Goal: Check status: Check status

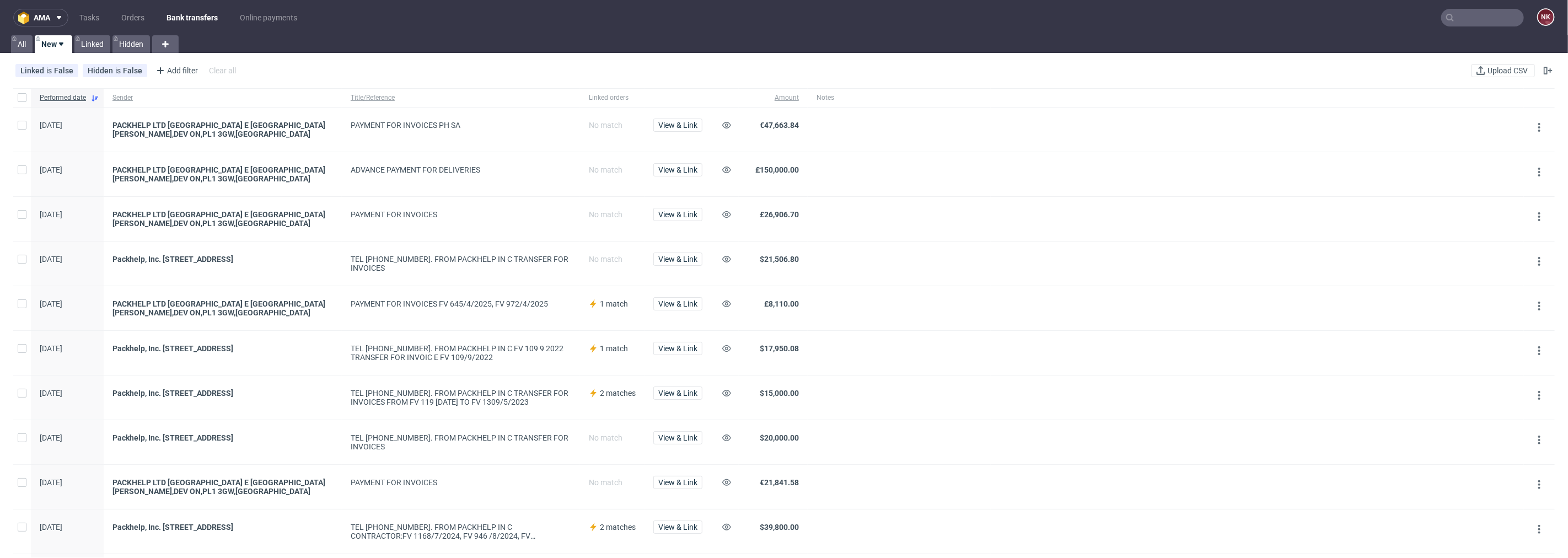
click at [1446, 15] on use at bounding box center [1450, 18] width 8 height 8
click at [1467, 19] on input "text" at bounding box center [1483, 18] width 82 height 18
paste input "FV 1384/7/2025"
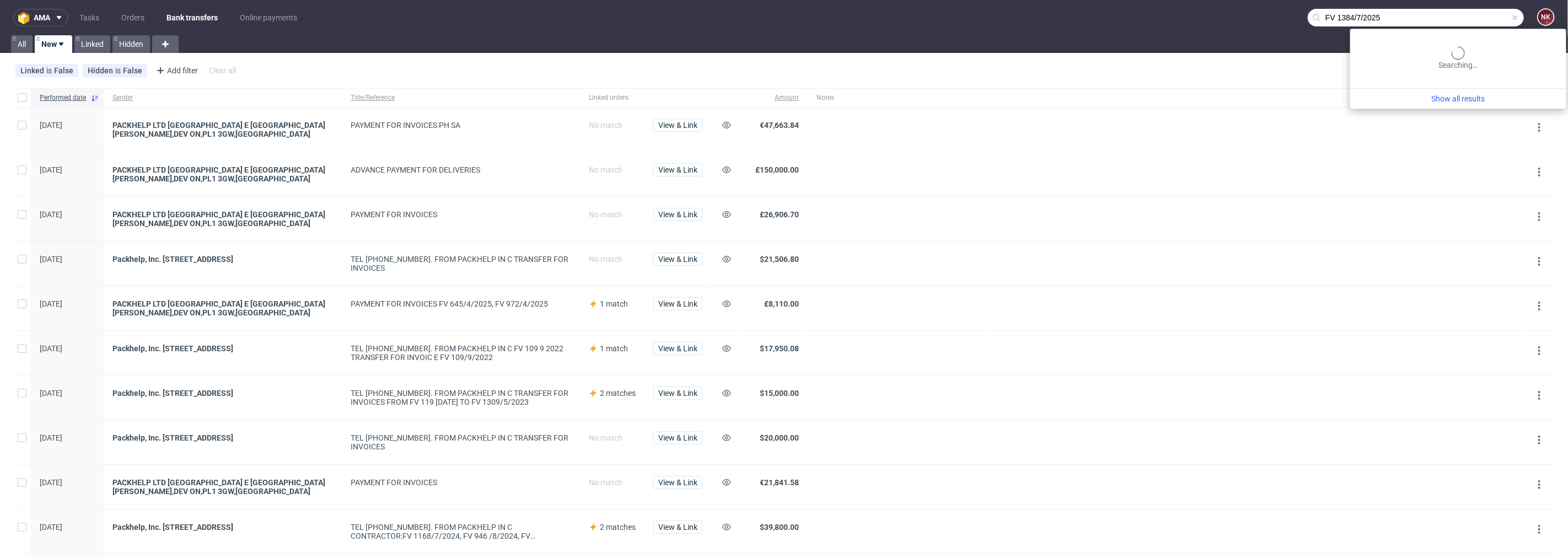
type input "FV 1384/7/2025"
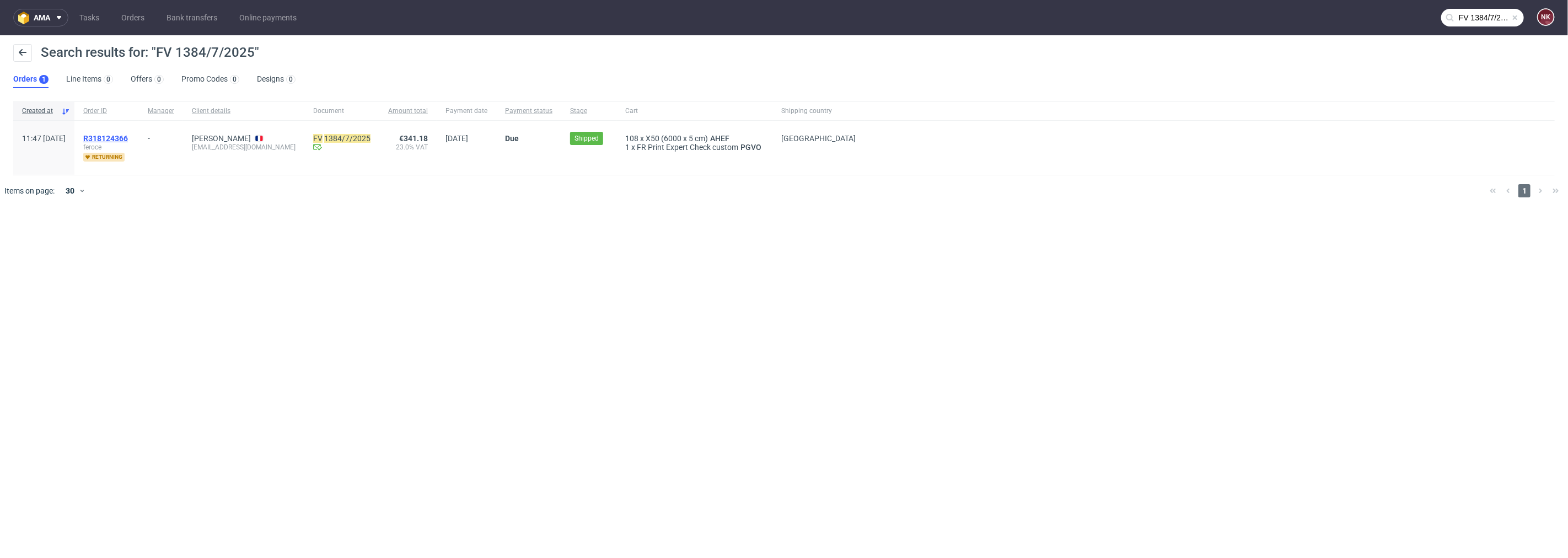
click at [128, 140] on span "R318124366" at bounding box center [106, 138] width 45 height 9
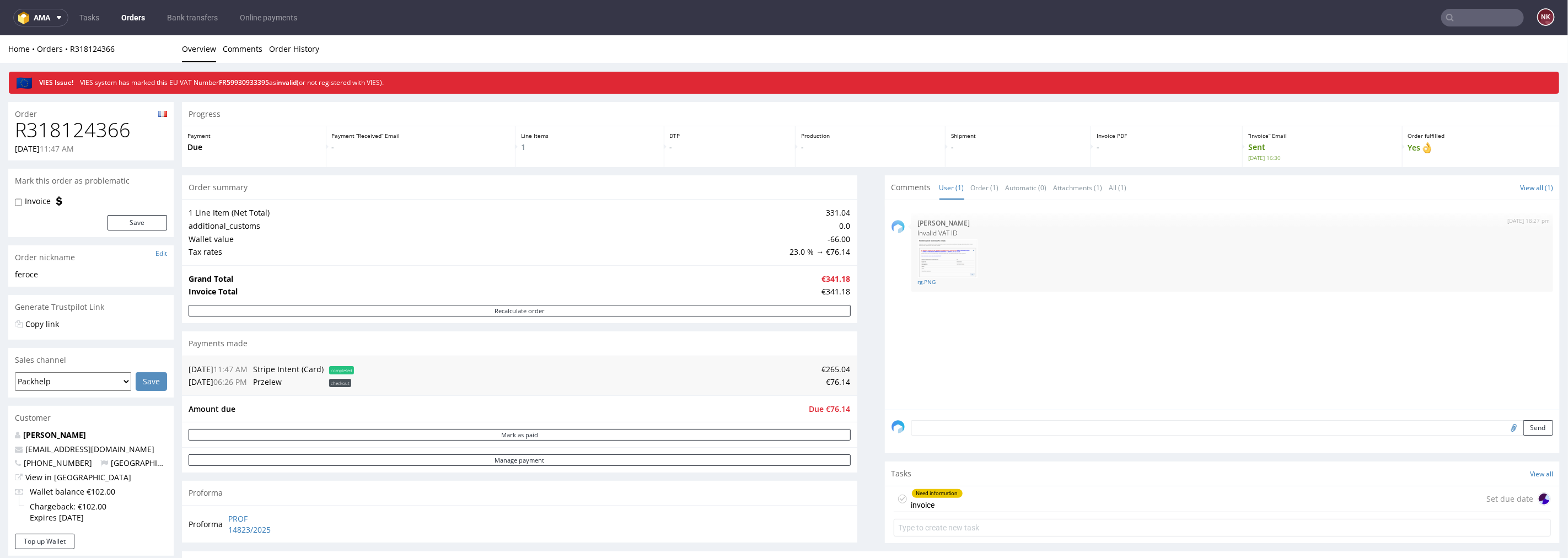
click at [117, 125] on h1 "R318124366" at bounding box center [90, 129] width 152 height 23
copy h1 "R318124366"
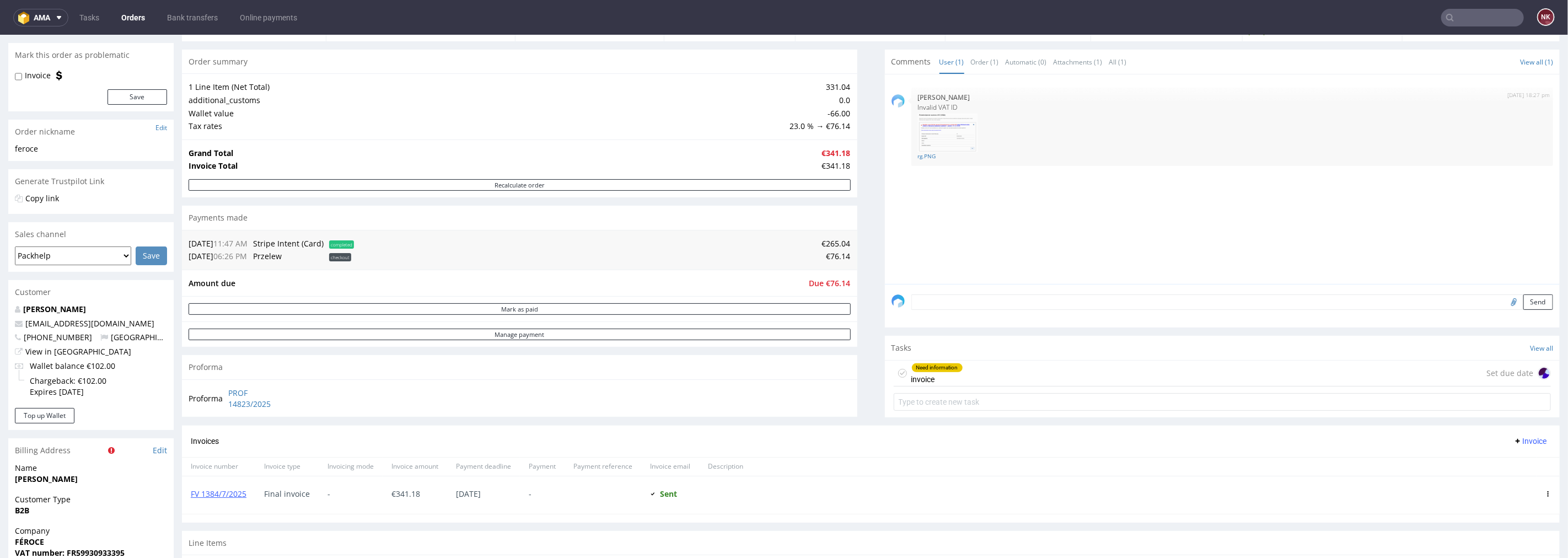
scroll to position [306, 0]
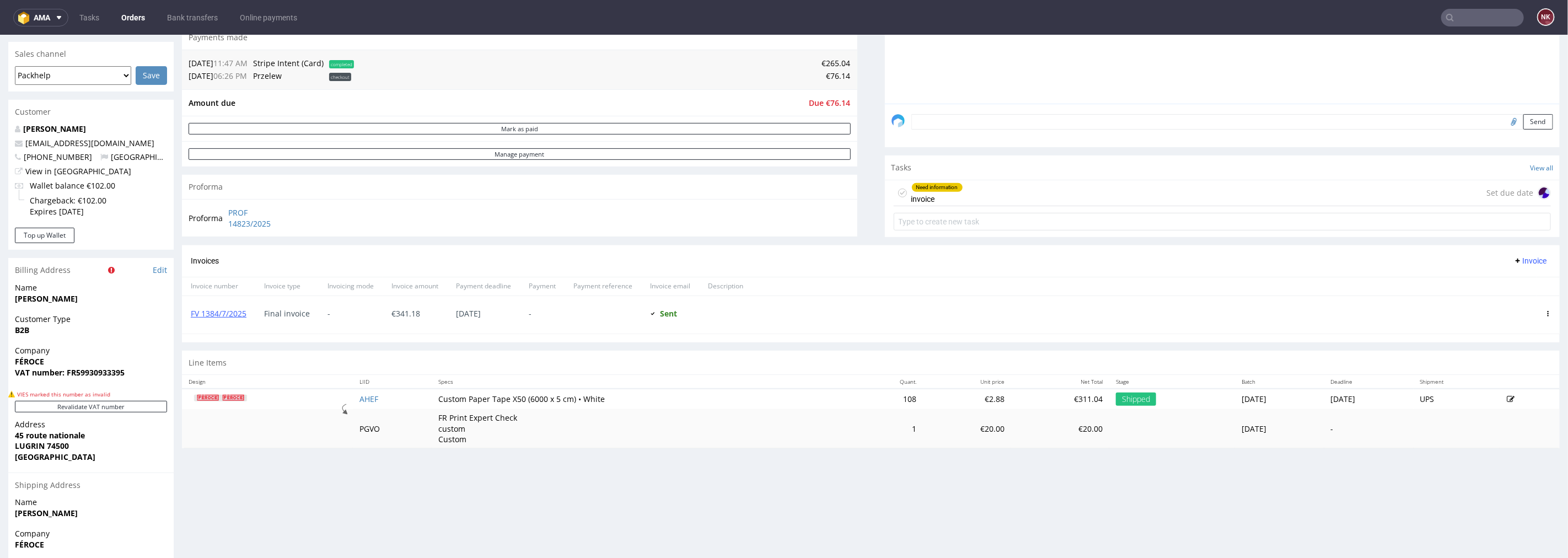
click at [100, 369] on strong "VAT number: FR59930933395" at bounding box center [70, 372] width 110 height 11
copy strong "FR59930933395"
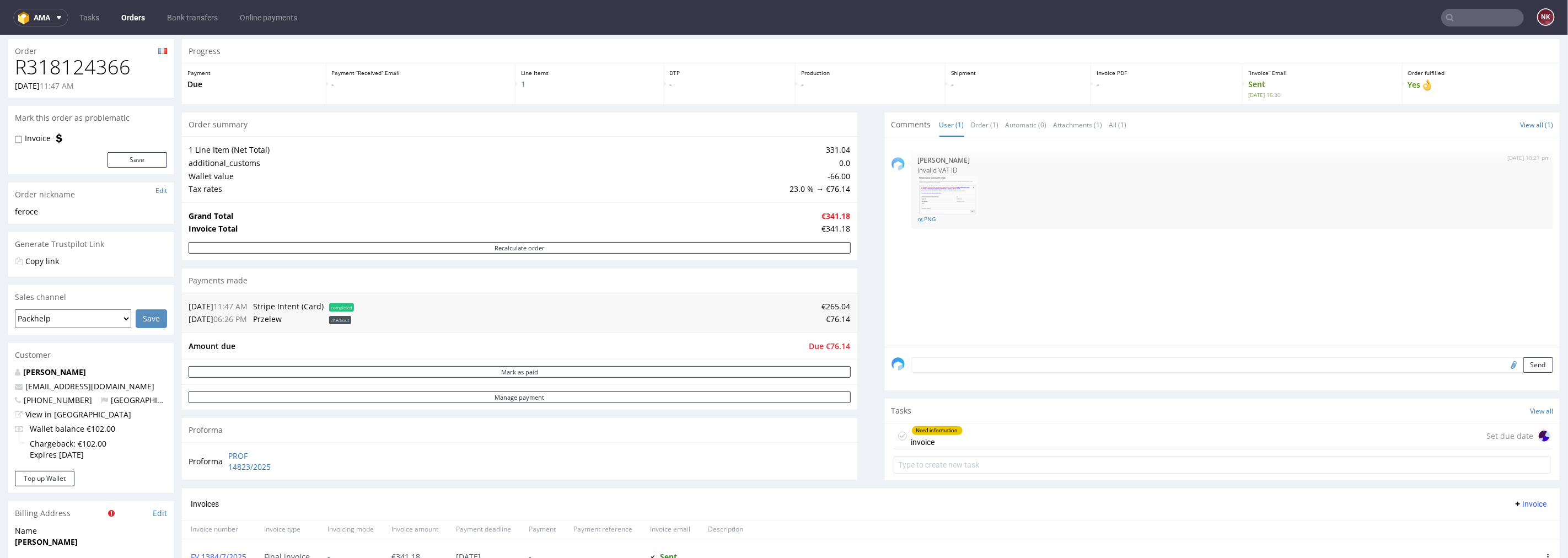
scroll to position [61, 0]
click at [832, 342] on span "Due €76.14" at bounding box center [830, 347] width 41 height 11
copy span "76.14"
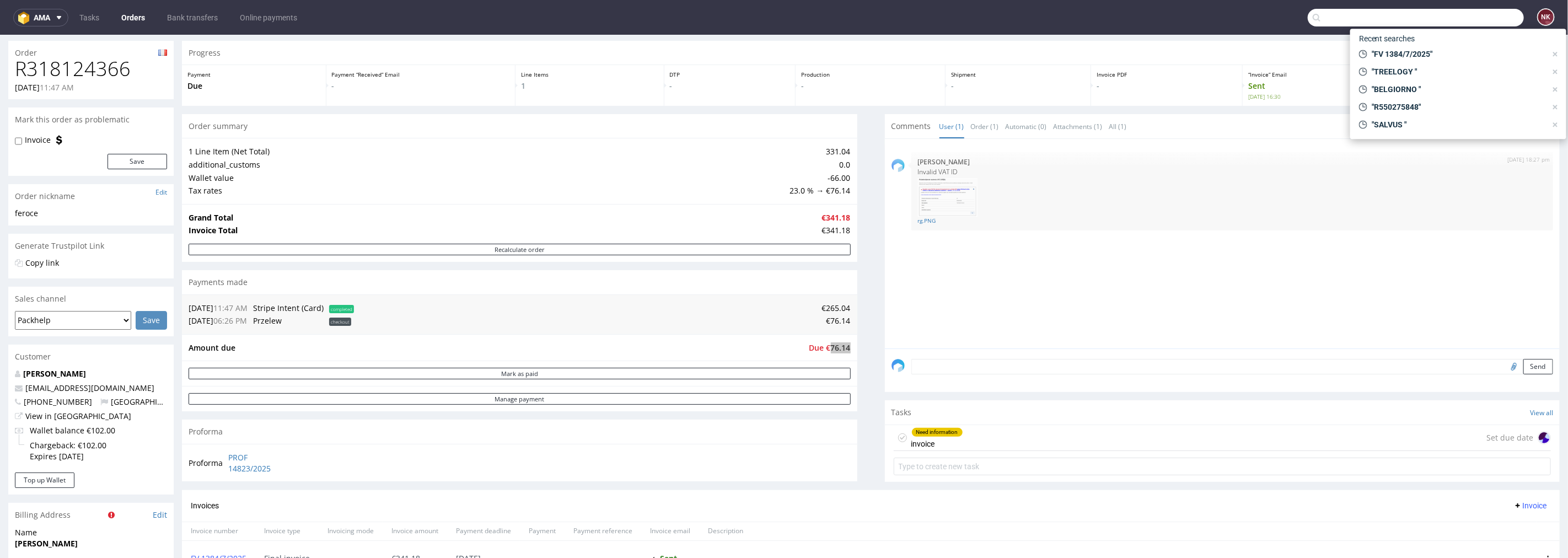
click at [1465, 21] on input "text" at bounding box center [1416, 18] width 217 height 18
paste input "FV 1119/7/2025"
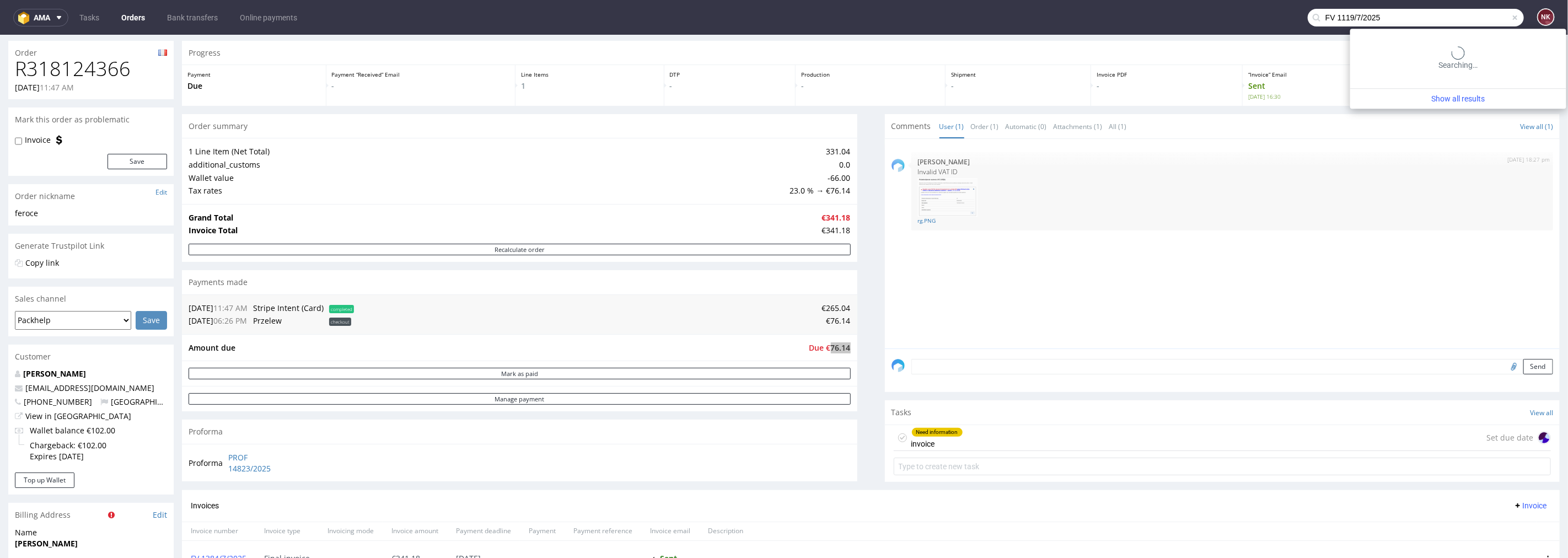
type input "FV 1119/7/2025"
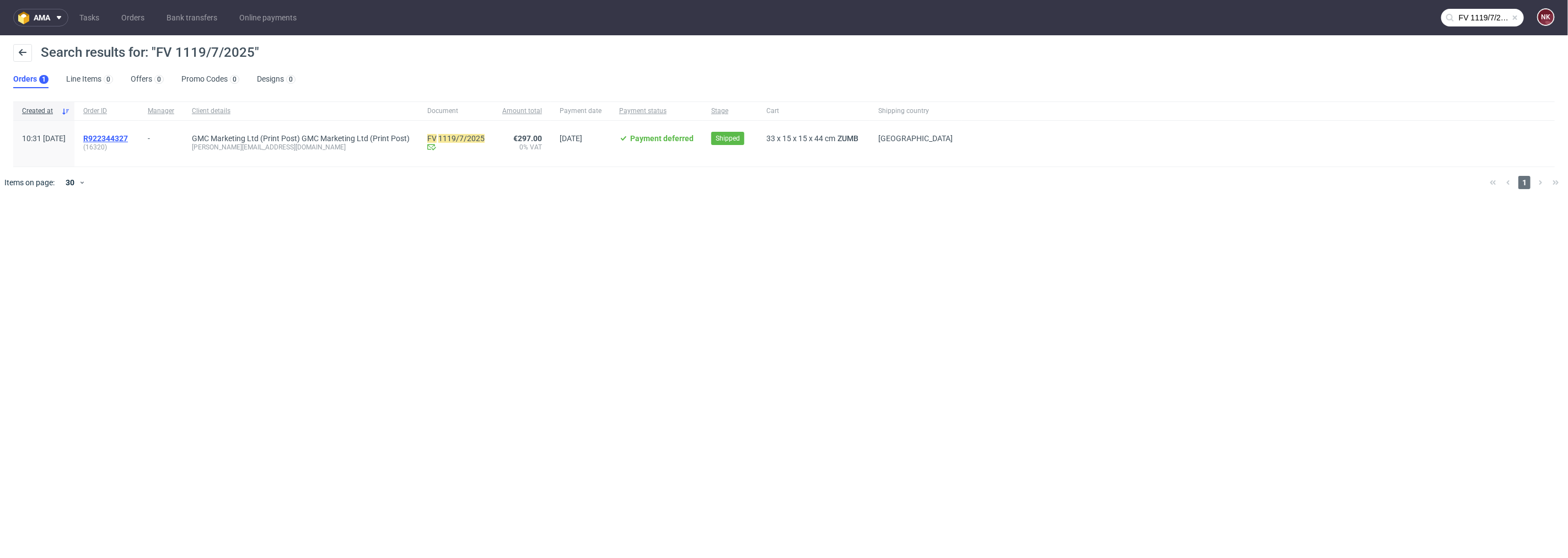
click at [128, 138] on span "R922344327" at bounding box center [106, 138] width 45 height 9
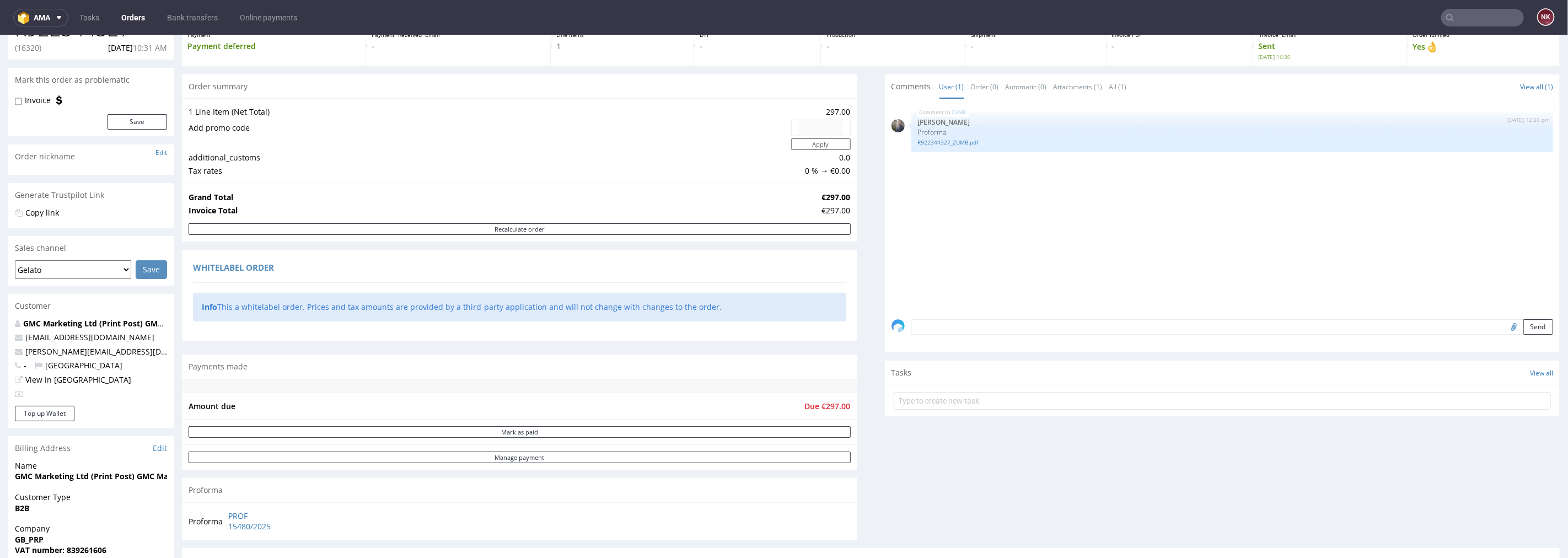
scroll to position [61, 0]
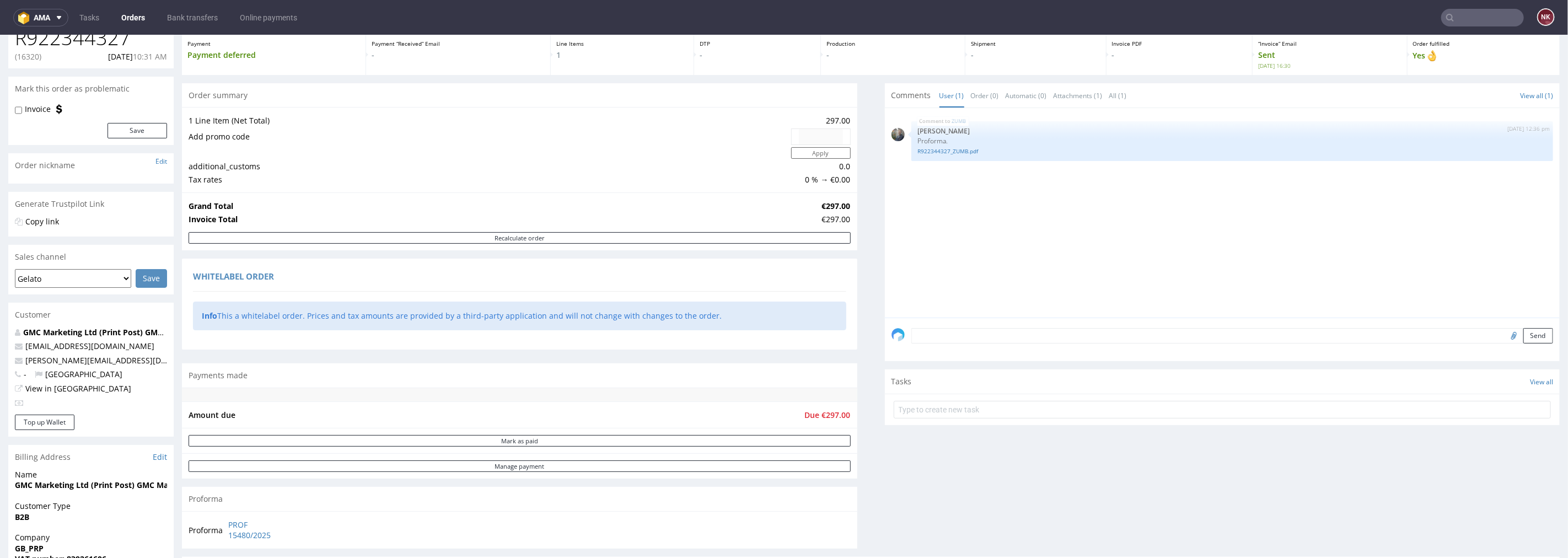
click at [854, 348] on div "Progress Payment Payment deferred Payment “Received” Email - Line Items 1 DTP -…" at bounding box center [871, 386] width 1378 height 753
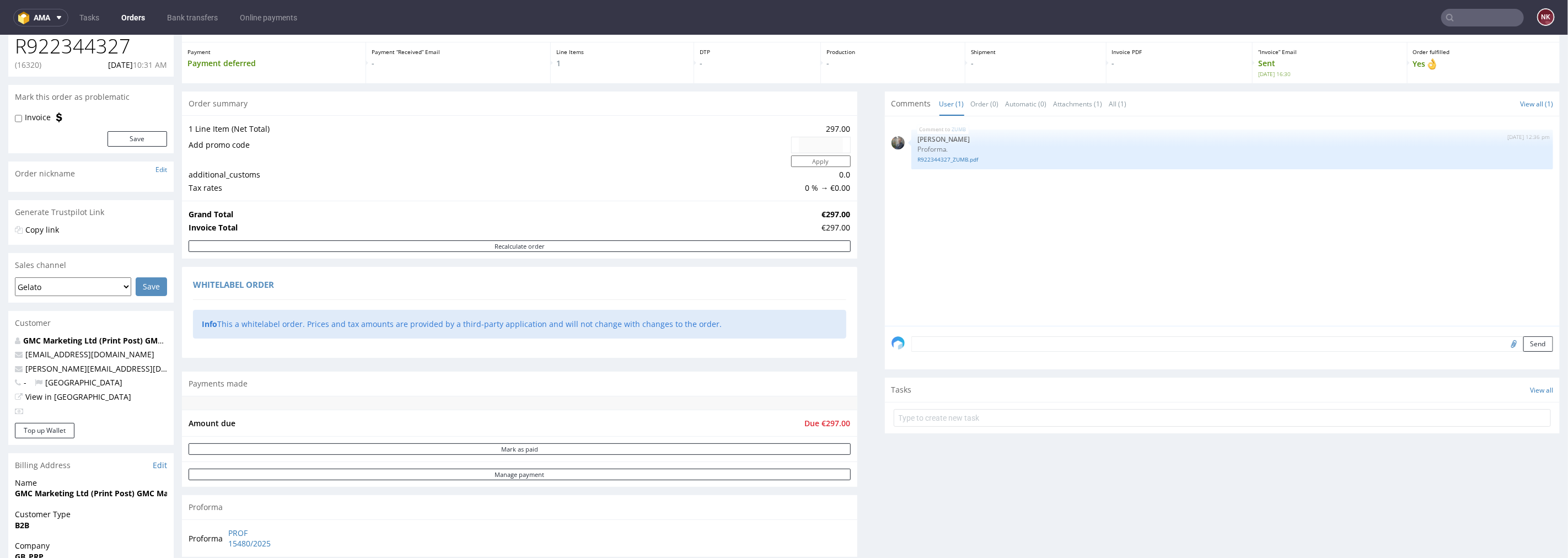
scroll to position [0, 0]
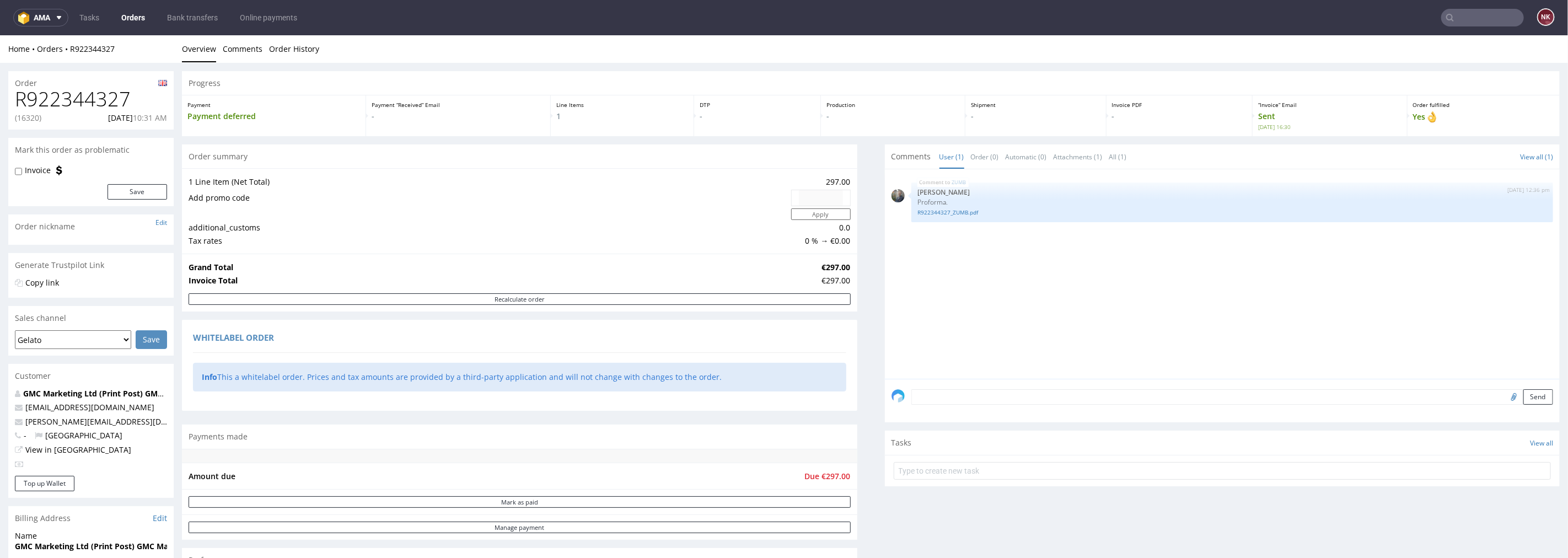
click at [92, 98] on h1 "R922344327" at bounding box center [90, 98] width 152 height 23
copy h1 "R922344327"
click at [1468, 21] on input "text" at bounding box center [1483, 18] width 82 height 18
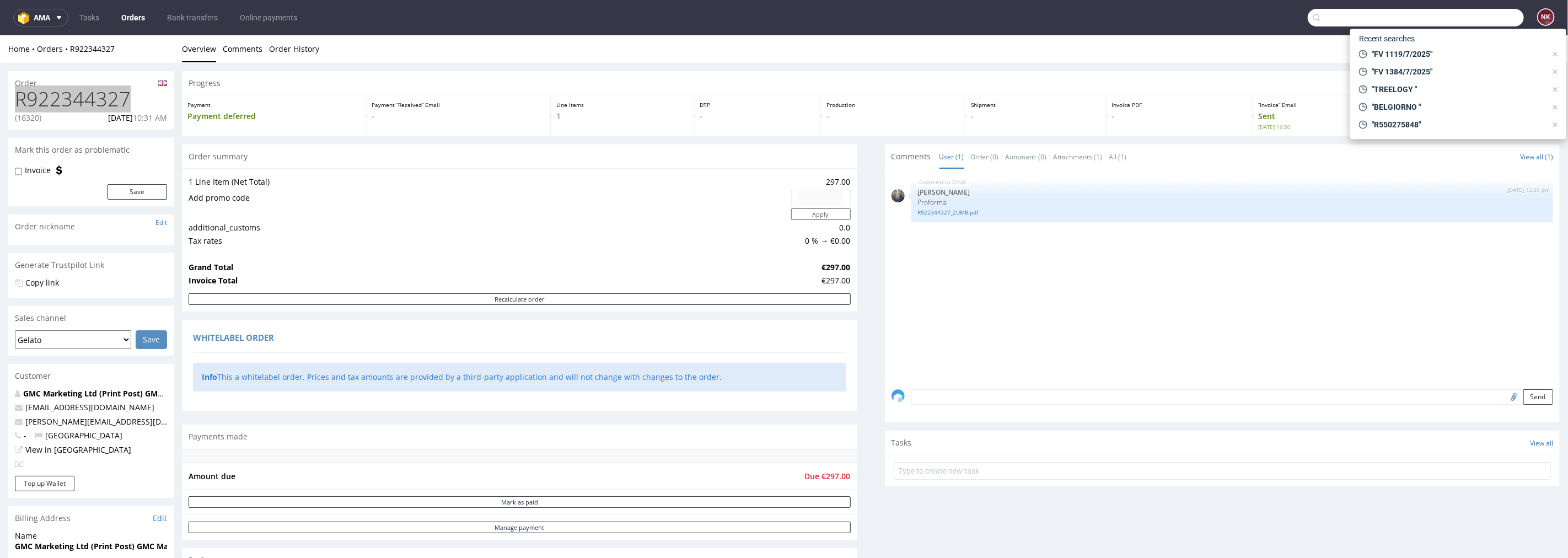
paste input "FV 1570/7/2025"
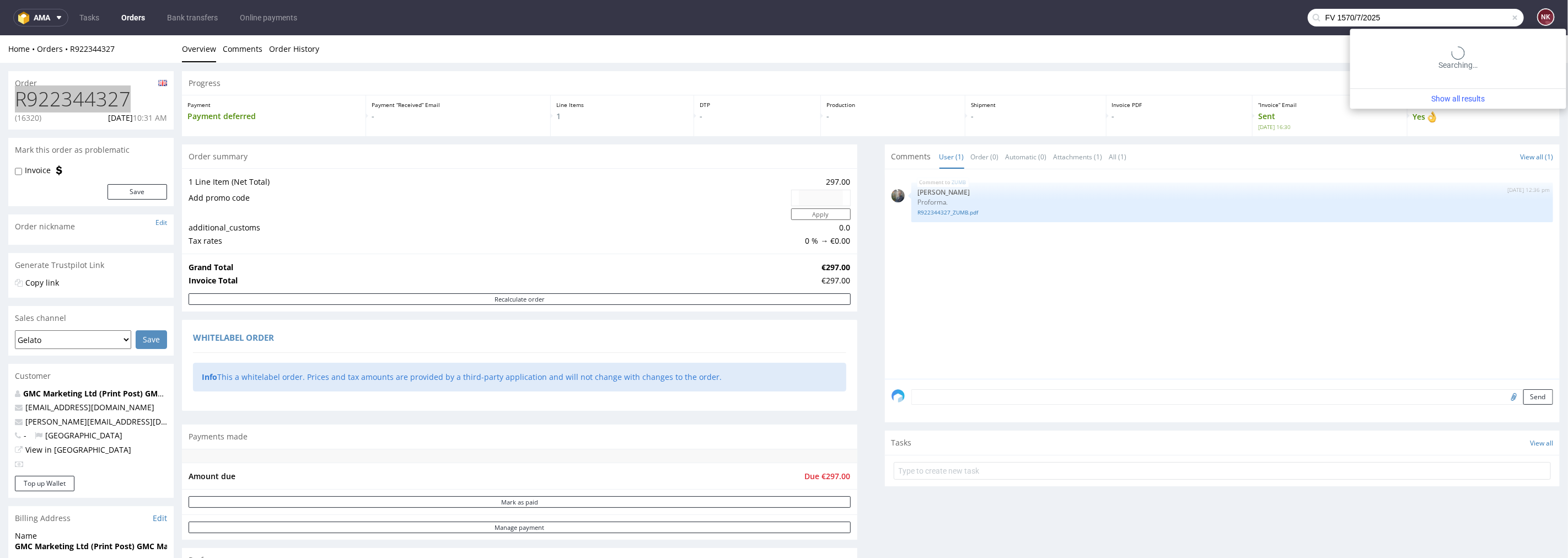
type input "FV 1570/7/2025"
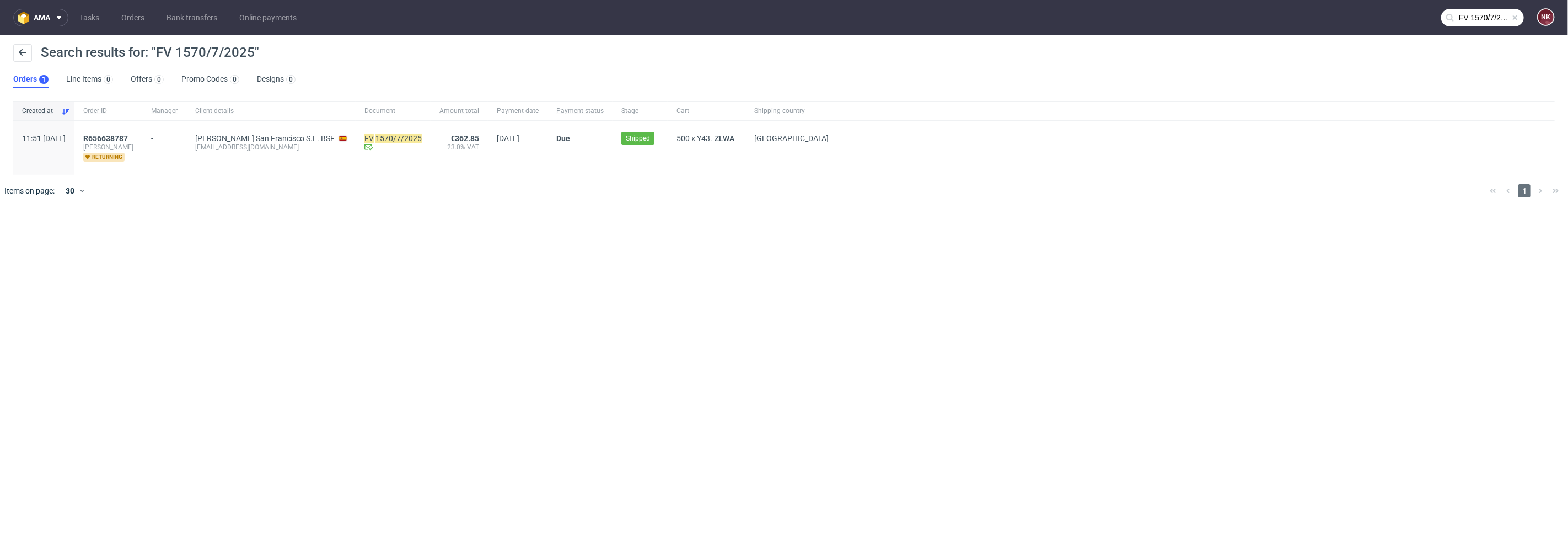
click at [142, 132] on div "R656638787 beatrice_san_francisco_s_l returning" at bounding box center [108, 147] width 68 height 54
click at [128, 135] on span "R656638787" at bounding box center [106, 138] width 45 height 9
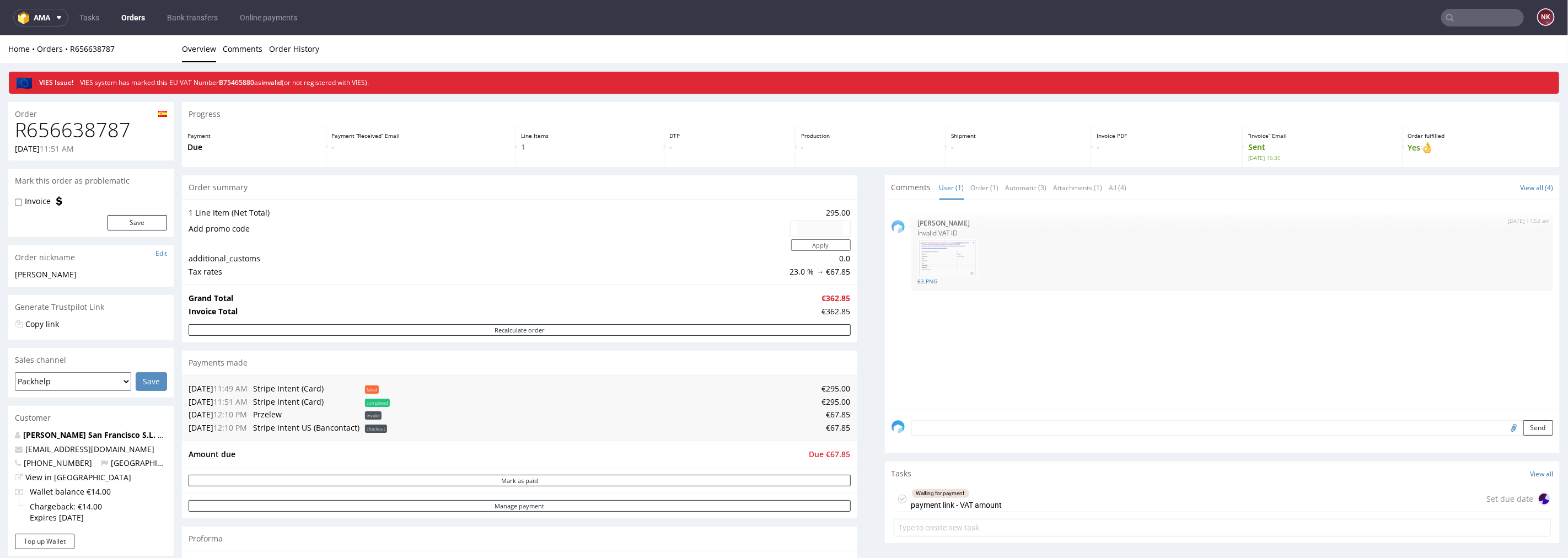
click at [90, 128] on h1 "R656638787" at bounding box center [90, 129] width 152 height 23
copy h1 "R656638787"
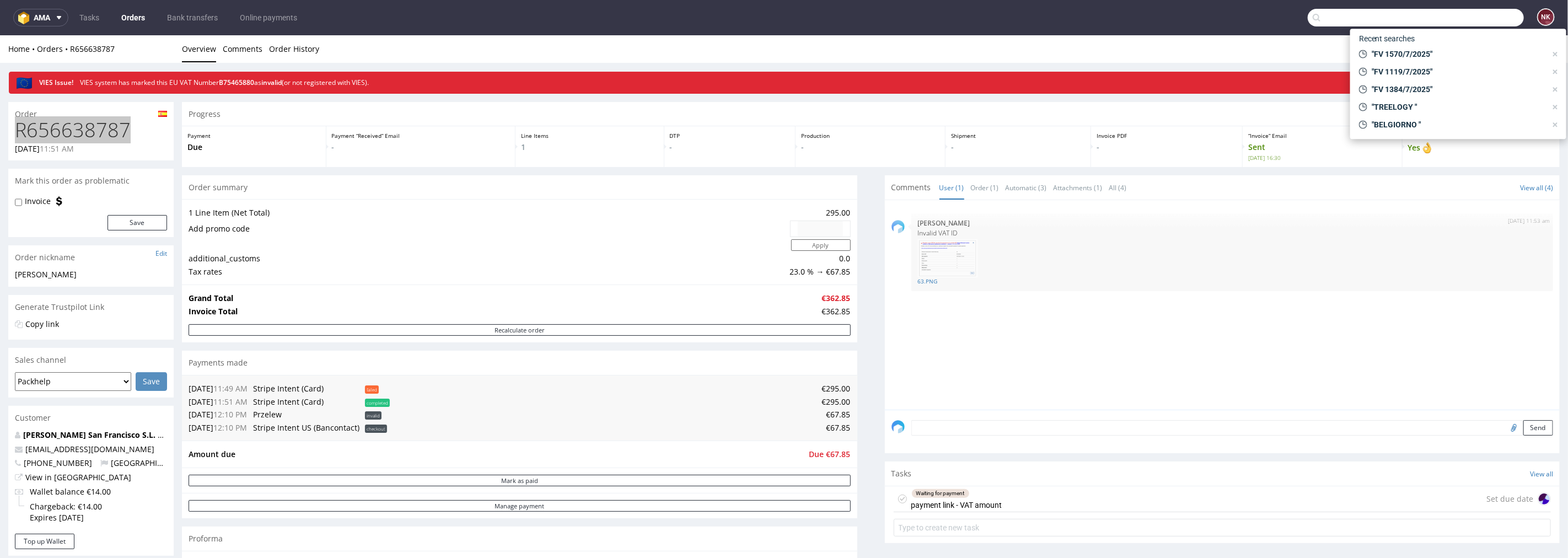
click at [1466, 18] on input "text" at bounding box center [1416, 18] width 217 height 18
paste input "FV 1236/7/2025"
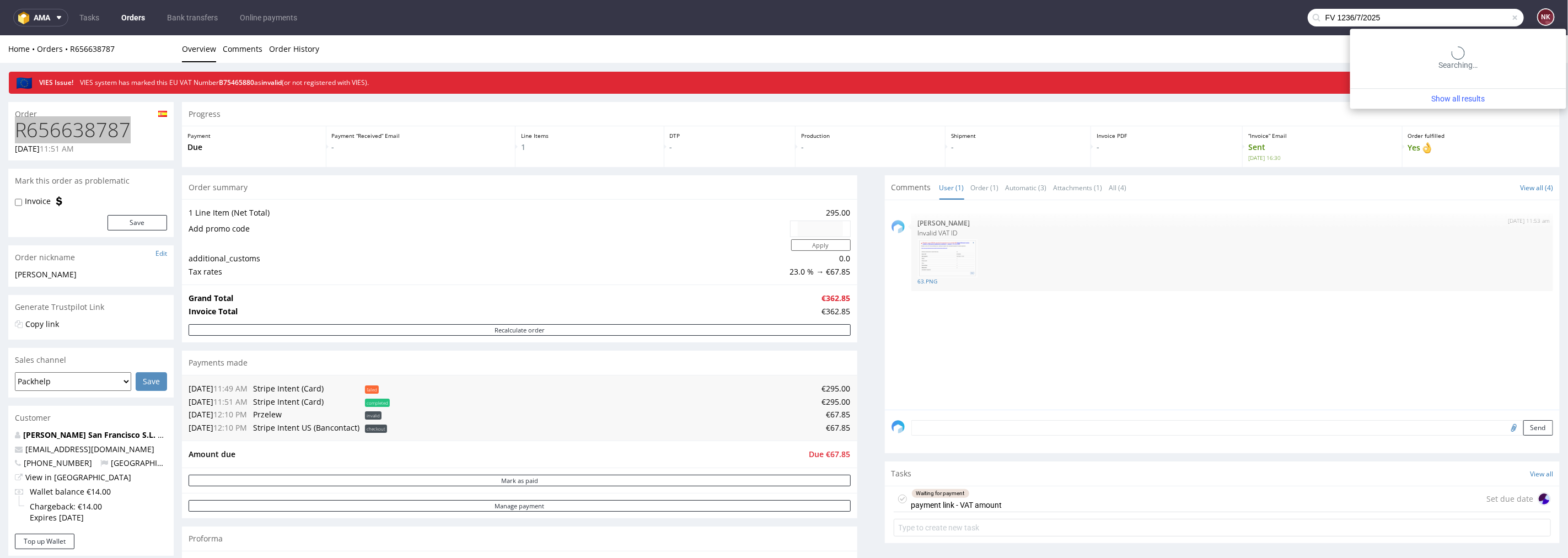
type input "FV 1236/7/2025"
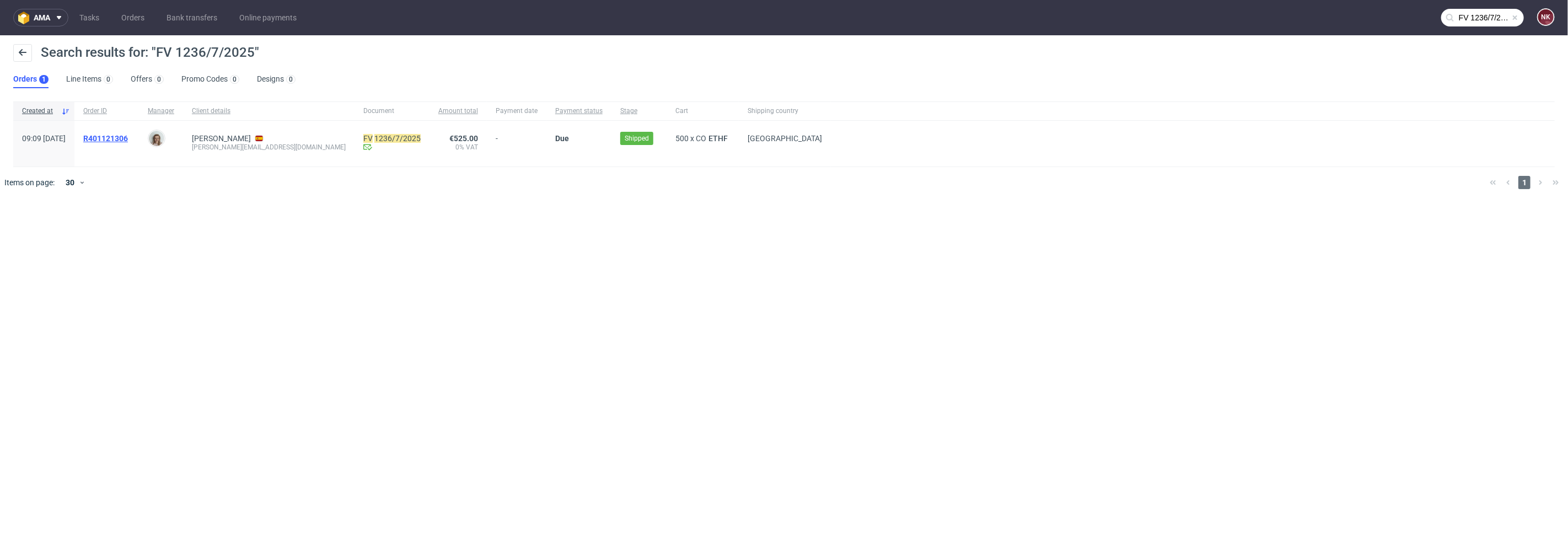
click at [128, 135] on span "R401121306" at bounding box center [106, 138] width 45 height 9
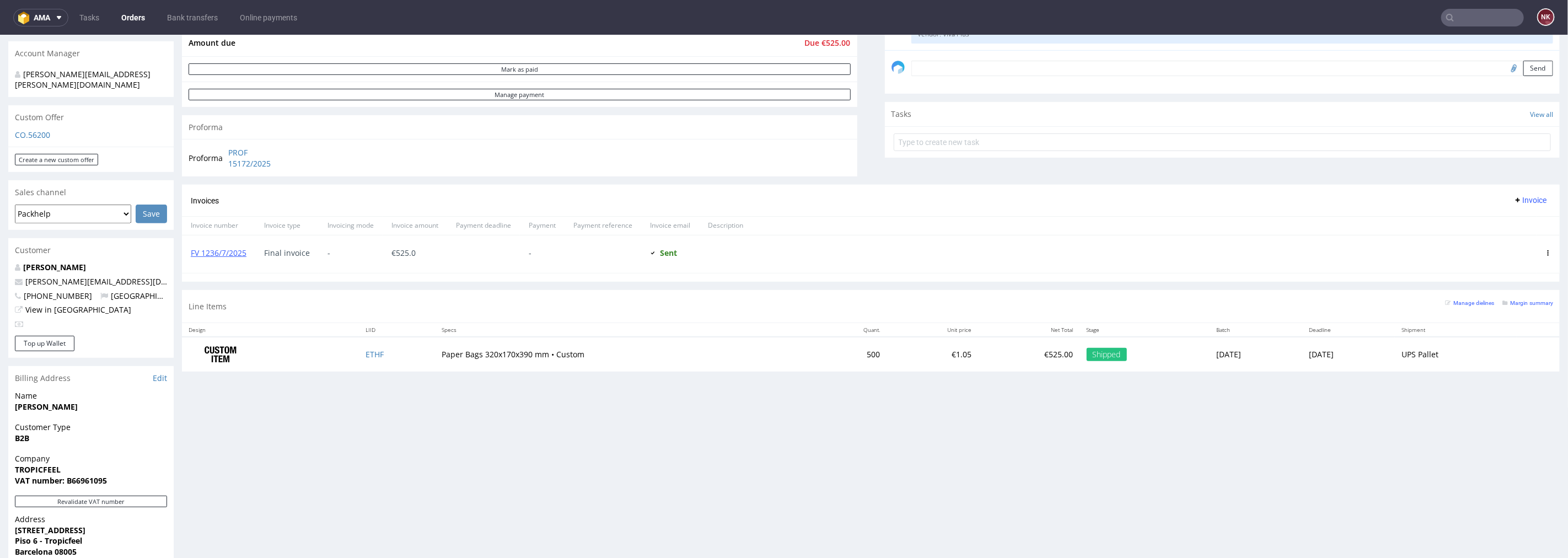
scroll to position [368, 0]
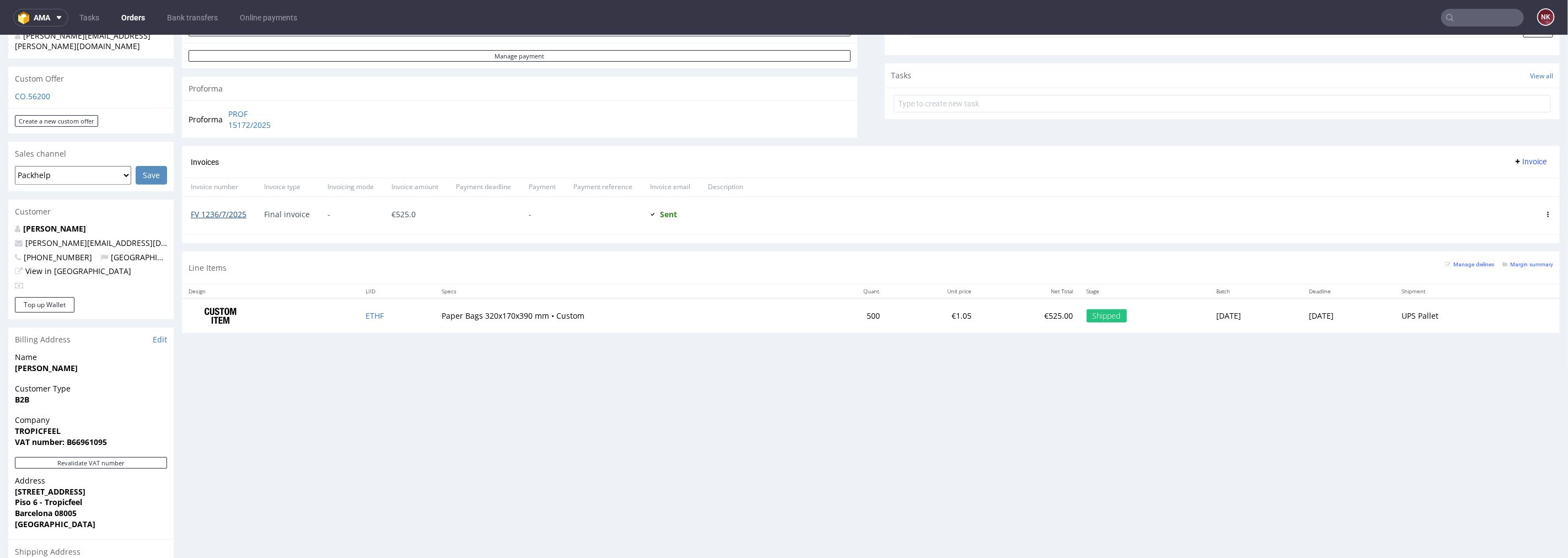
click at [226, 213] on link "FV 1236/7/2025" at bounding box center [219, 214] width 56 height 11
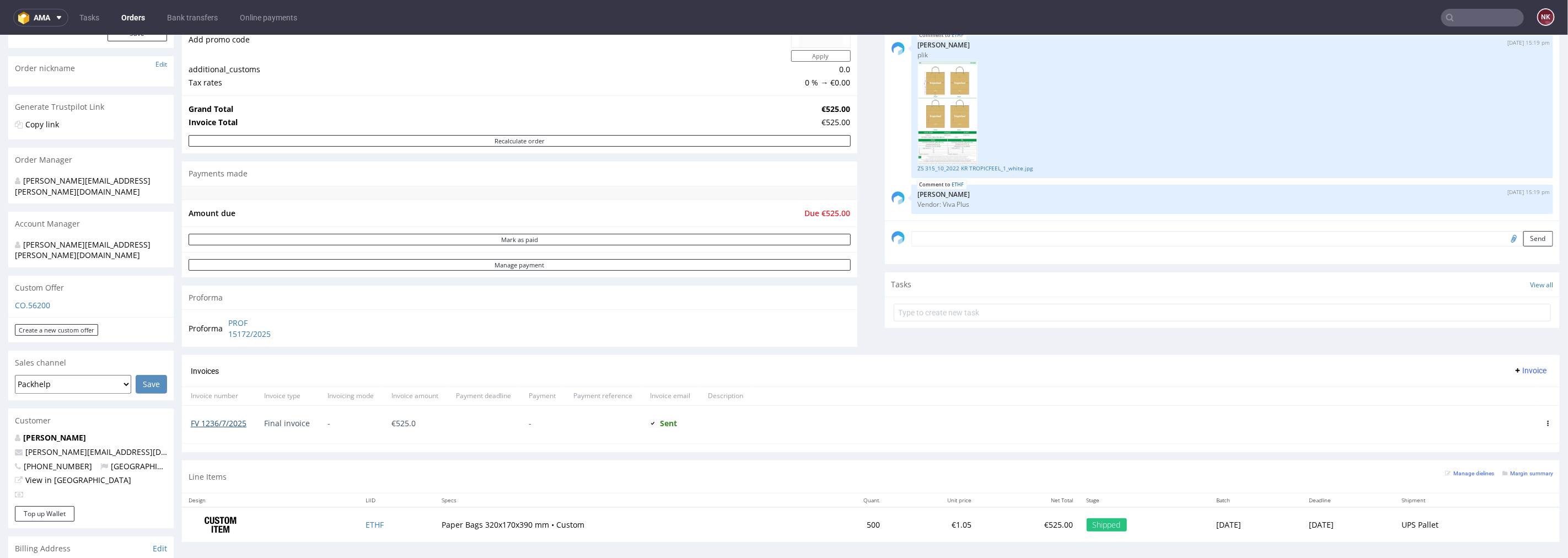
scroll to position [0, 0]
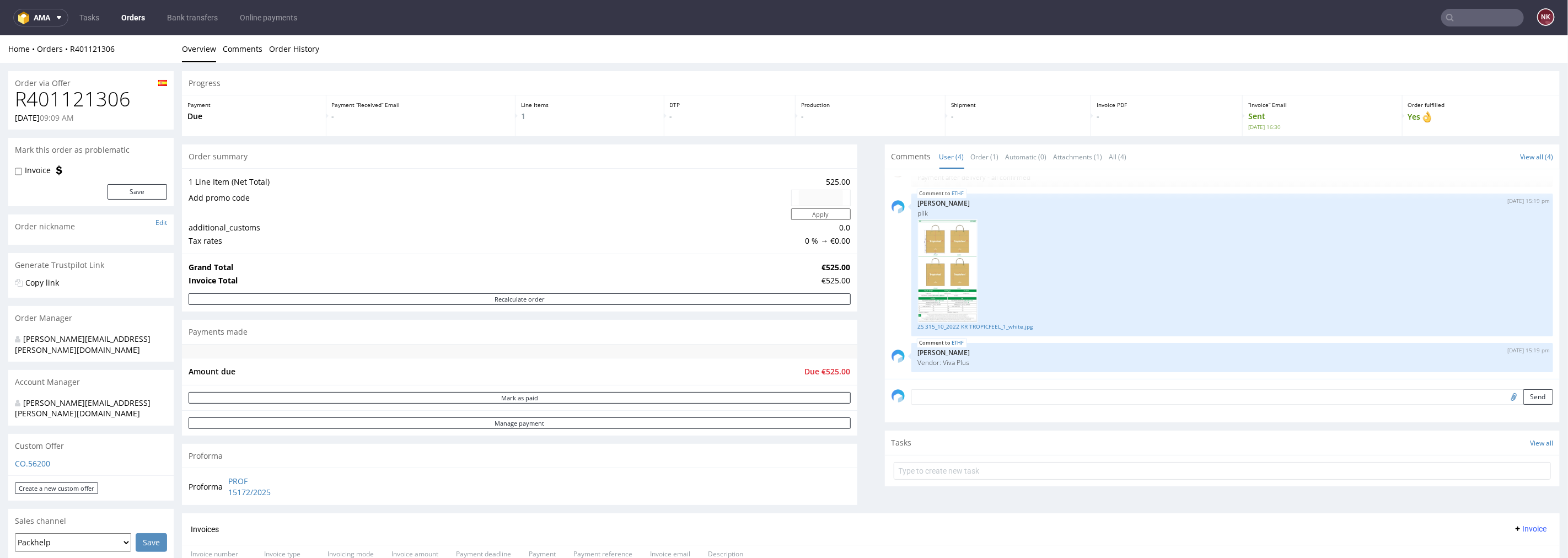
click at [113, 104] on h1 "R401121306" at bounding box center [90, 98] width 152 height 23
copy h1 "R401121306"
click at [1467, 15] on input "text" at bounding box center [1483, 18] width 82 height 18
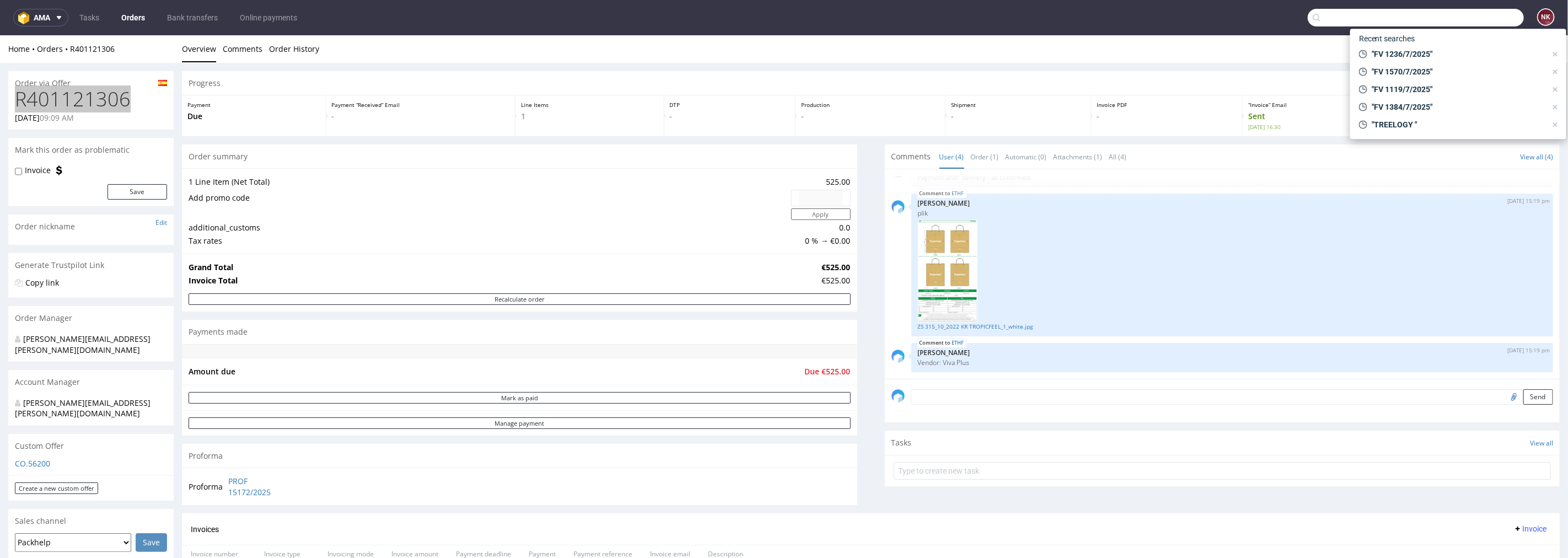
paste input "FV 372/7/2025"
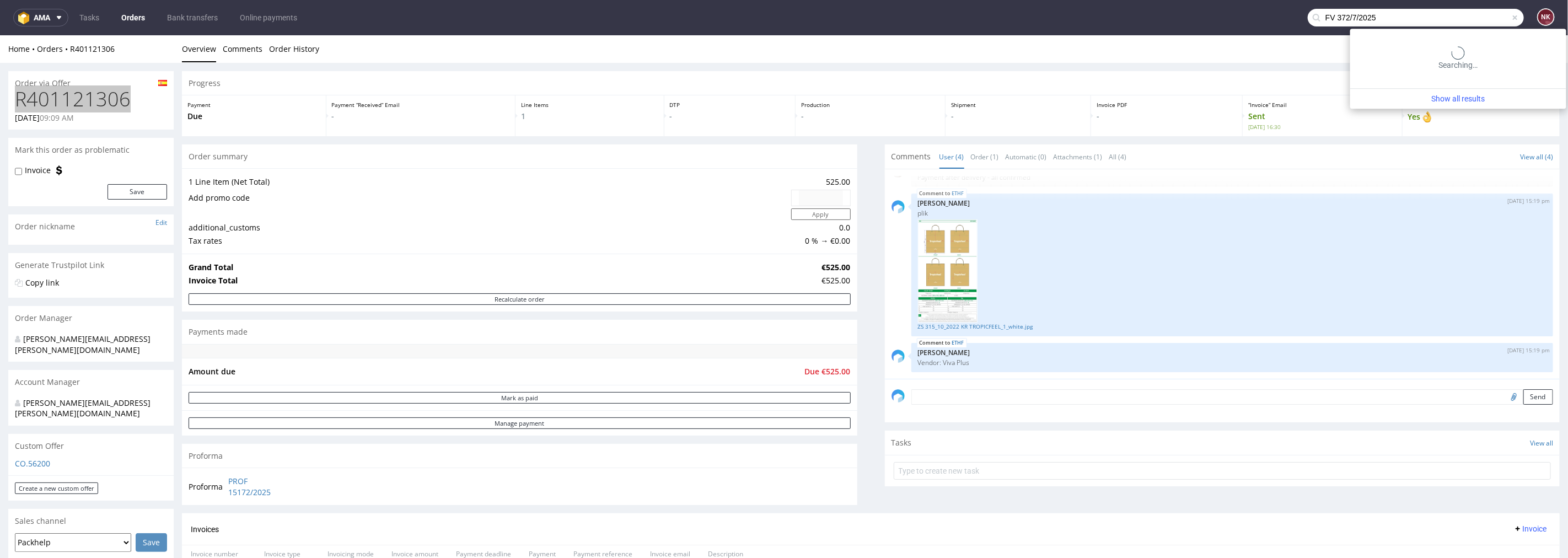
type input "FV 372/7/2025"
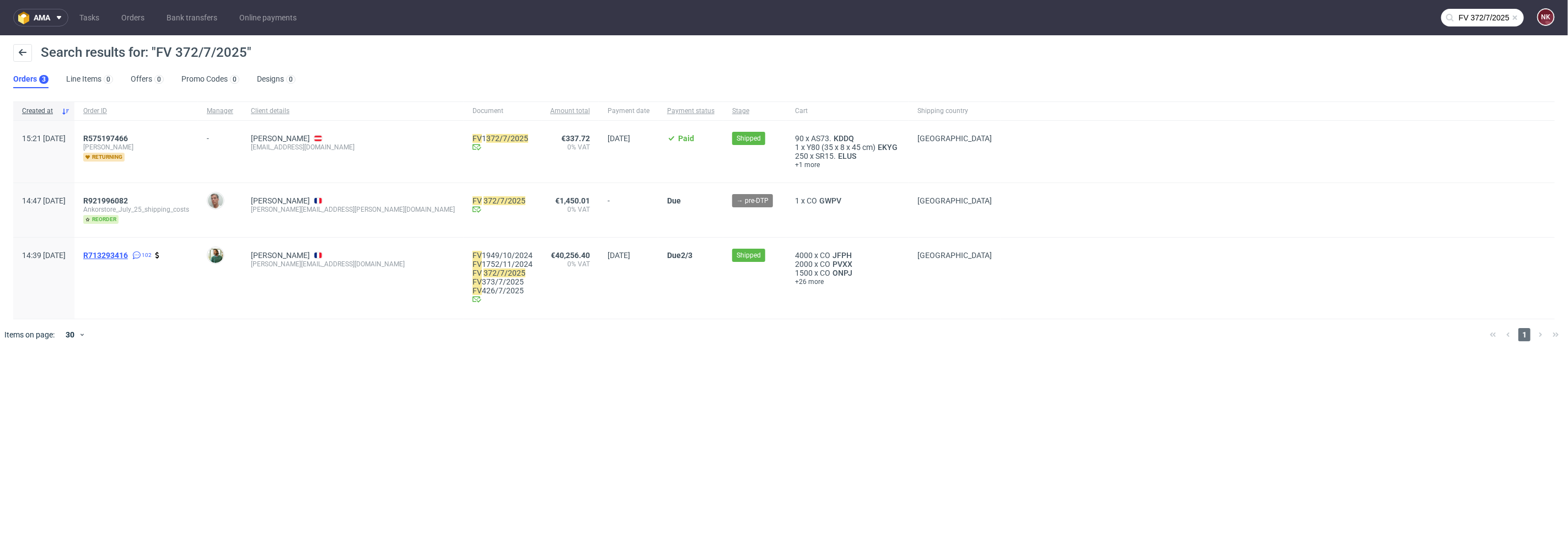
click at [128, 253] on span "R713293416" at bounding box center [106, 255] width 45 height 9
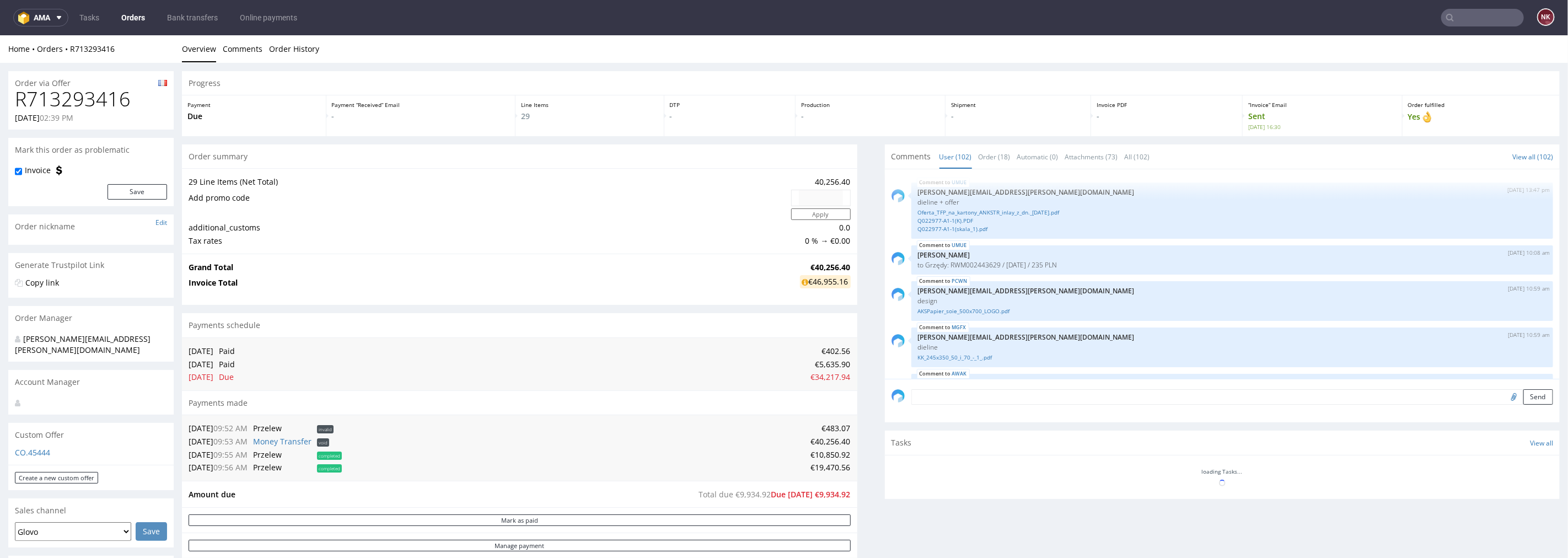
scroll to position [4577, 0]
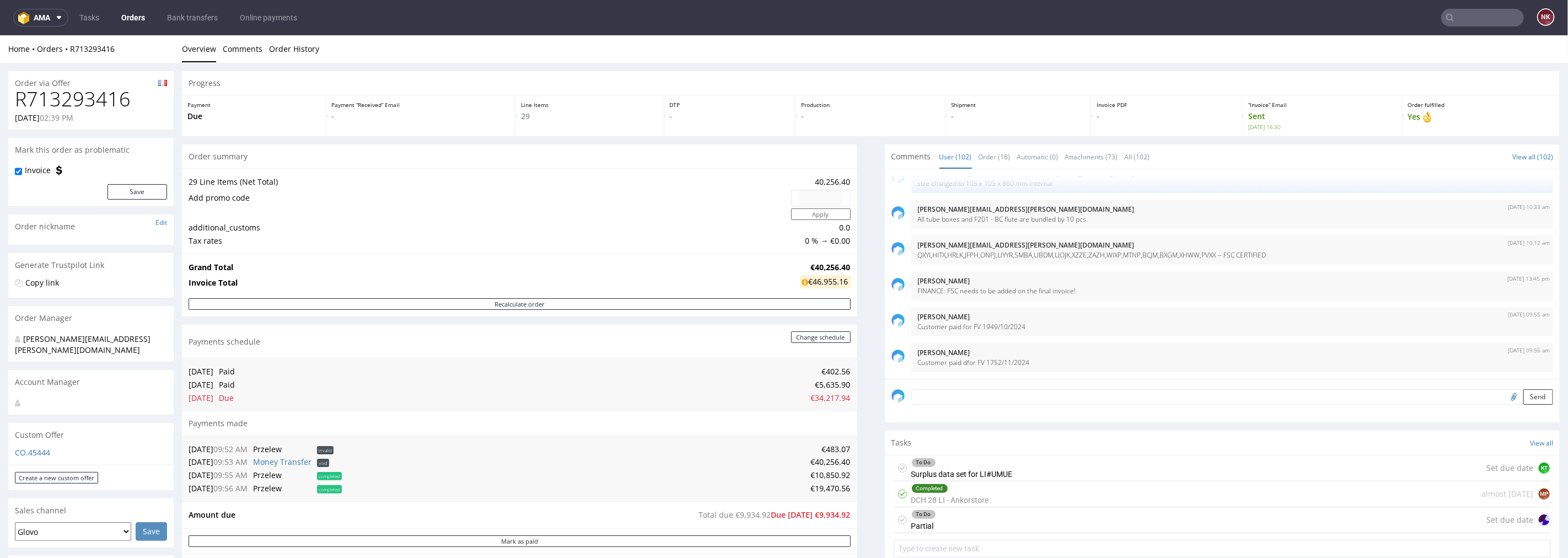
click at [77, 101] on h1 "R713293416" at bounding box center [90, 98] width 152 height 23
copy h1 "R713293416"
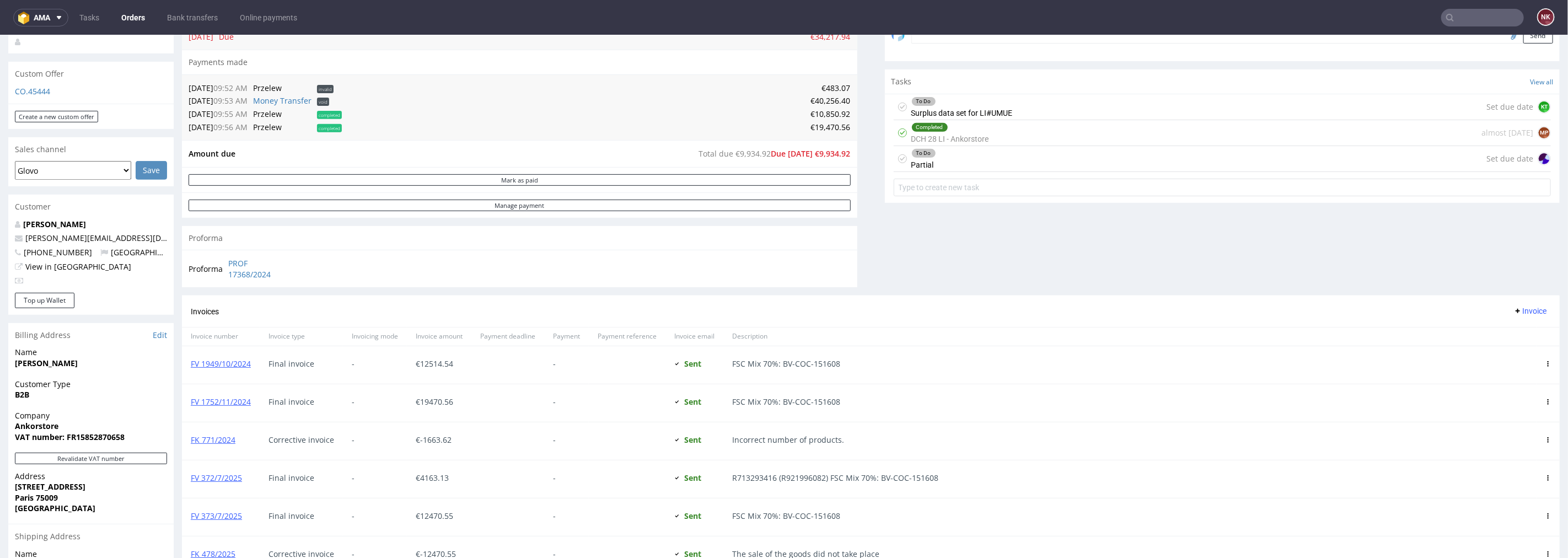
scroll to position [552, 0]
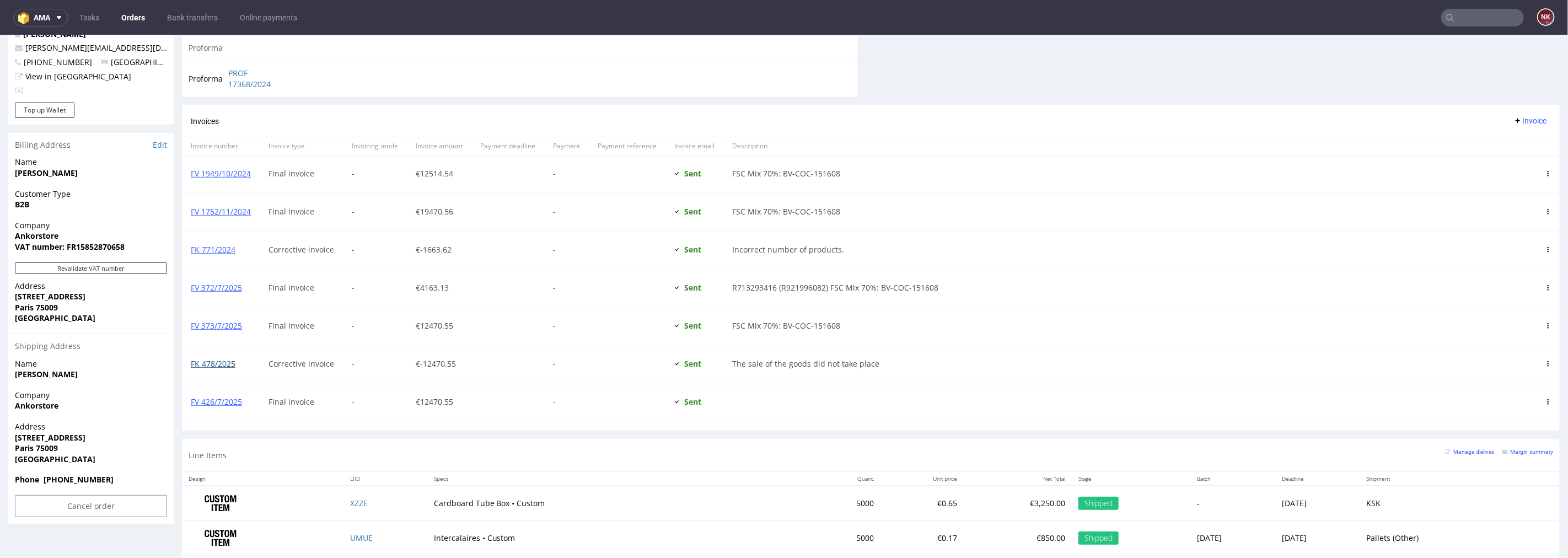
click at [219, 368] on link "FK 478/2025" at bounding box center [214, 363] width 45 height 11
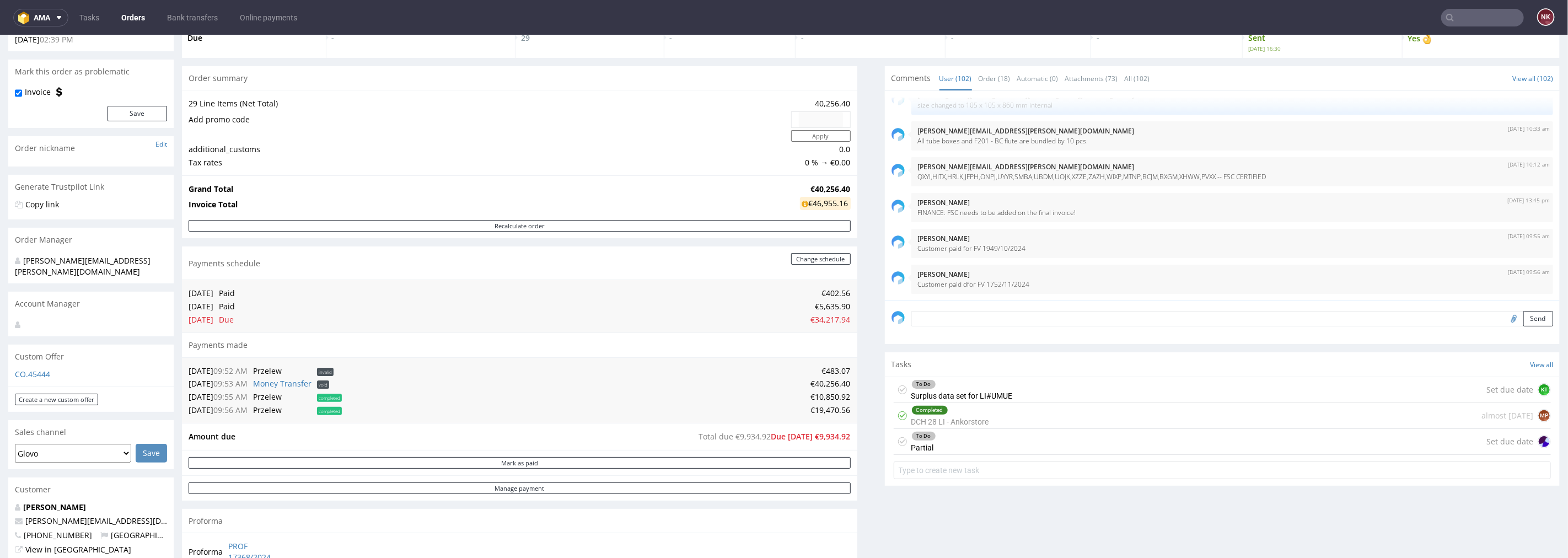
scroll to position [0, 0]
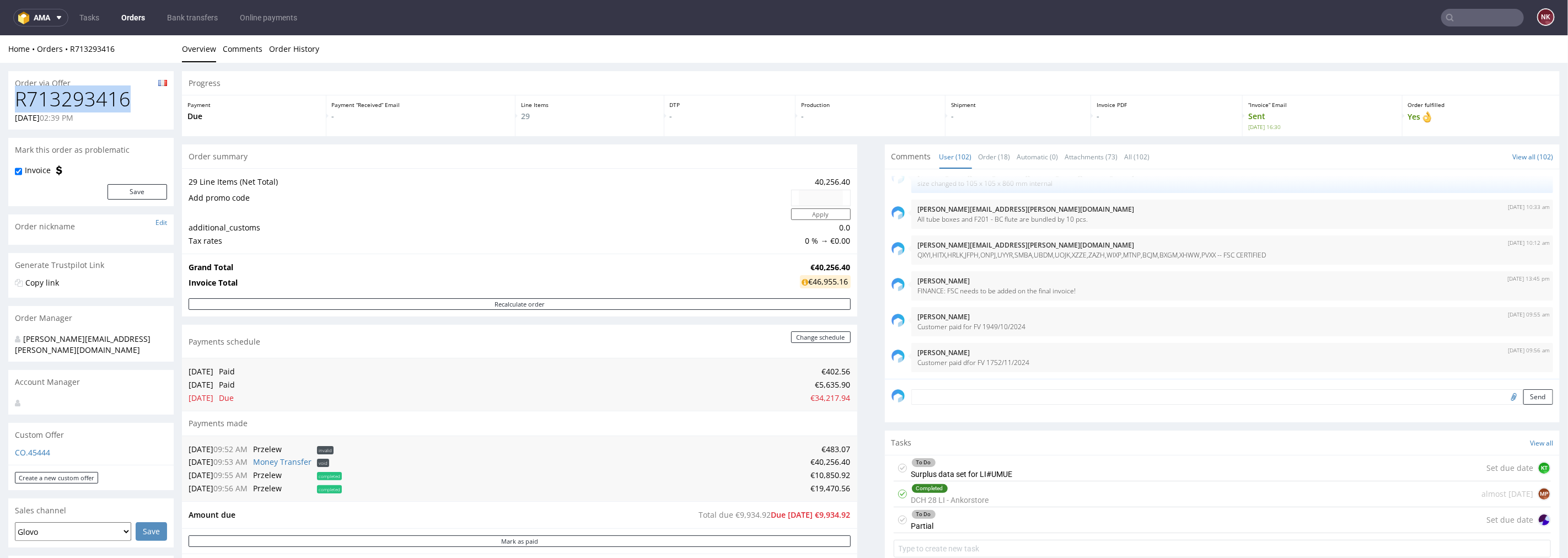
click at [94, 108] on h1 "R713293416" at bounding box center [90, 98] width 152 height 23
click at [1457, 19] on input "text" at bounding box center [1483, 18] width 82 height 18
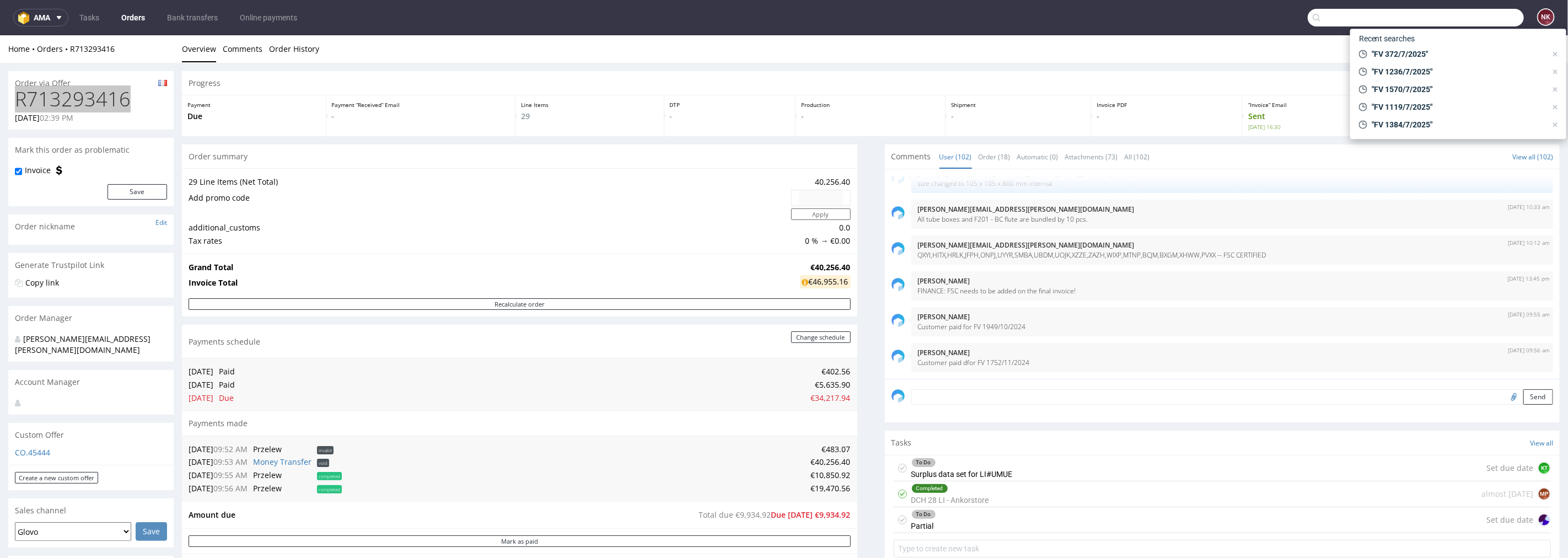
paste input "FV 371/7/2025"
type input "FV 371/7/2025"
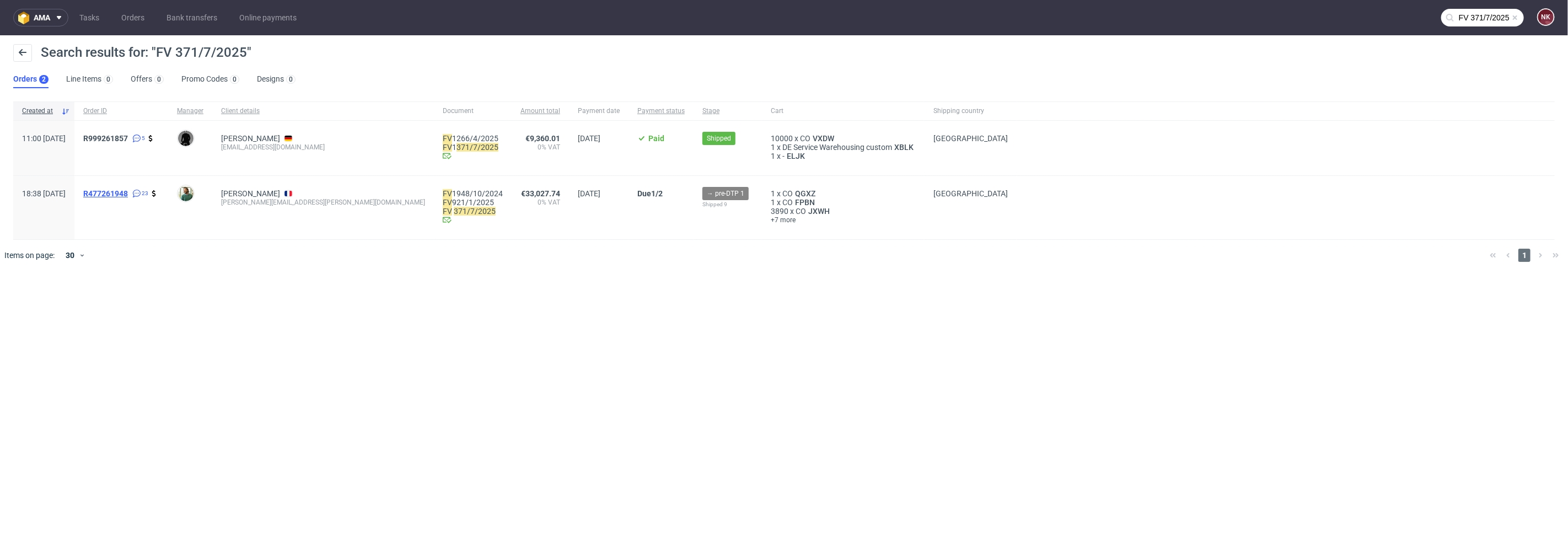
click at [116, 191] on div "R477261948 23" at bounding box center [122, 208] width 94 height 64
click at [128, 193] on span "R477261948" at bounding box center [106, 193] width 45 height 9
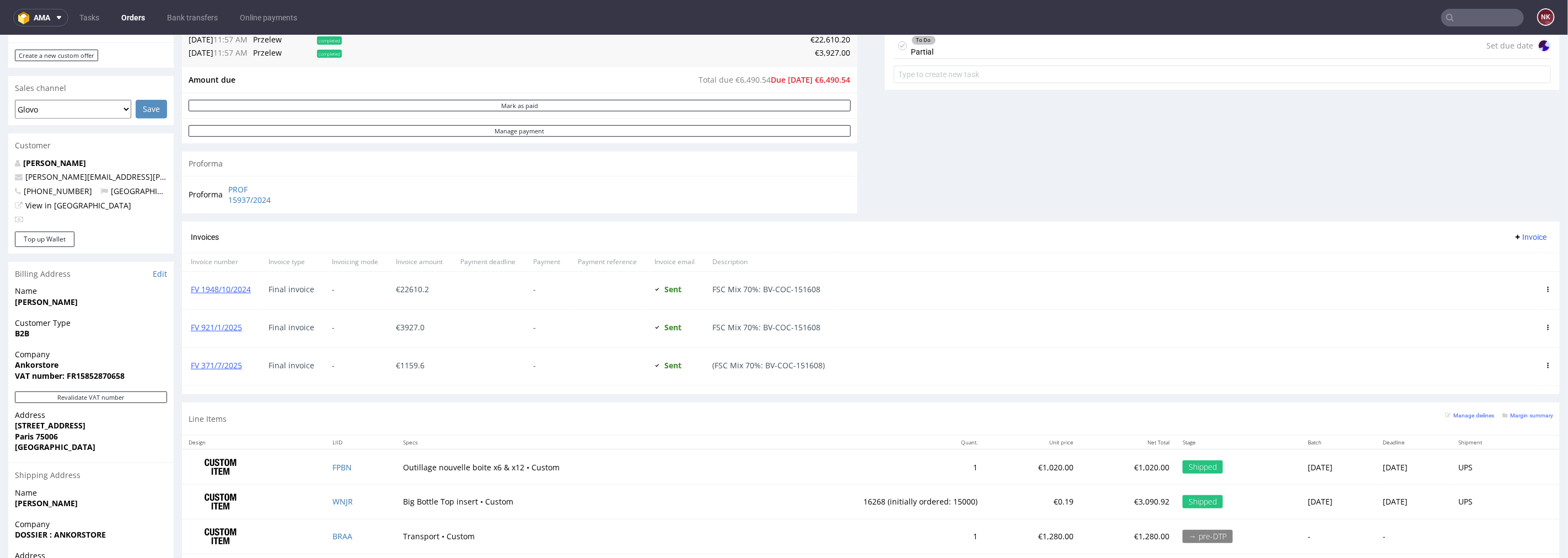
scroll to position [429, 0]
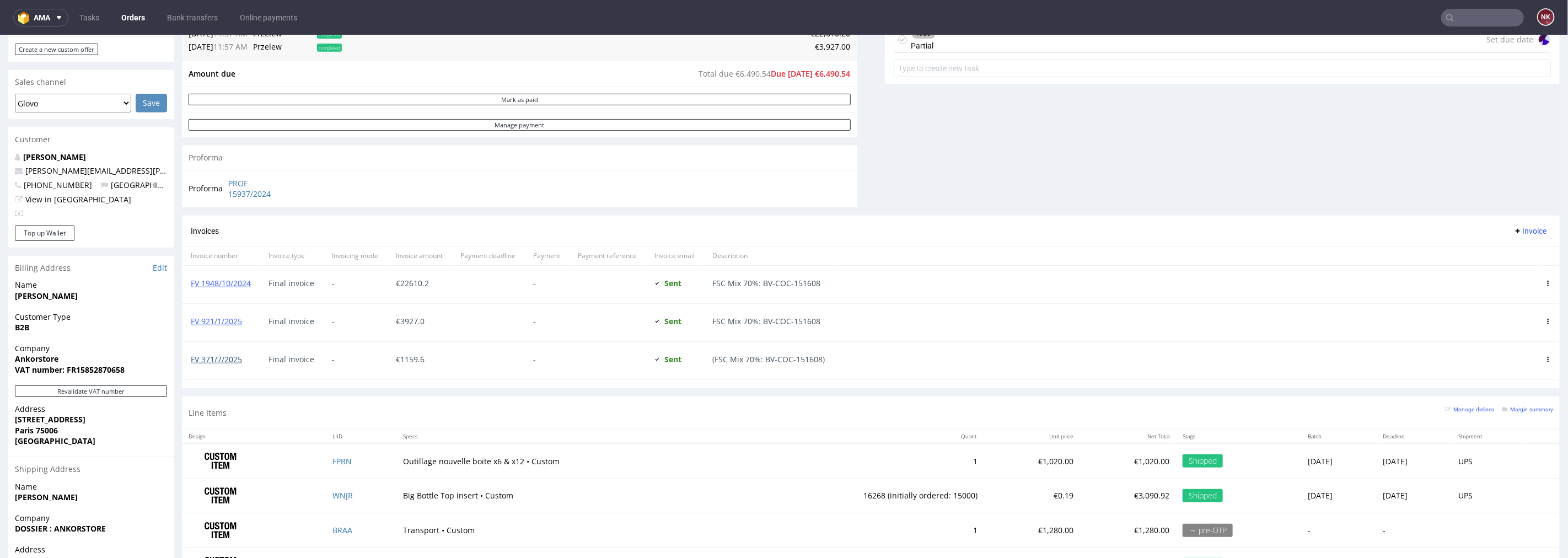
click at [222, 360] on link "FV 371/7/2025" at bounding box center [217, 359] width 51 height 11
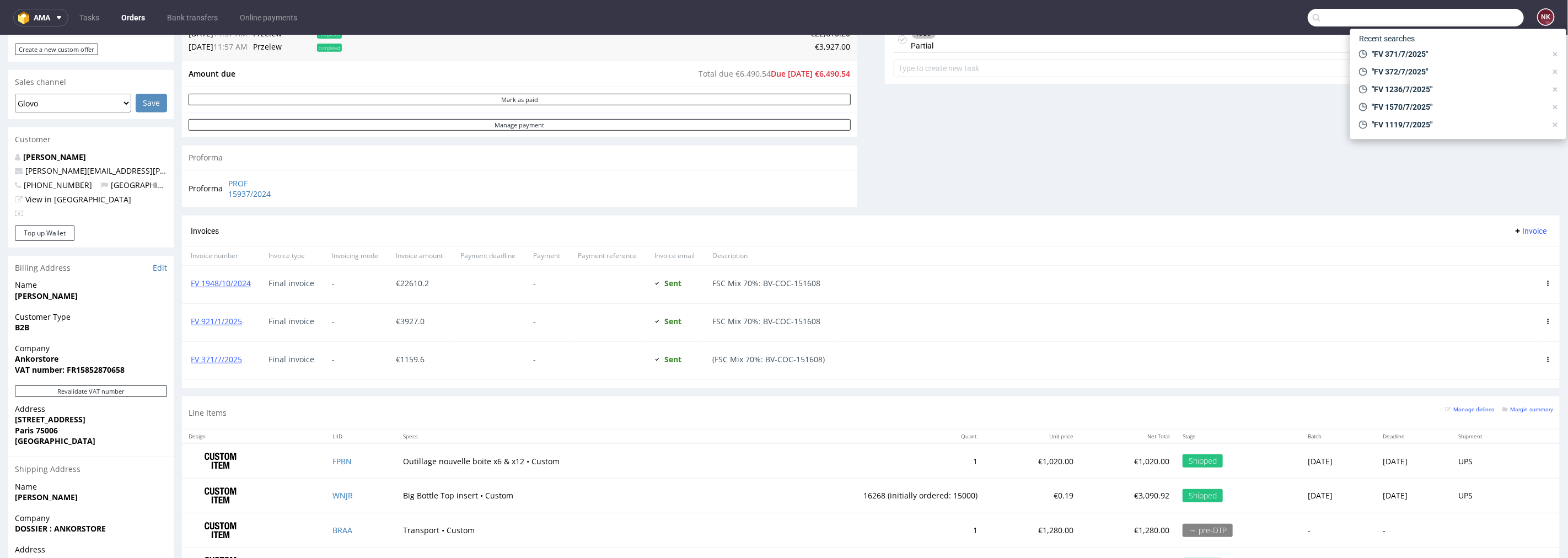
click at [1465, 16] on input "text" at bounding box center [1416, 18] width 217 height 18
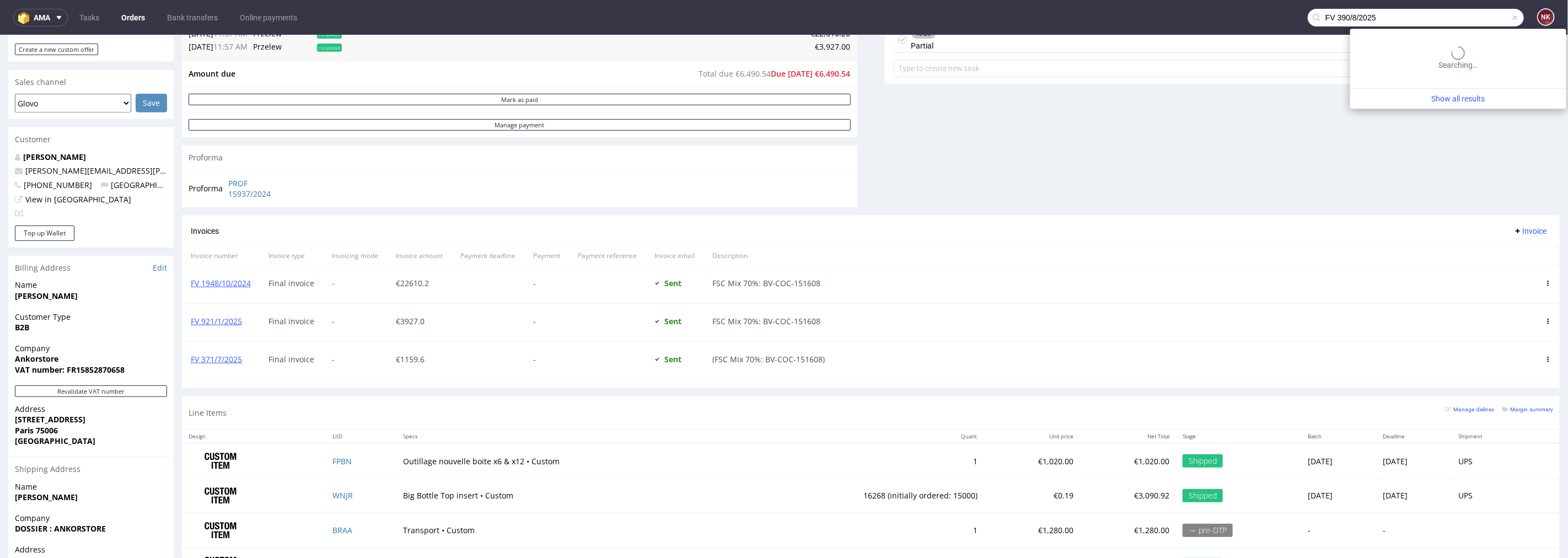
type input "FV 390/8/2025"
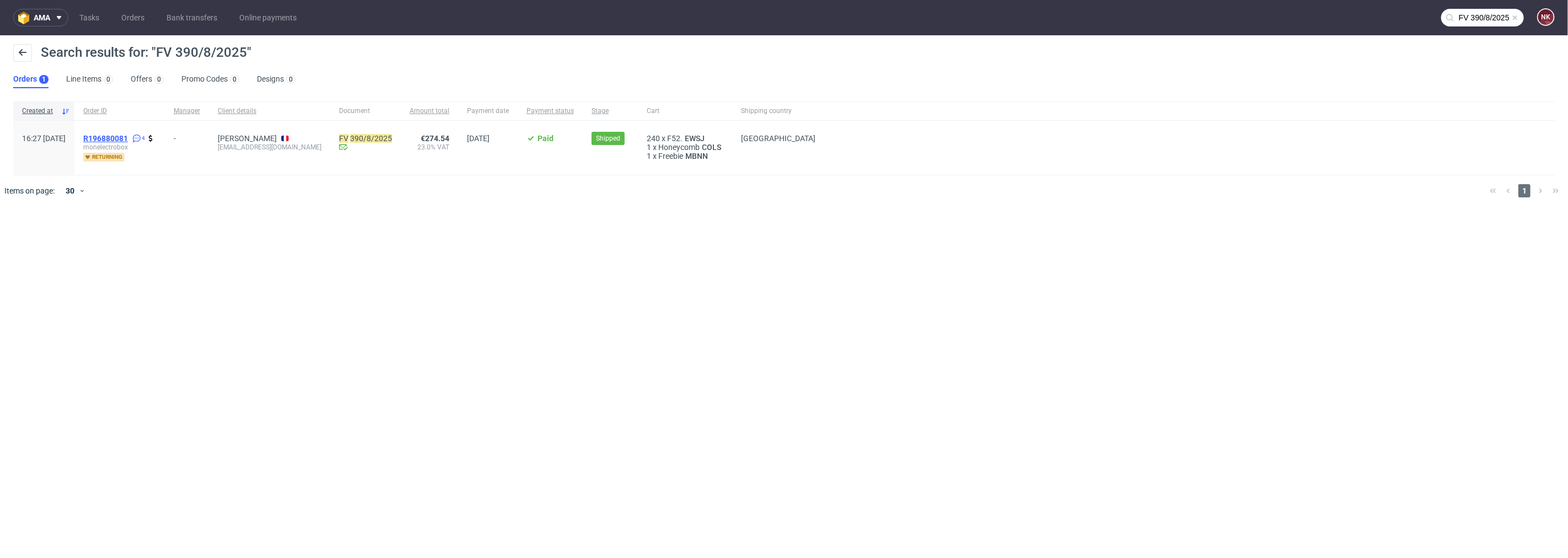
click at [128, 139] on span "R196880081" at bounding box center [106, 138] width 45 height 9
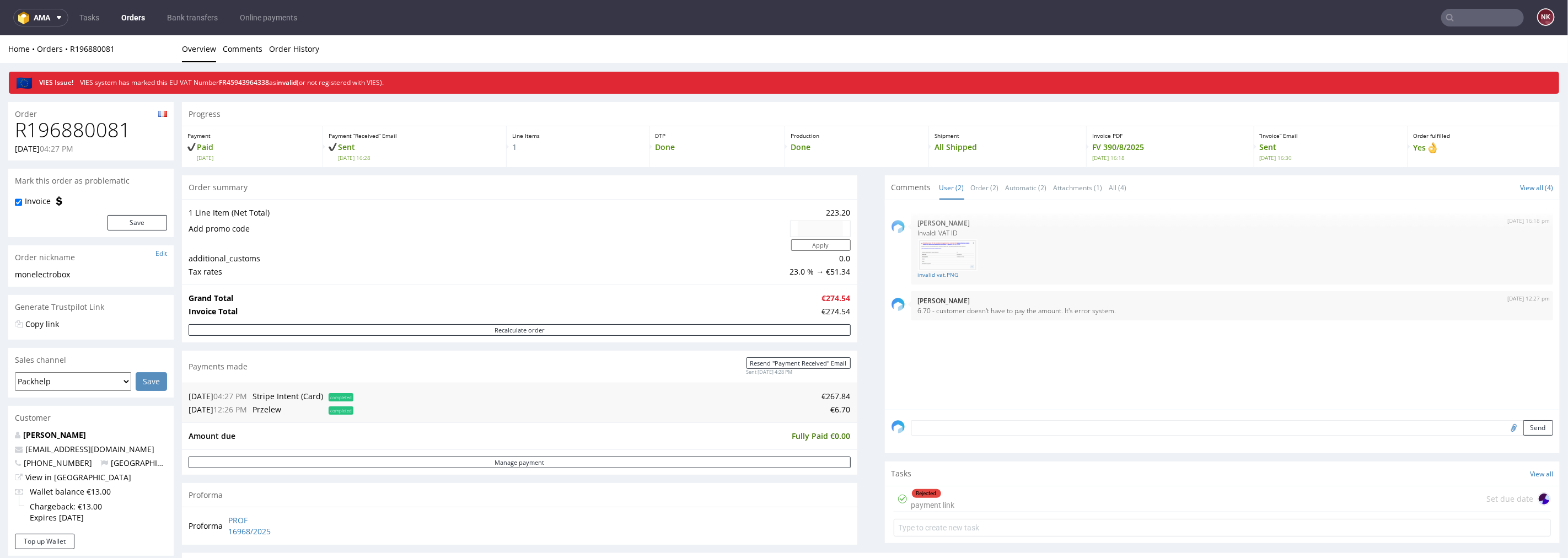
click at [1486, 12] on input "text" at bounding box center [1483, 18] width 82 height 18
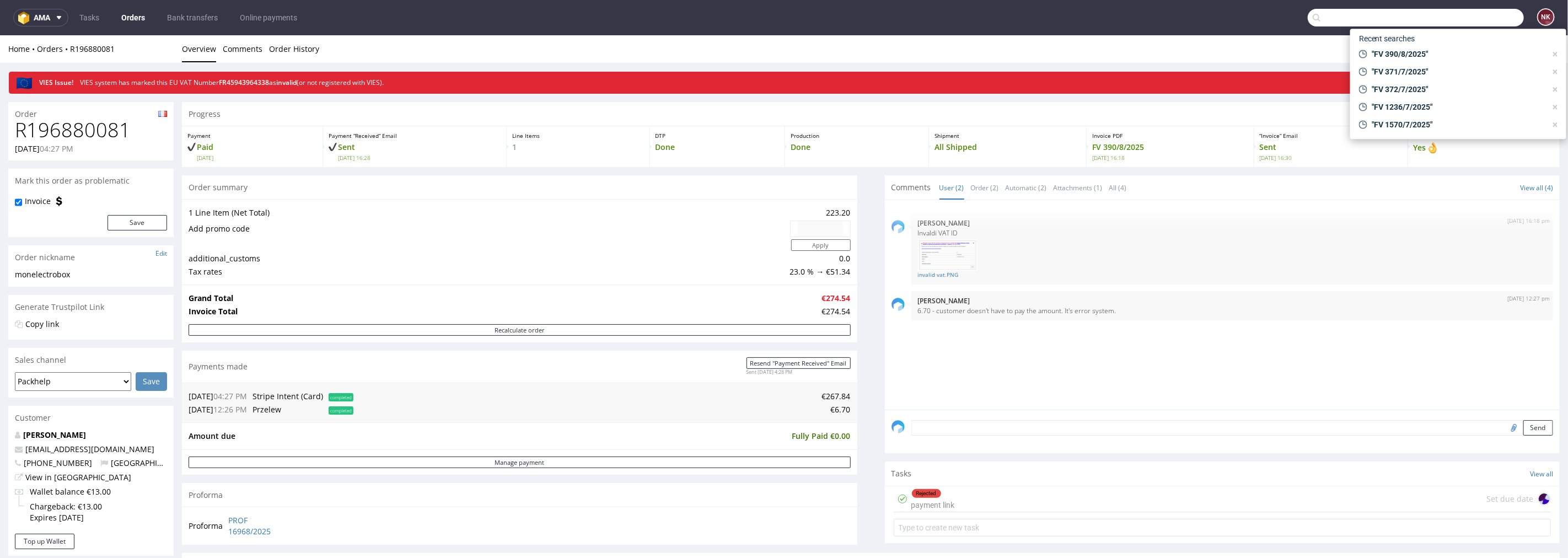
paste input "FV 116/8/2025"
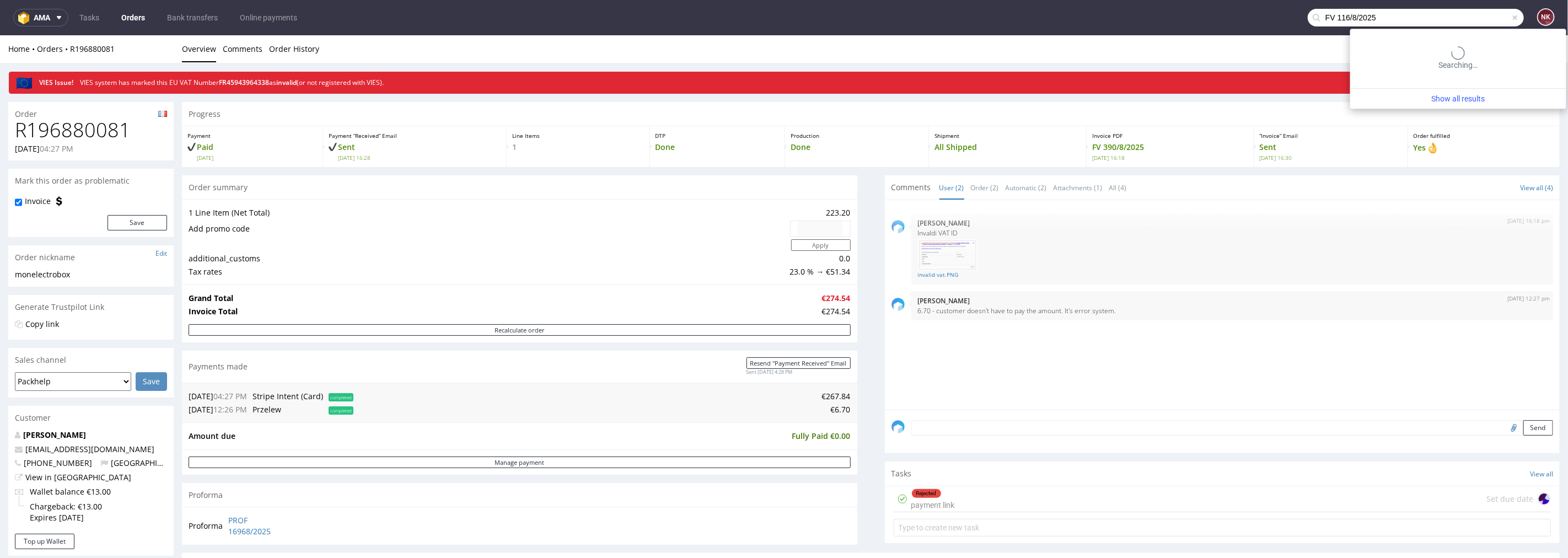
type input "FV 116/8/2025"
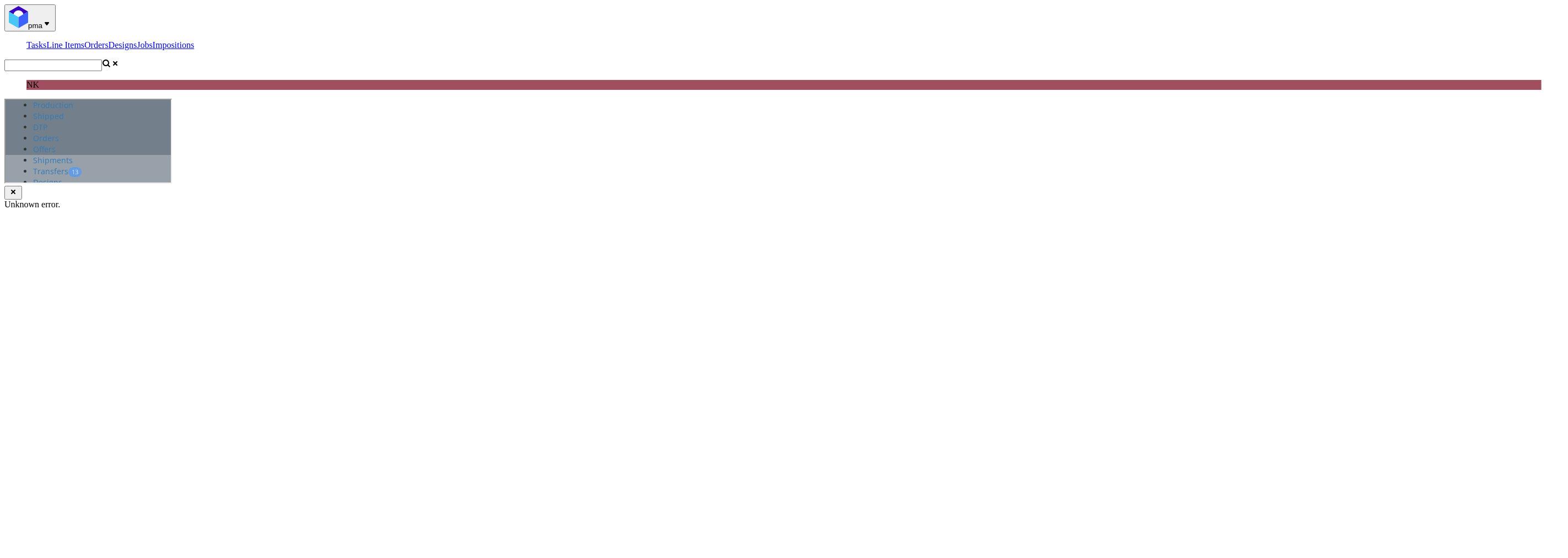
scroll to position [61, 0]
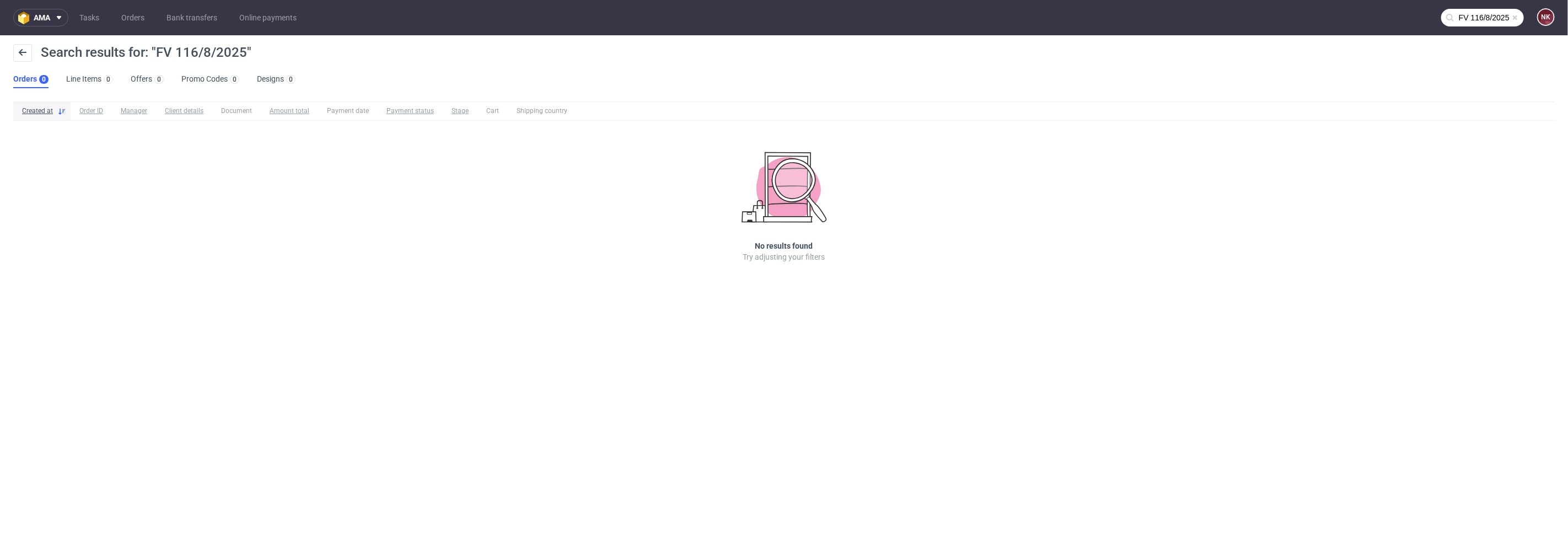
click at [1465, 19] on input "FV 116/8/2025" at bounding box center [1483, 18] width 82 height 18
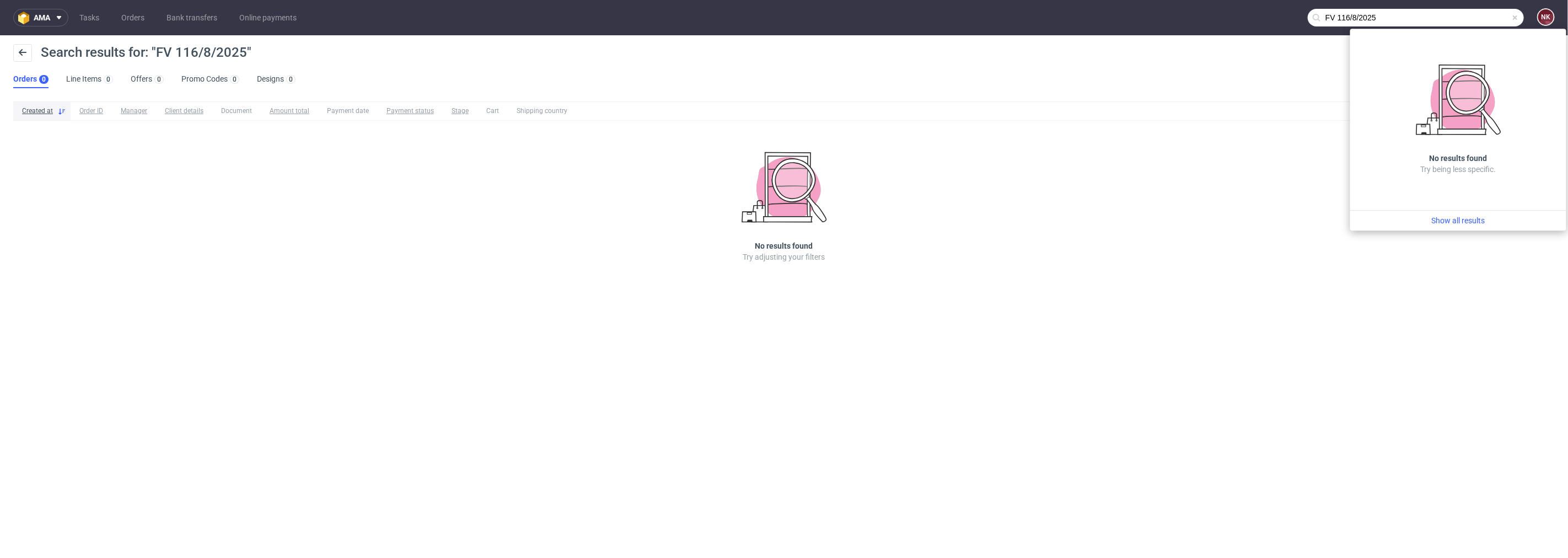
drag, startPoint x: 1470, startPoint y: 18, endPoint x: 1257, endPoint y: 17, distance: 213.0
click at [1257, 17] on nav "ama Tasks Orders Bank transfers Online payments FV 116/8/2025 NK" at bounding box center [784, 18] width 1568 height 35
paste input "R707336450"
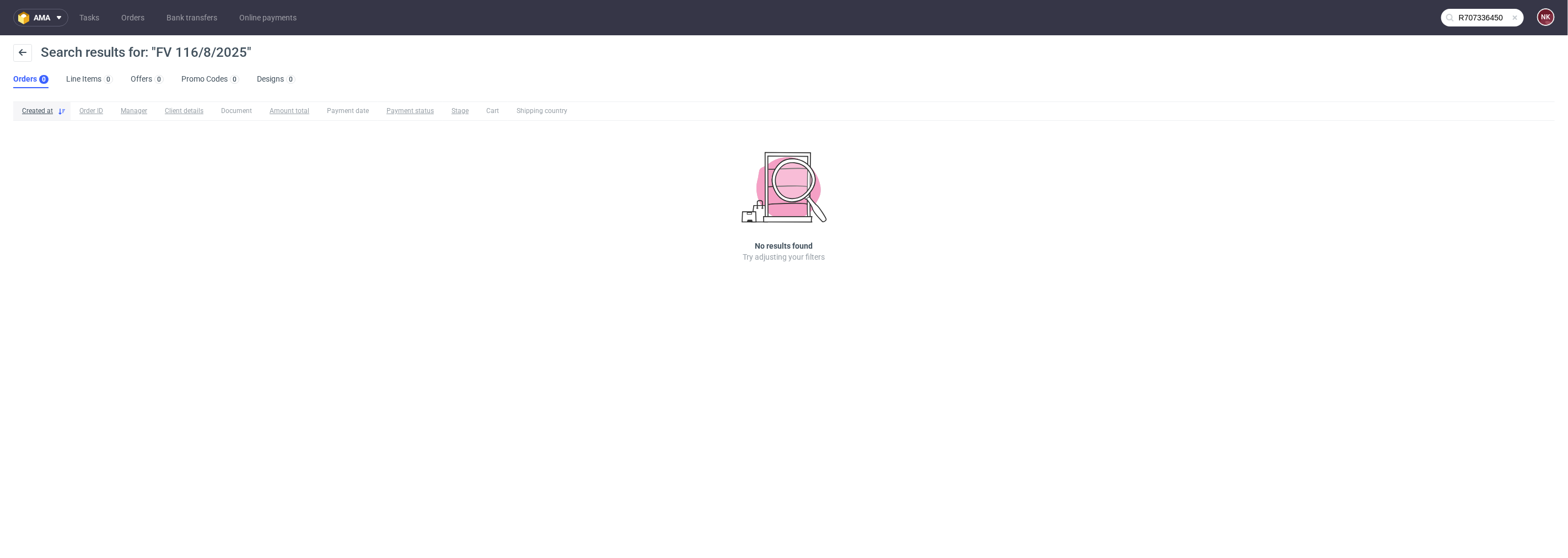
type input "R707336450"
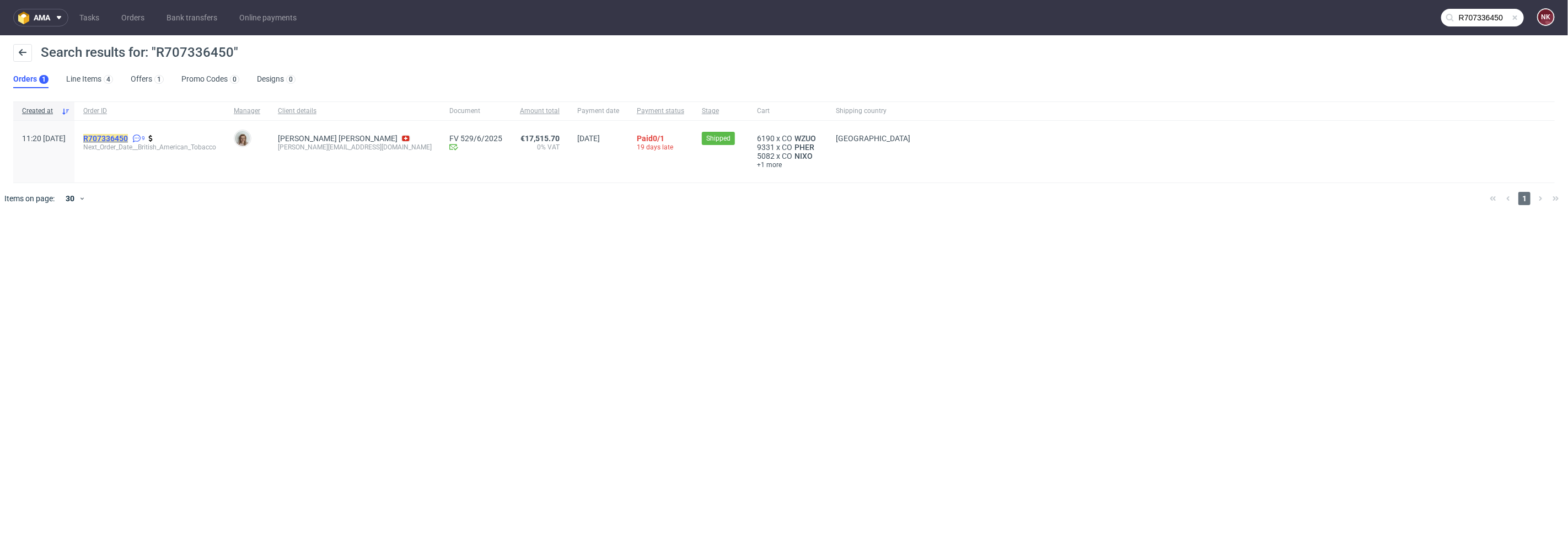
click at [128, 135] on mark "R707336450" at bounding box center [106, 138] width 45 height 9
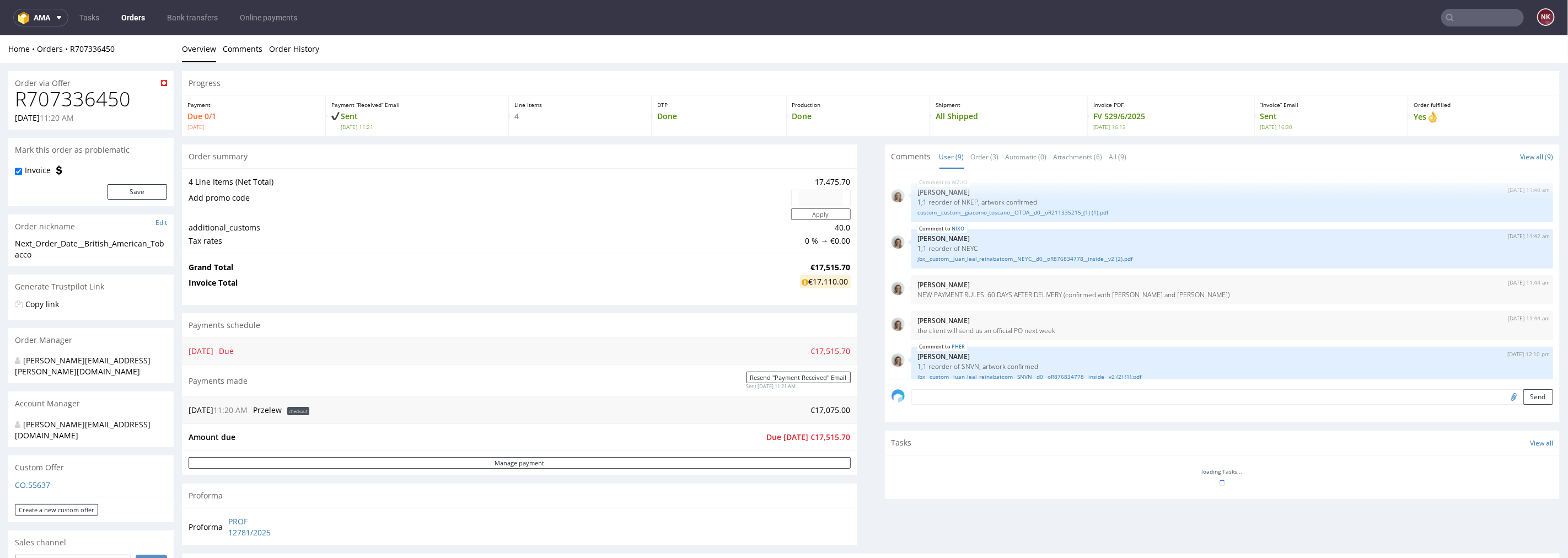
scroll to position [189, 0]
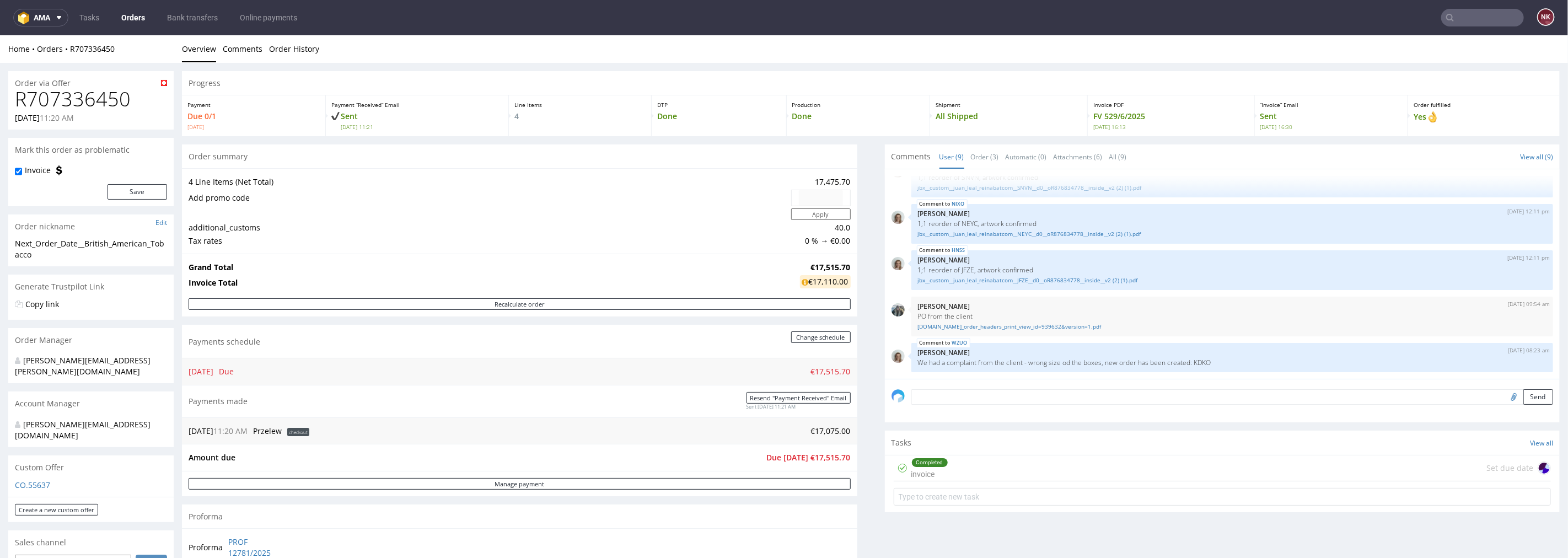
click at [1469, 16] on input "text" at bounding box center [1483, 18] width 82 height 18
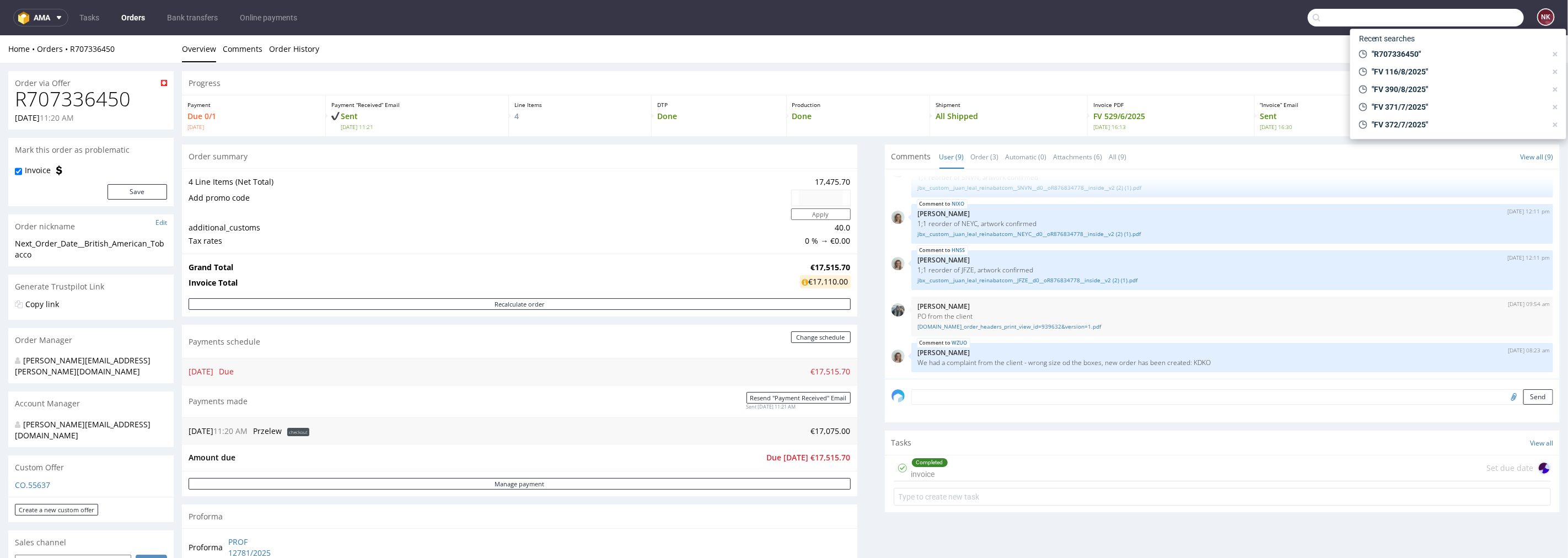
paste input "FV 437/8/2025"
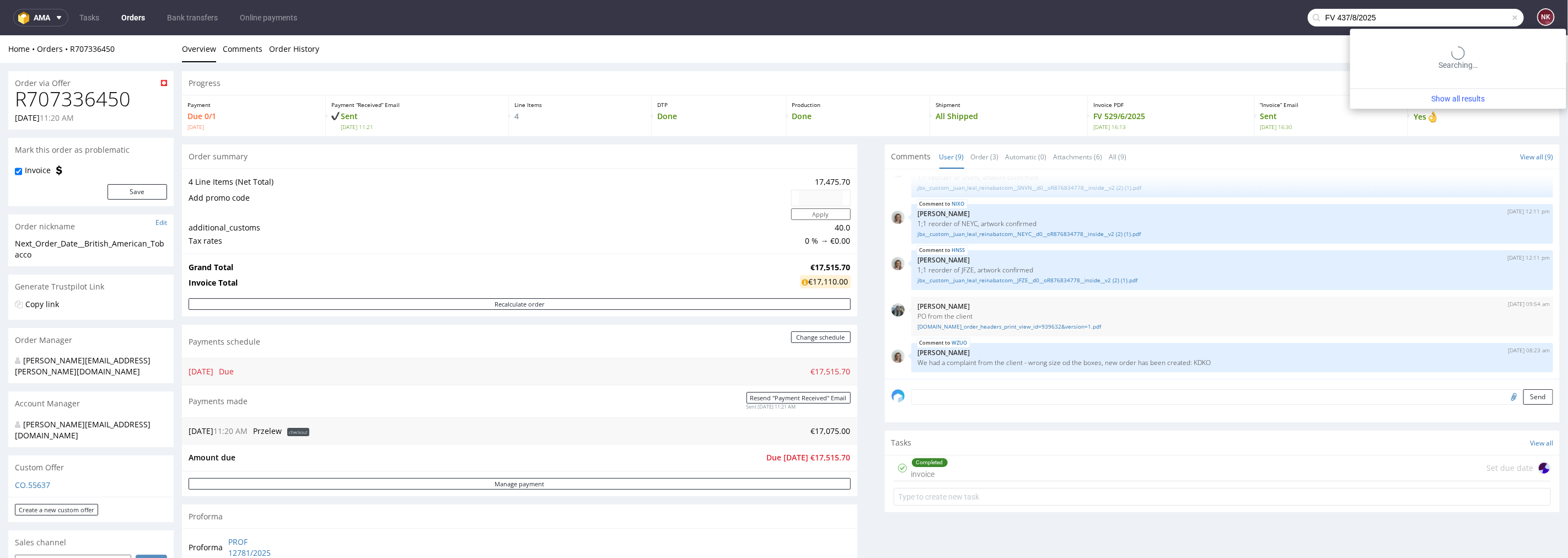
type input "FV 437/8/2025"
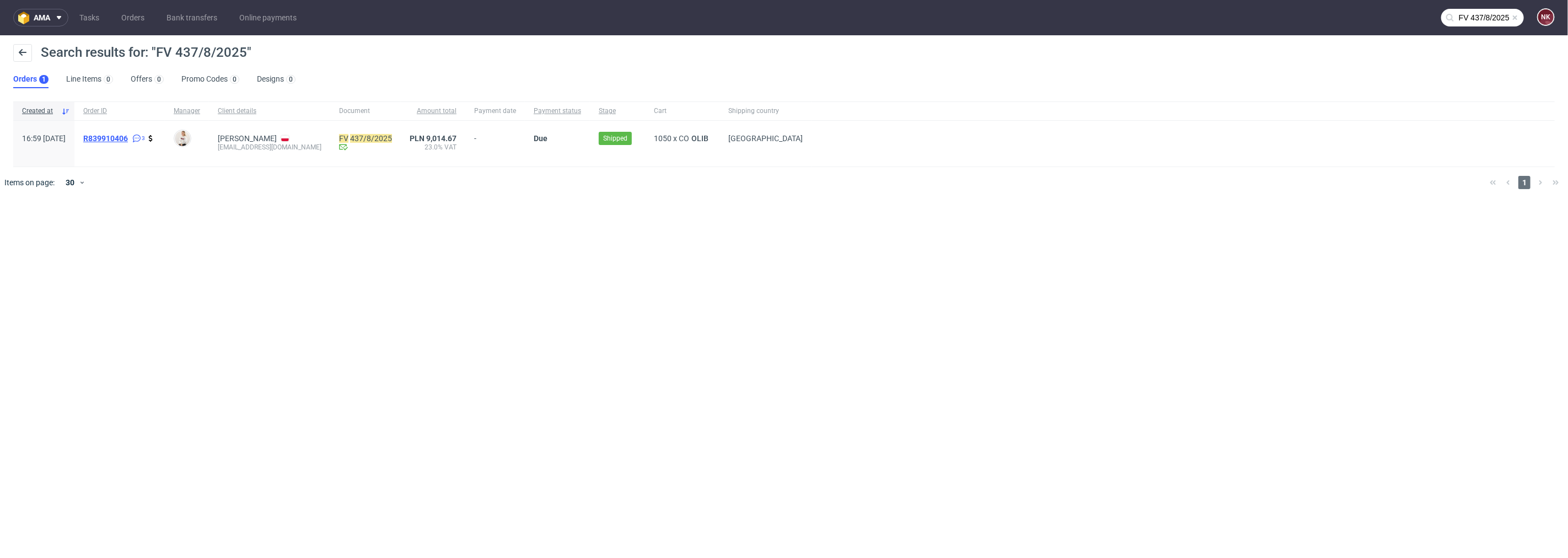
click at [128, 139] on span "R839910406" at bounding box center [106, 138] width 45 height 9
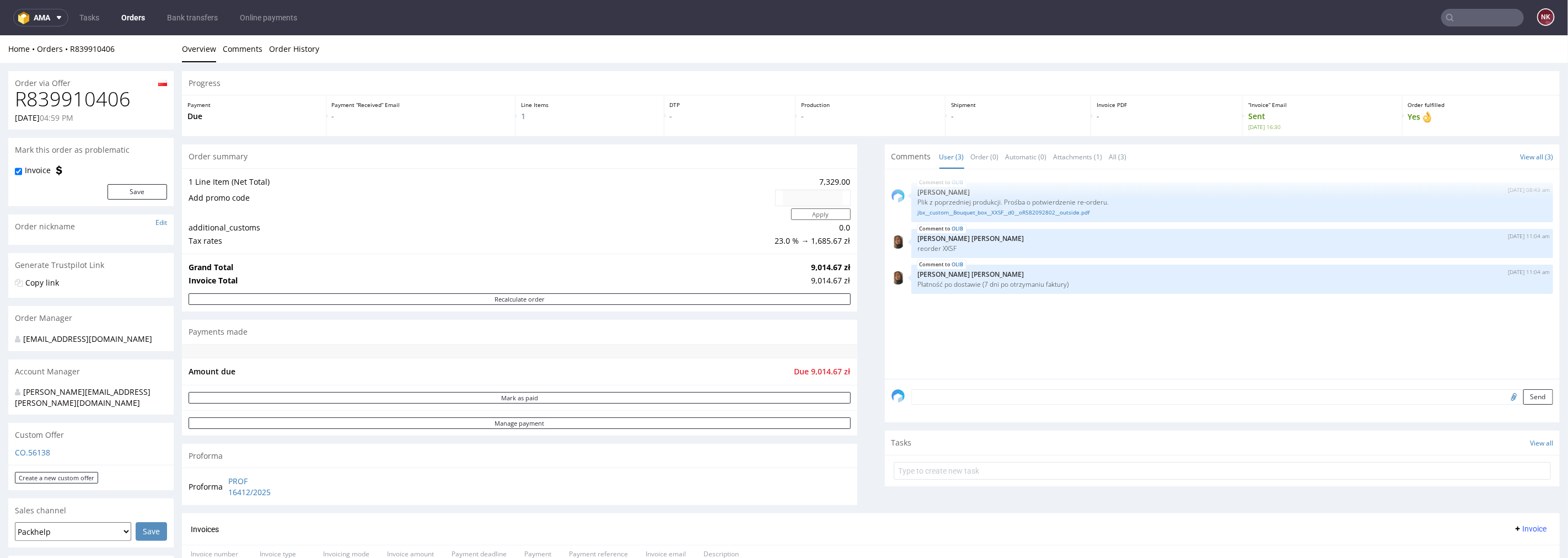
click at [108, 96] on h1 "R839910406" at bounding box center [90, 98] width 152 height 23
copy h1 "R839910406"
click at [1465, 14] on input "text" at bounding box center [1483, 18] width 82 height 18
paste input "R713293416"
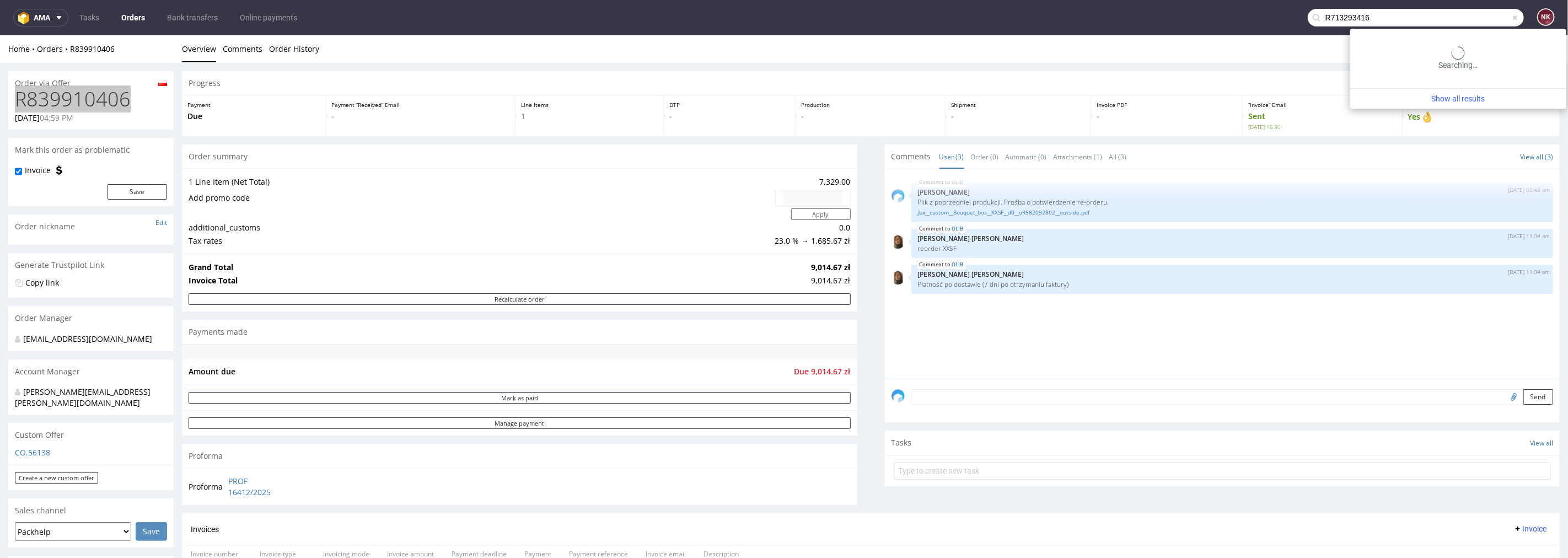
type input "R713293416"
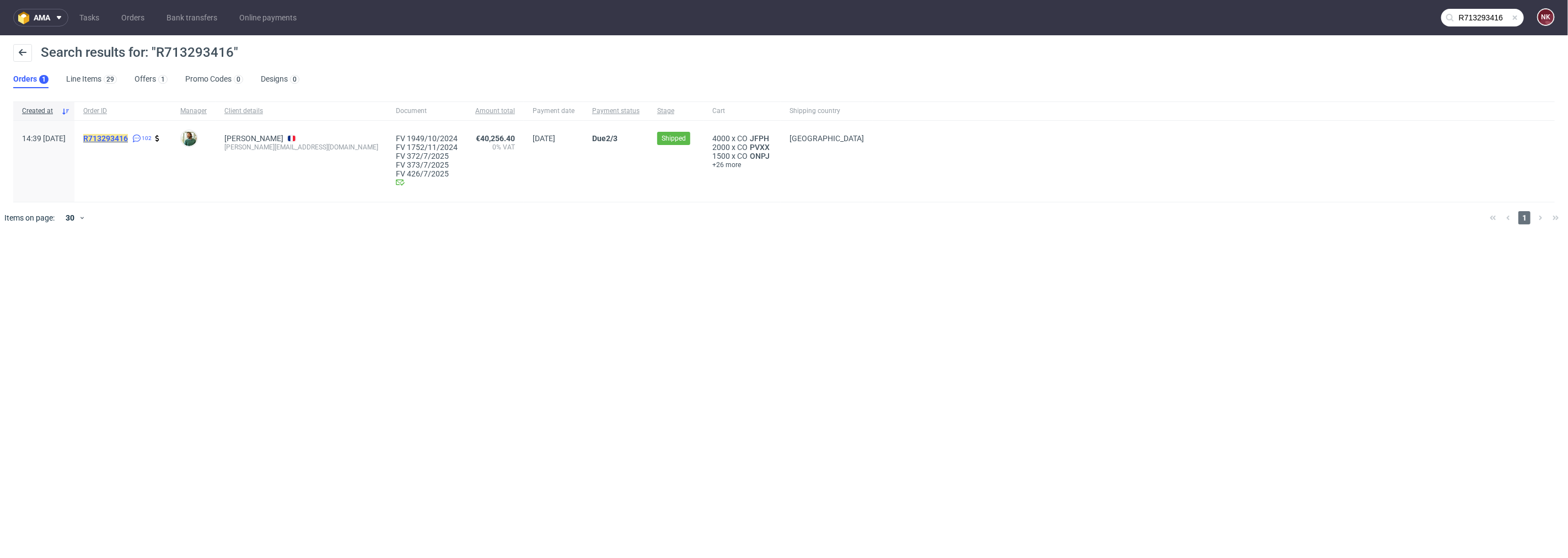
click at [128, 134] on mark "R713293416" at bounding box center [106, 138] width 45 height 9
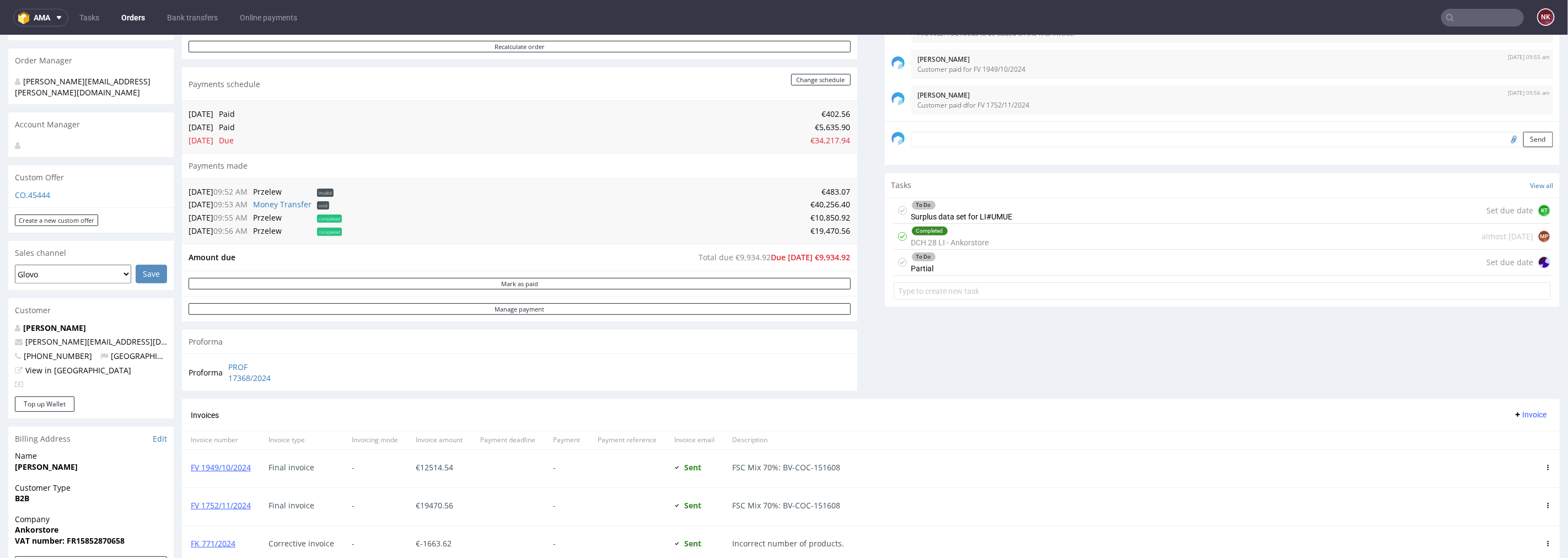
scroll to position [123, 0]
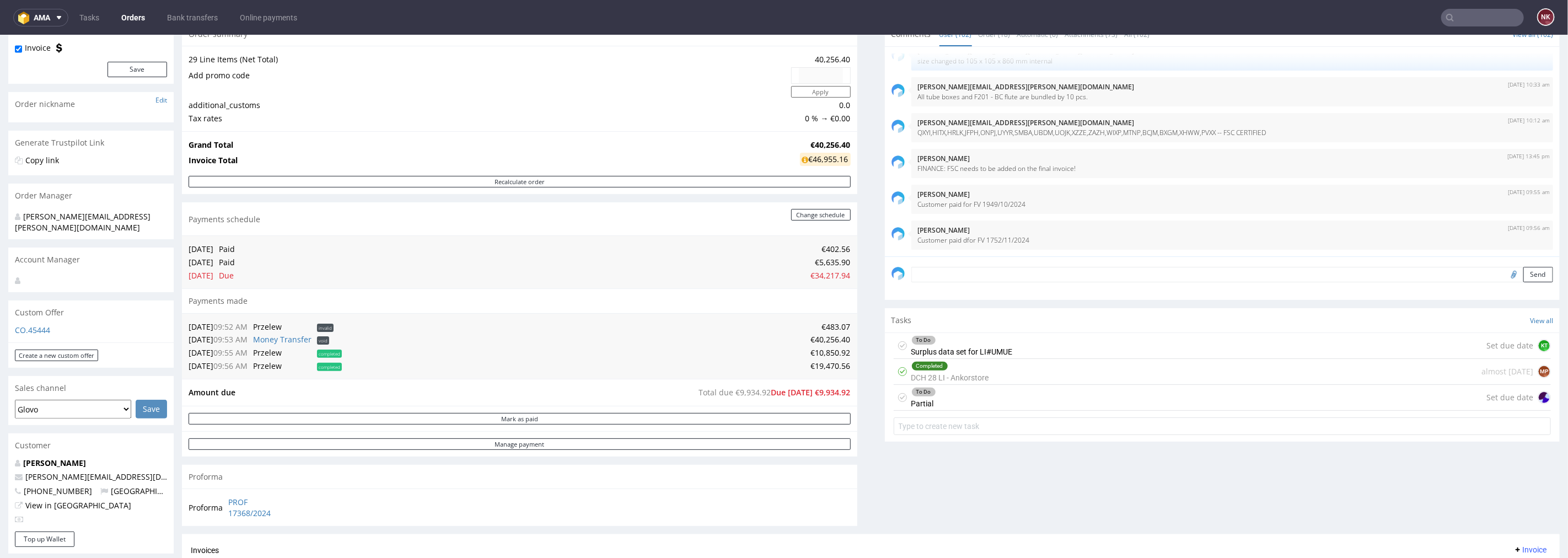
click at [969, 399] on div "To Do Partial Set due date" at bounding box center [1222, 397] width 658 height 25
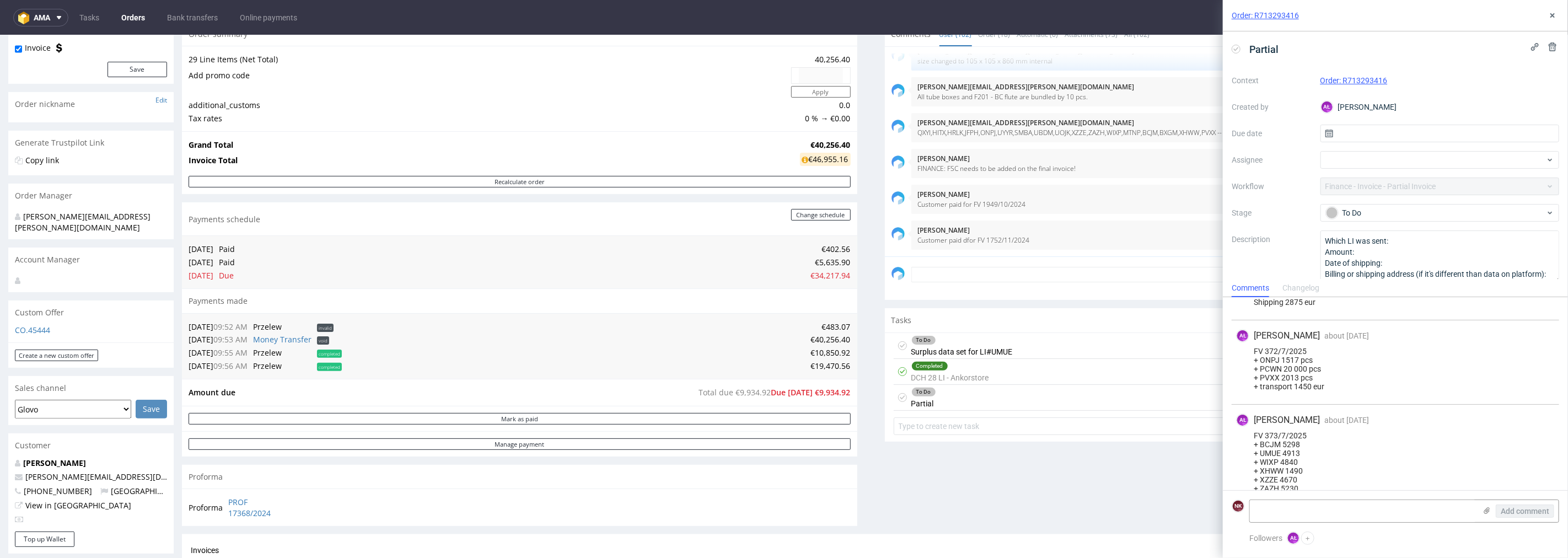
scroll to position [356, 0]
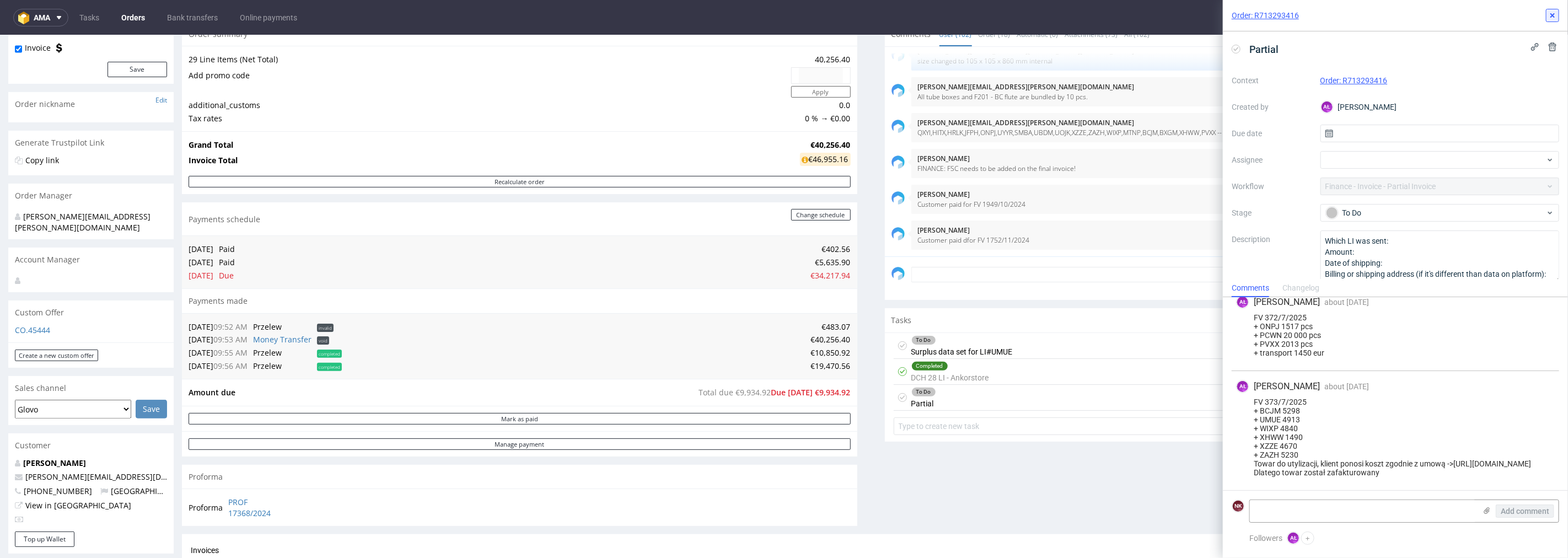
click at [1552, 16] on use at bounding box center [1552, 16] width 5 height 5
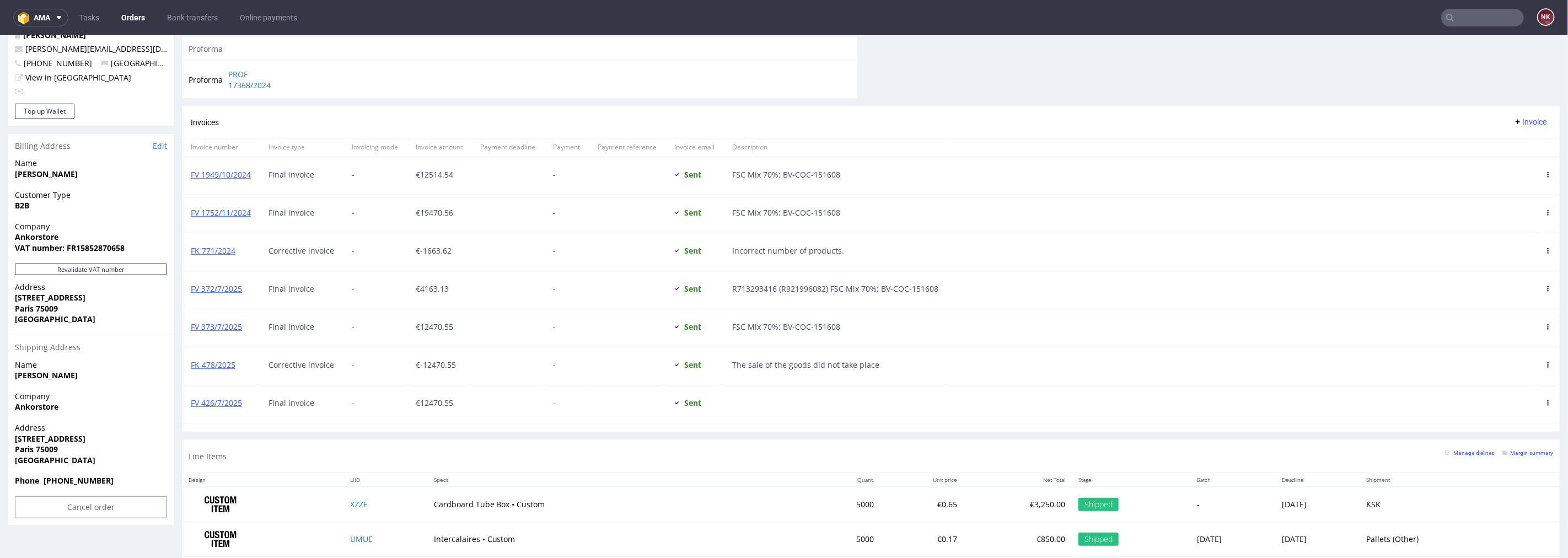
scroll to position [552, 0]
click at [221, 288] on link "FV 372/7/2025" at bounding box center [217, 287] width 51 height 11
click at [227, 402] on link "FV 426/7/2025" at bounding box center [217, 401] width 51 height 11
click at [900, 415] on div at bounding box center [835, 403] width 223 height 37
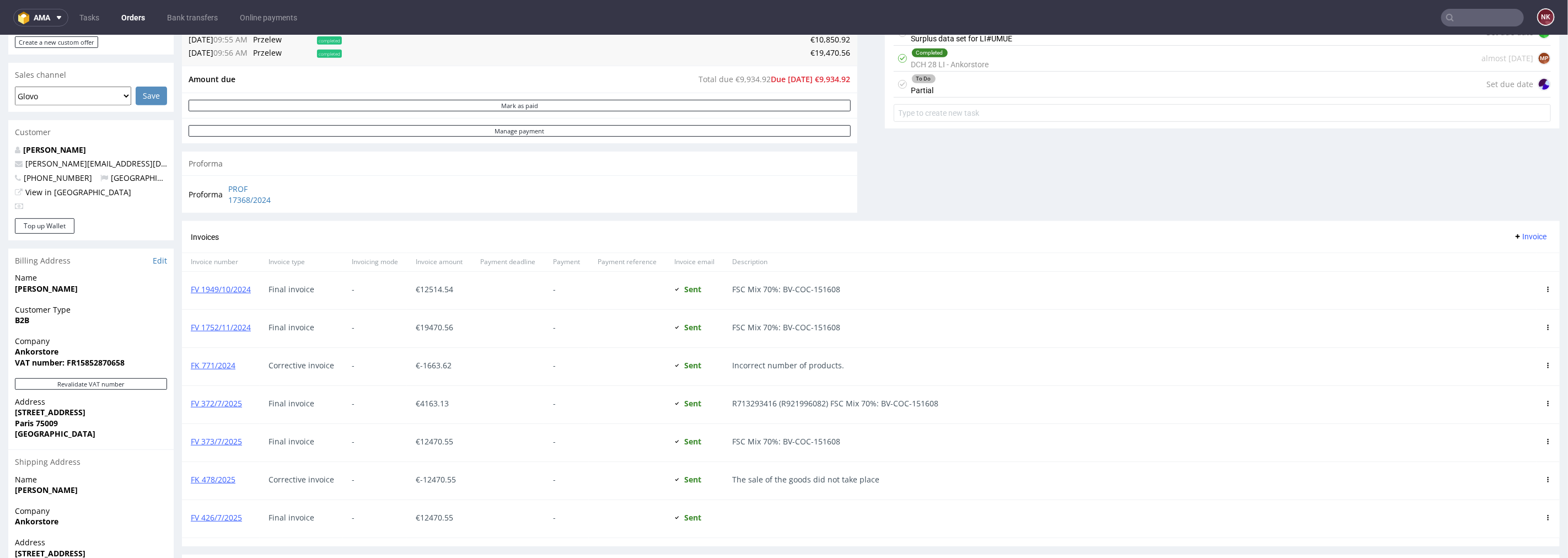
scroll to position [245, 0]
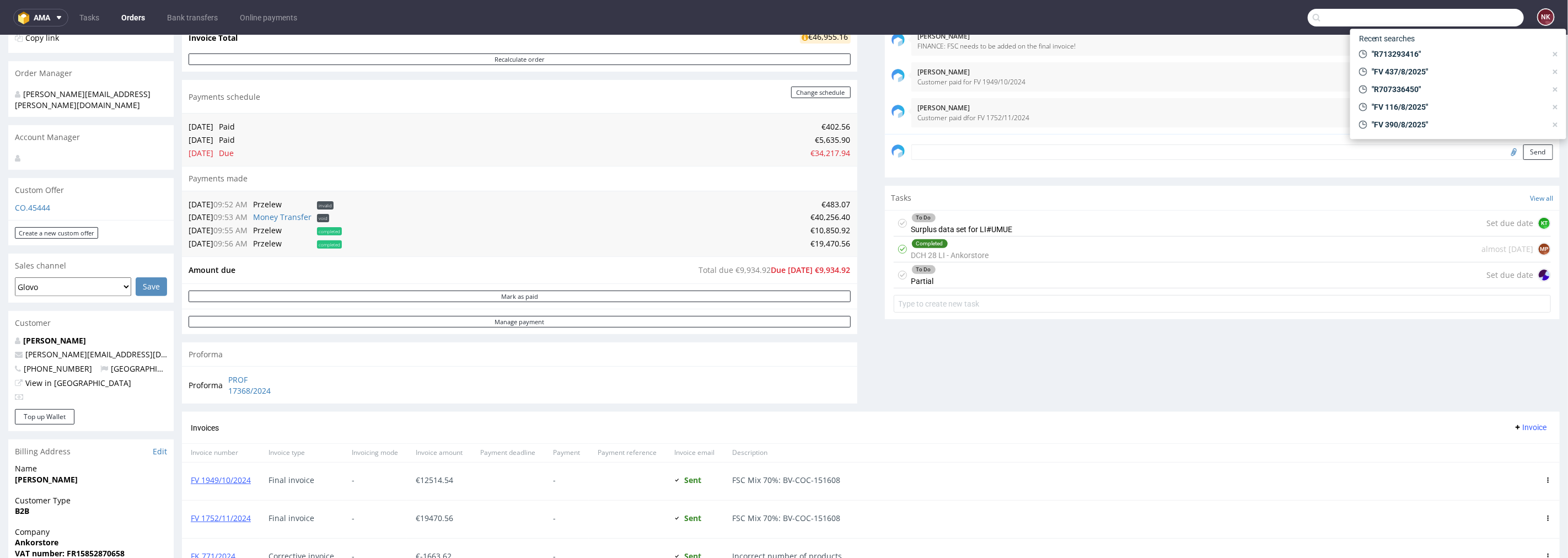
click at [1479, 21] on input "text" at bounding box center [1416, 18] width 217 height 18
paste input "R707336450"
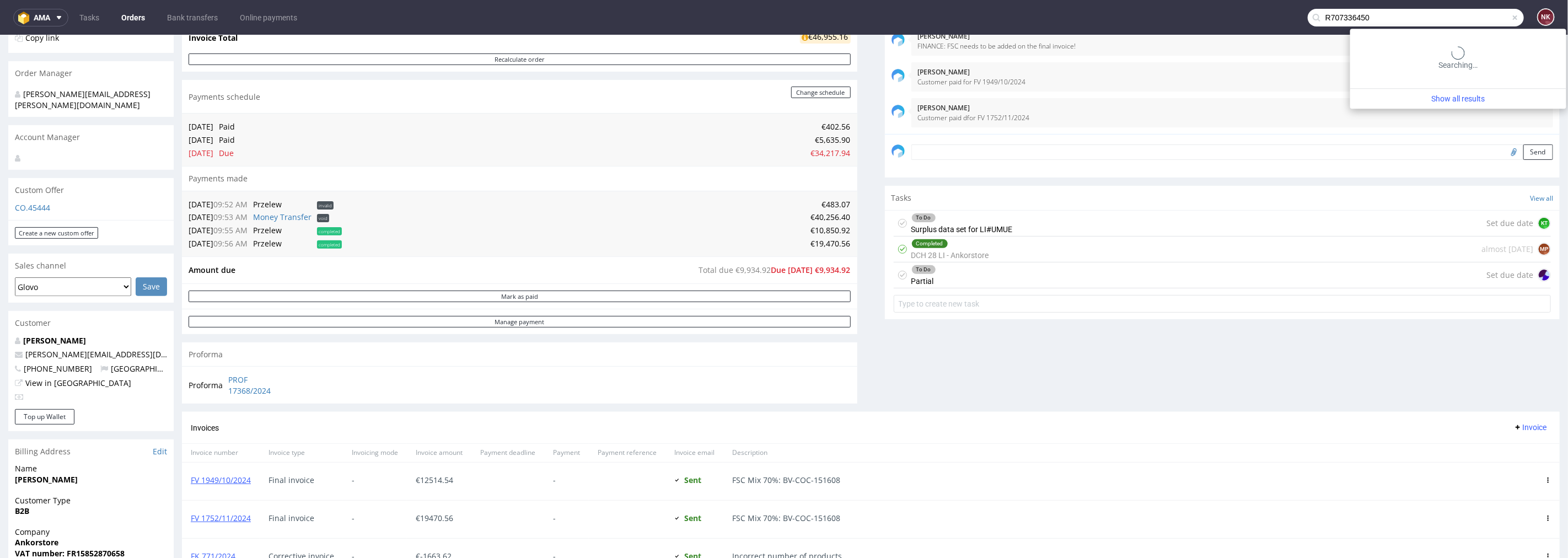
type input "R707336450"
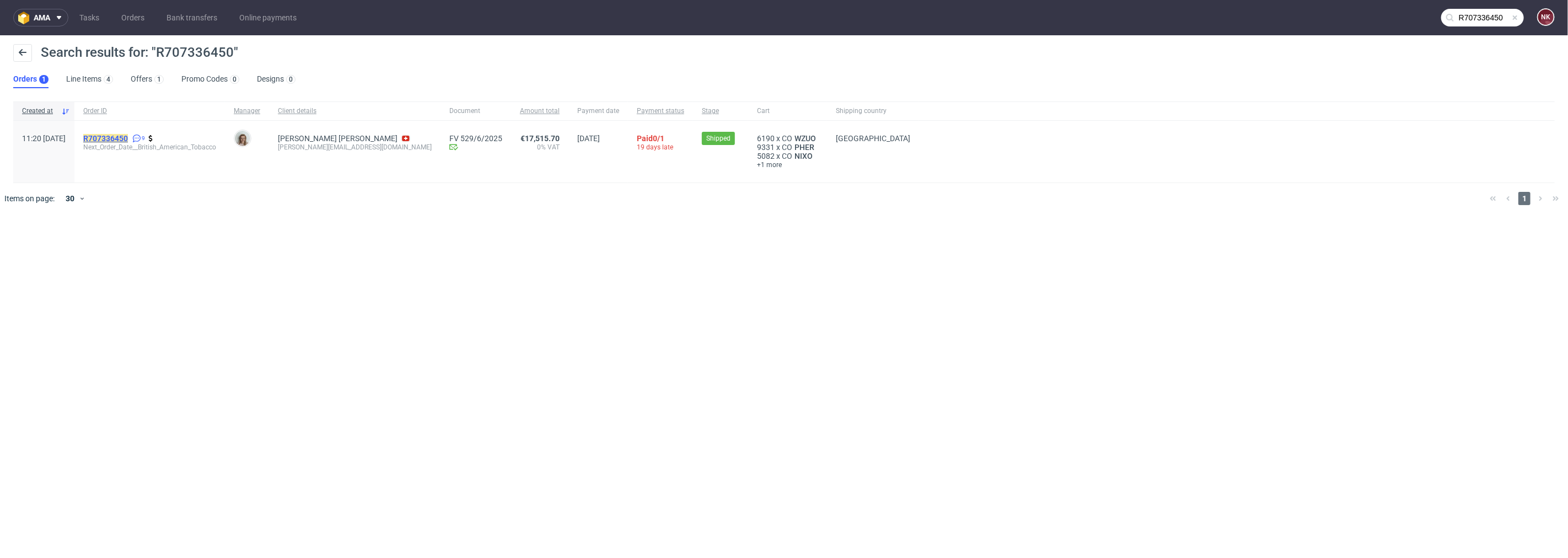
click at [122, 141] on mark "R707336450" at bounding box center [106, 138] width 45 height 9
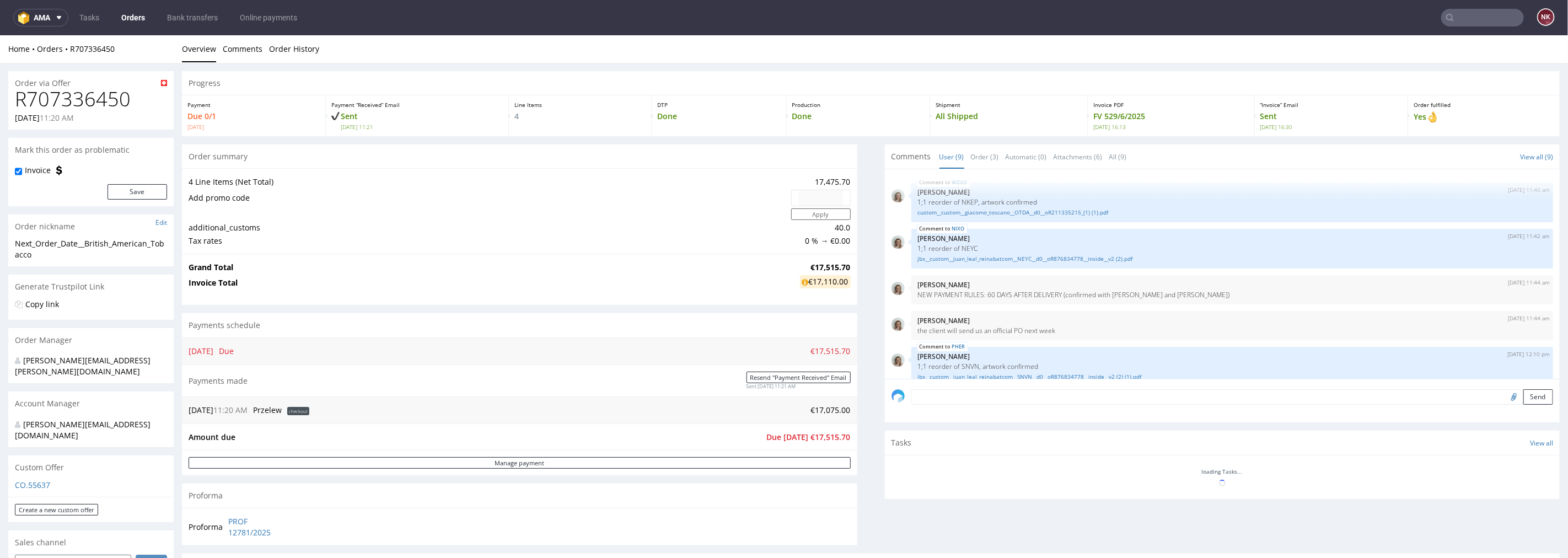
scroll to position [189, 0]
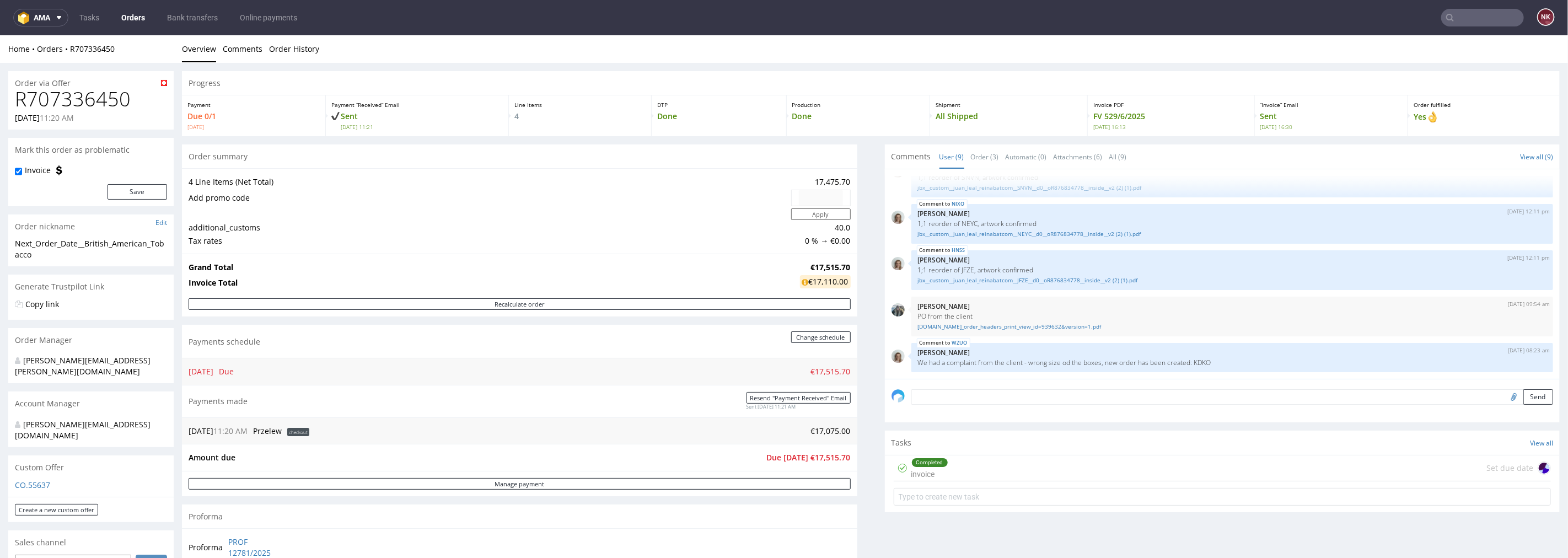
click at [848, 465] on div "Progress Payment Due 0/1 [DATE] Payment “Received” Email Sent [DATE] 11:21 Line…" at bounding box center [871, 472] width 1378 height 802
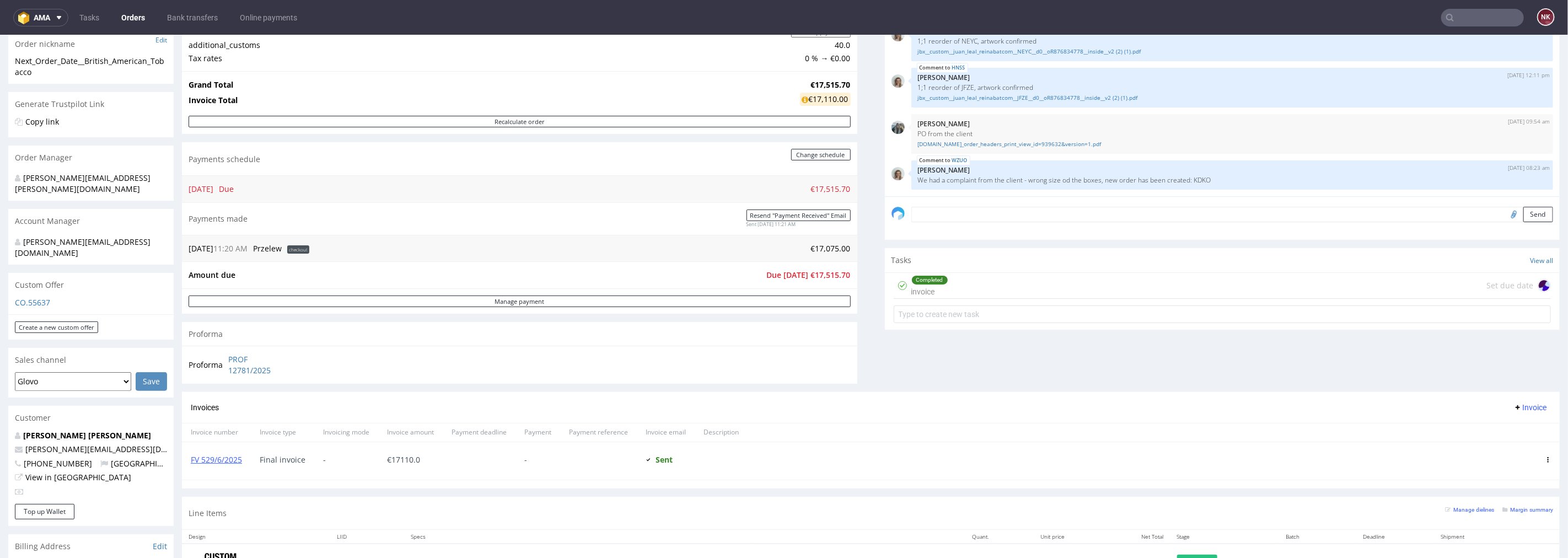
scroll to position [183, 0]
click at [1490, 11] on input "text" at bounding box center [1483, 18] width 82 height 18
paste input "R401121306"
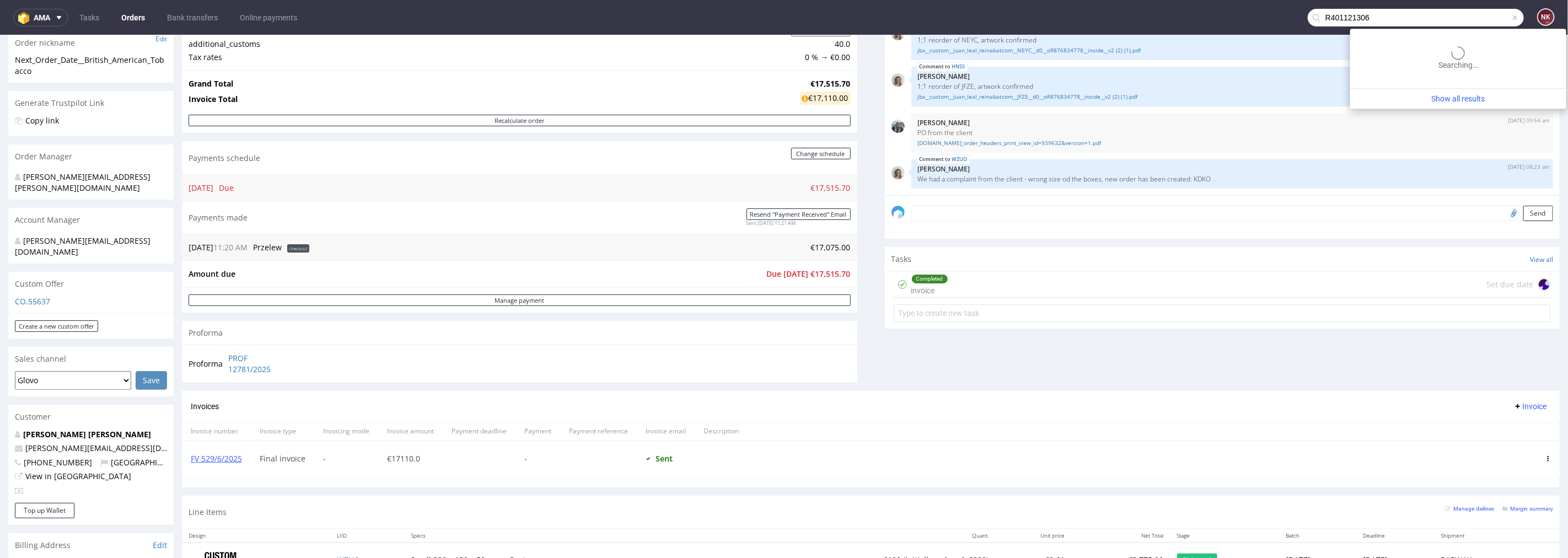
type input "R401121306"
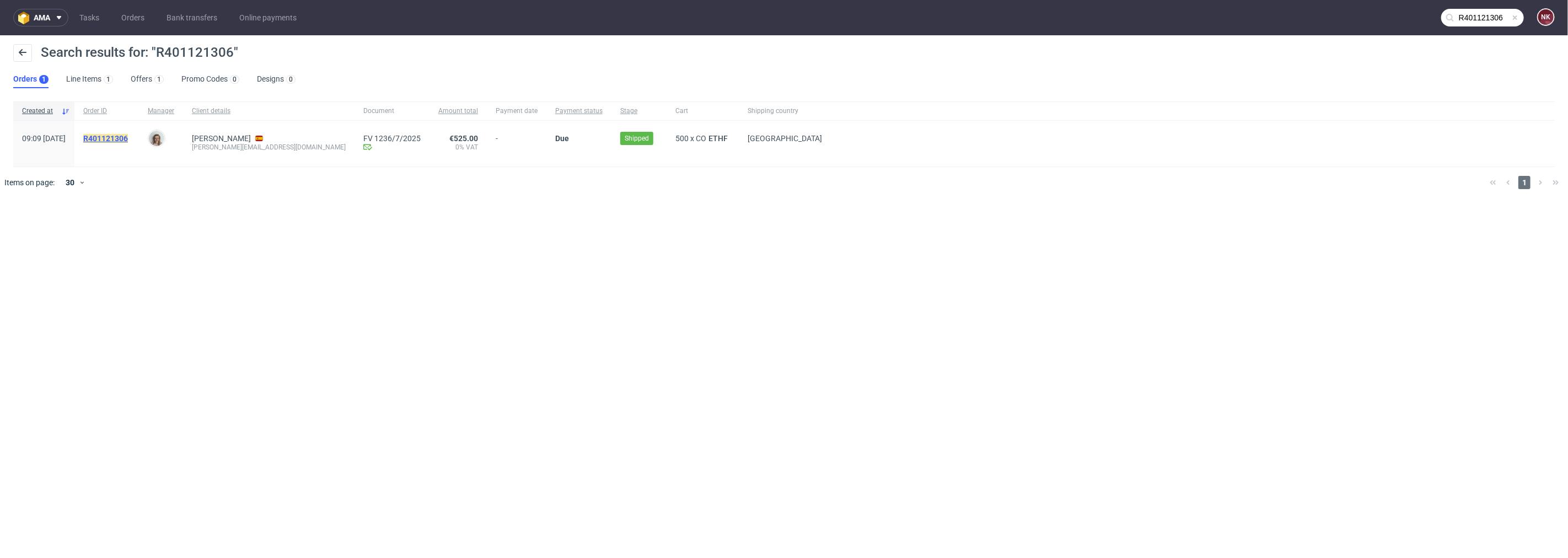
click at [125, 137] on mark "R401121306" at bounding box center [106, 138] width 45 height 9
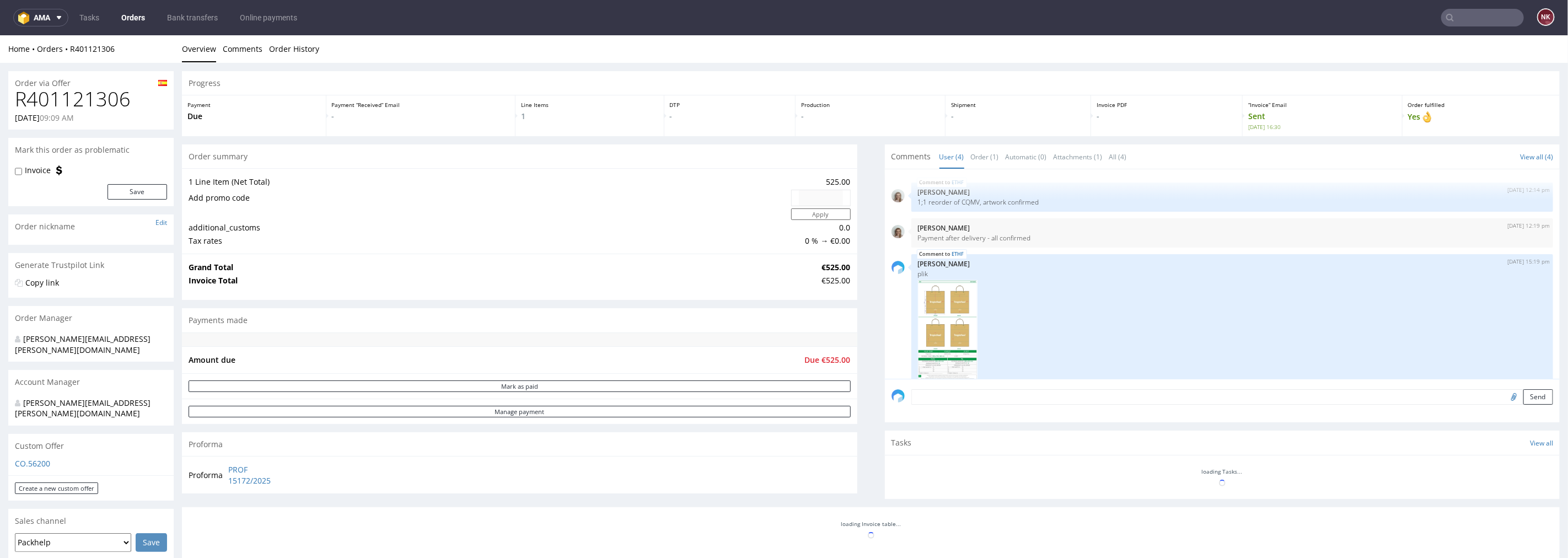
scroll to position [61, 0]
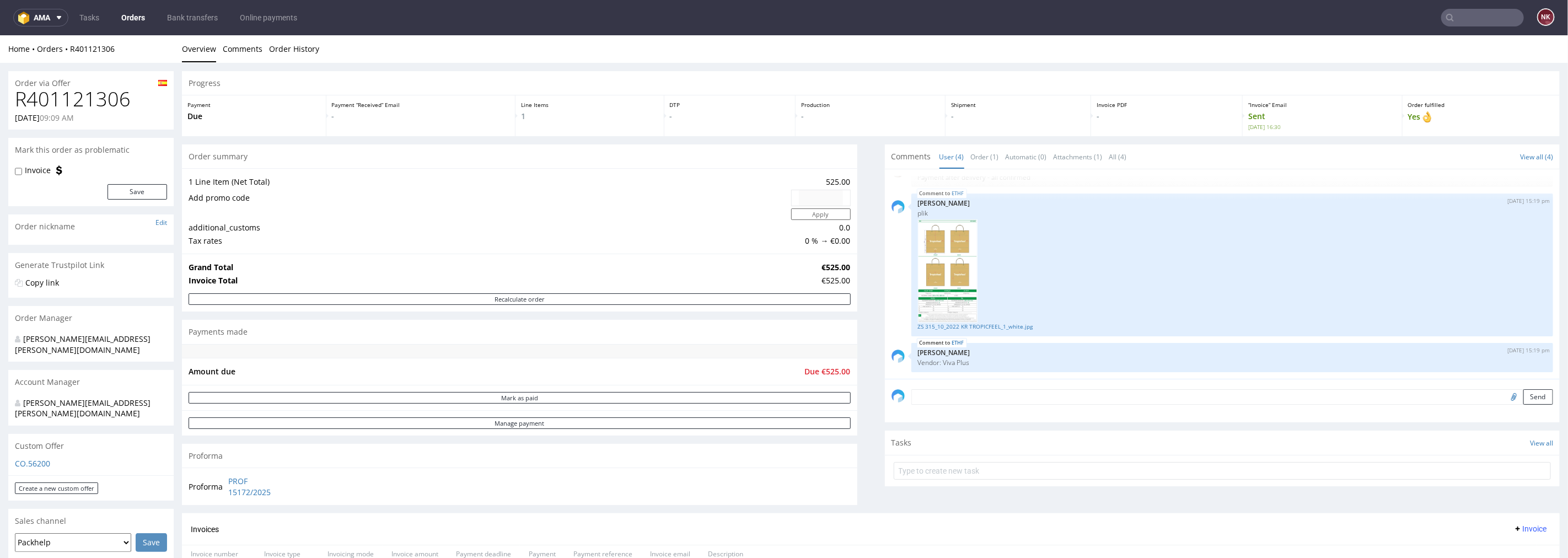
click at [1482, 24] on input "text" at bounding box center [1483, 18] width 82 height 18
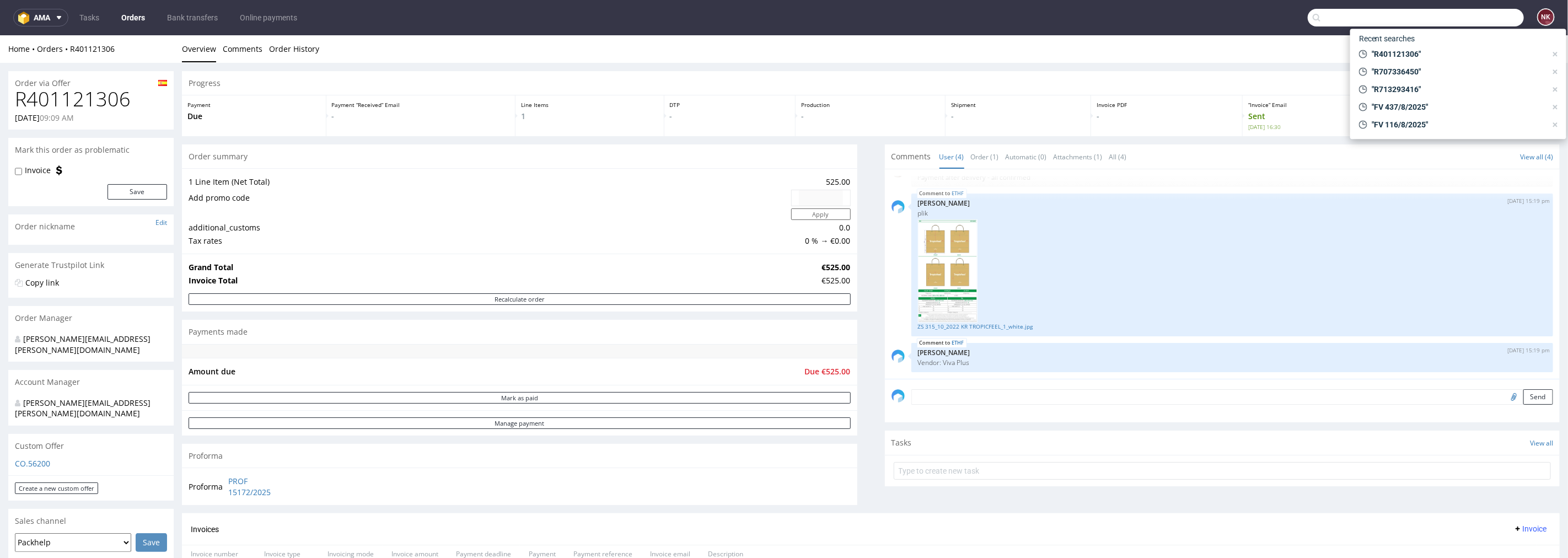
paste input "R969686369"
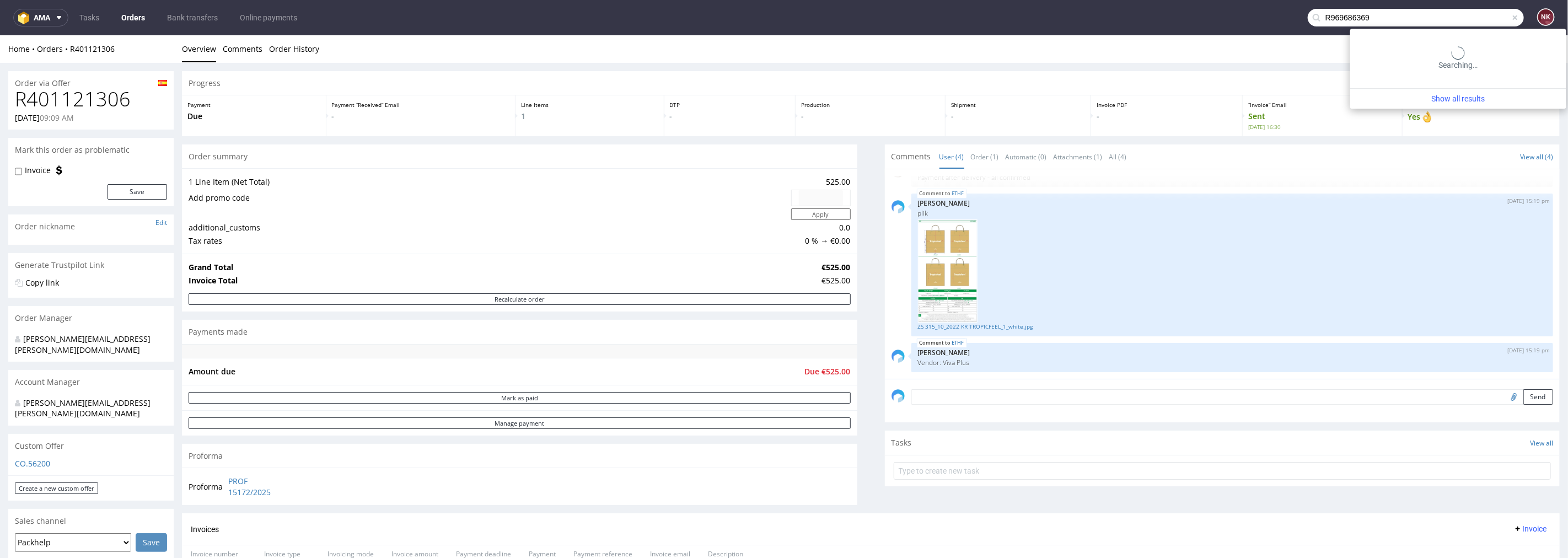
type input "R969686369"
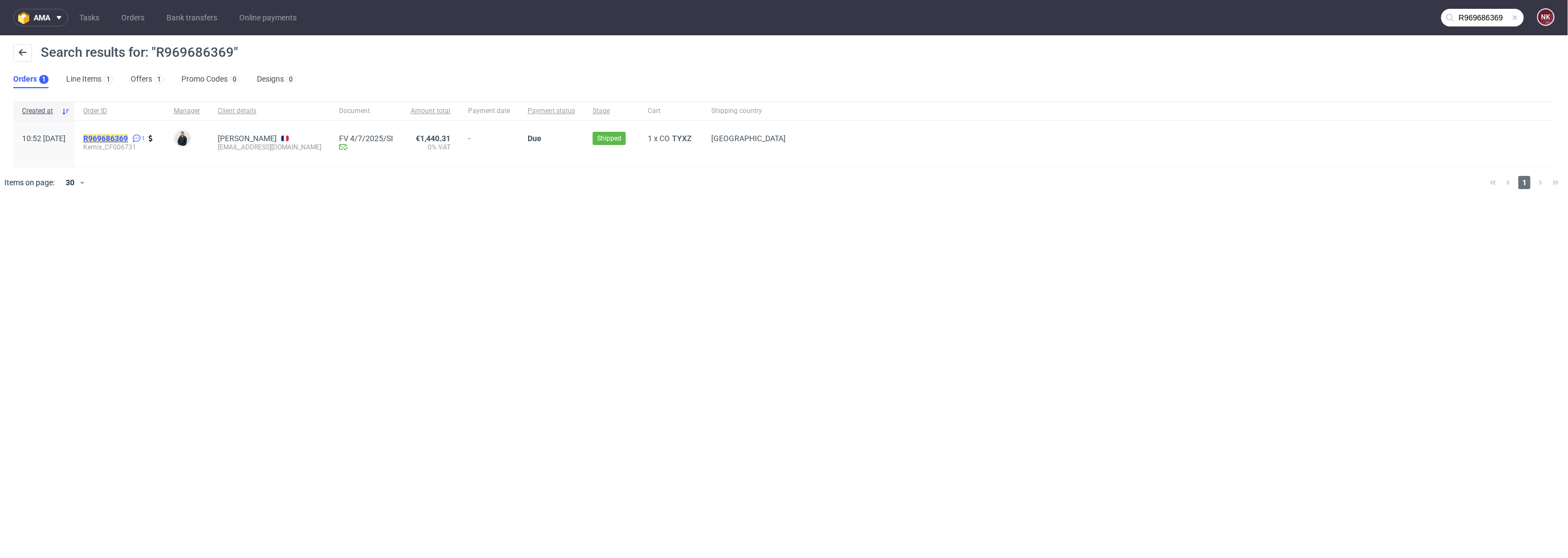
click at [128, 138] on mark "R969686369" at bounding box center [106, 138] width 45 height 9
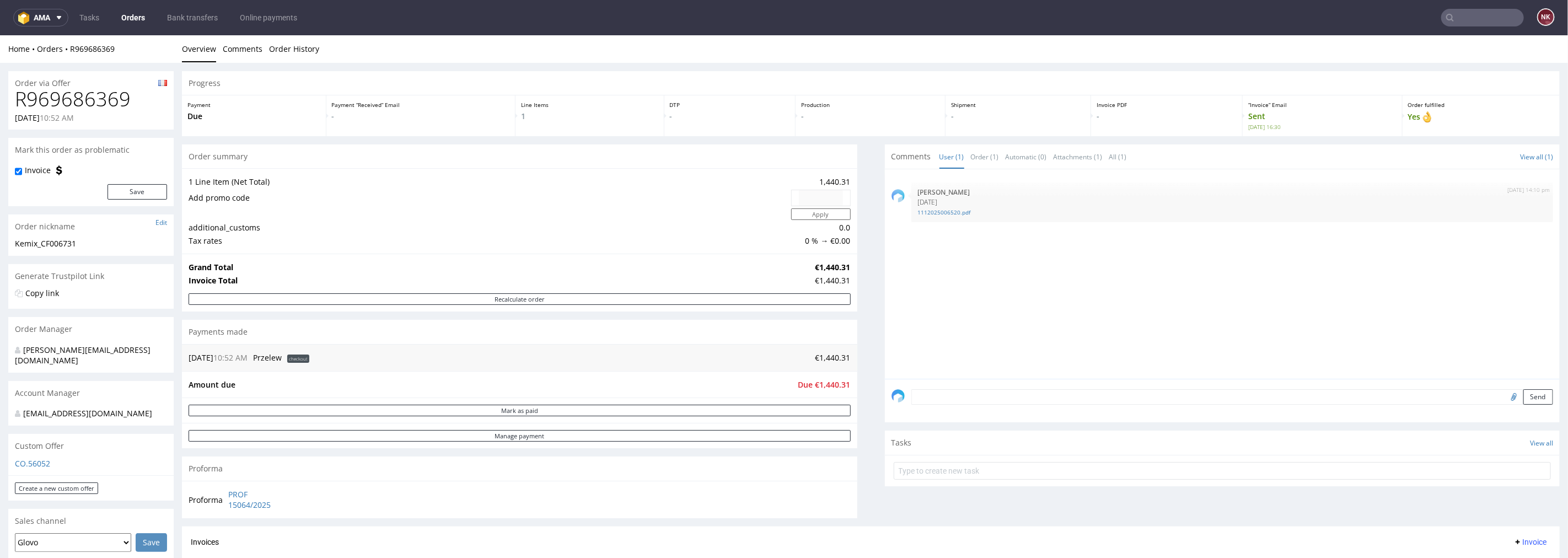
click at [1484, 16] on input "text" at bounding box center [1483, 18] width 82 height 18
paste input "R504953465"
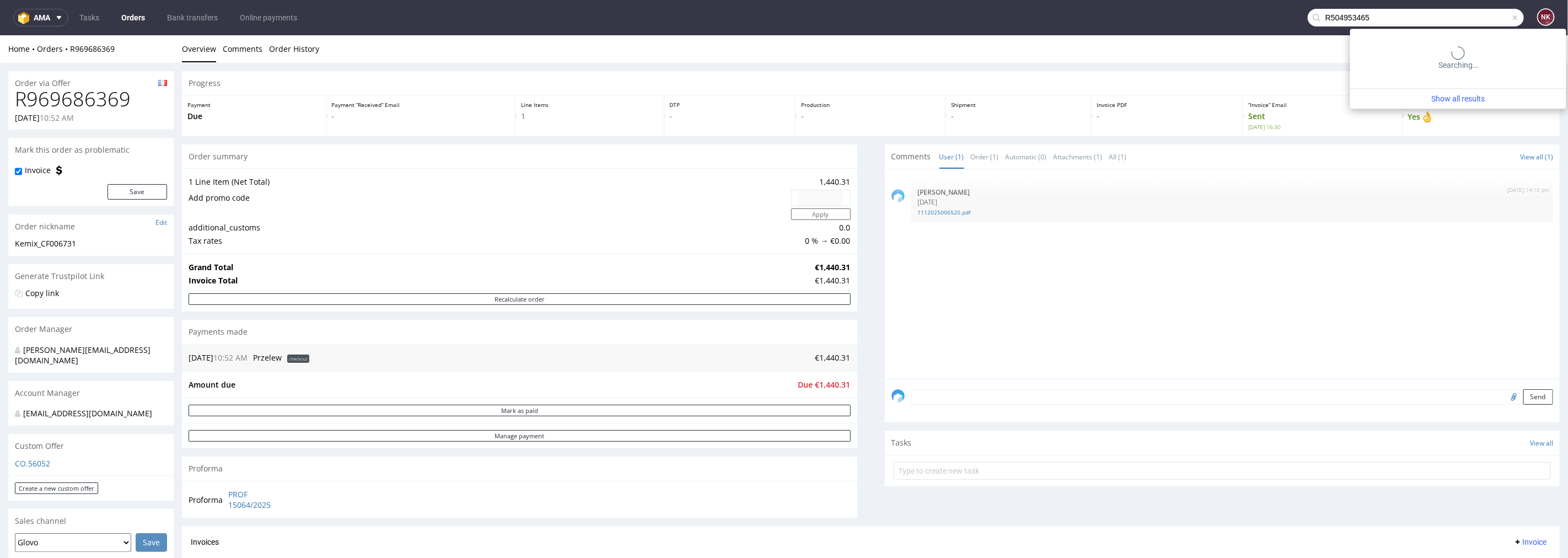
type input "R504953465"
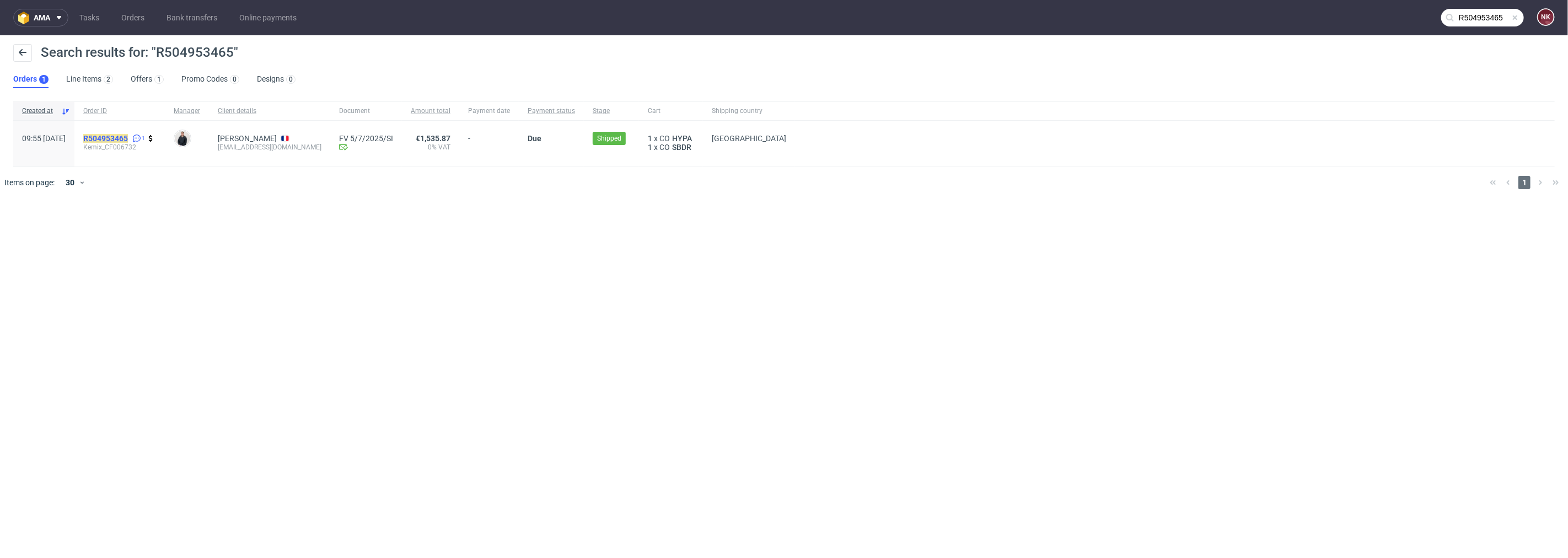
click at [128, 134] on mark "R504953465" at bounding box center [106, 138] width 45 height 9
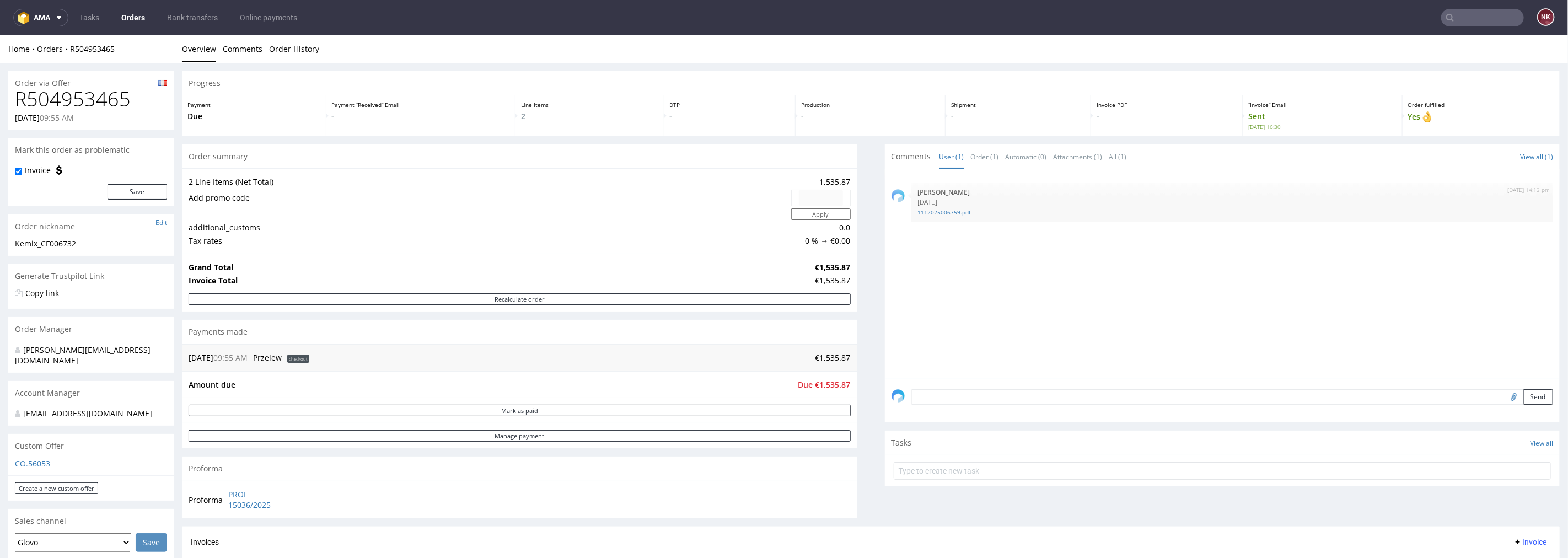
click at [1475, 10] on input "text" at bounding box center [1483, 18] width 82 height 18
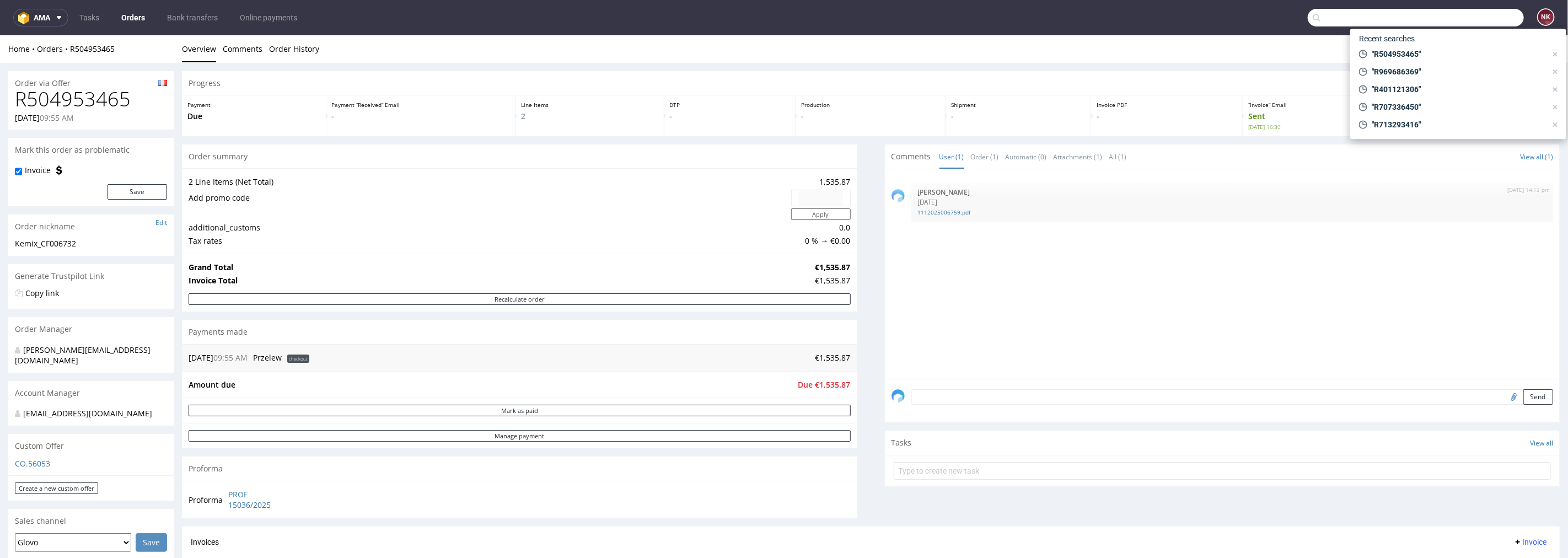
paste input "R197385050"
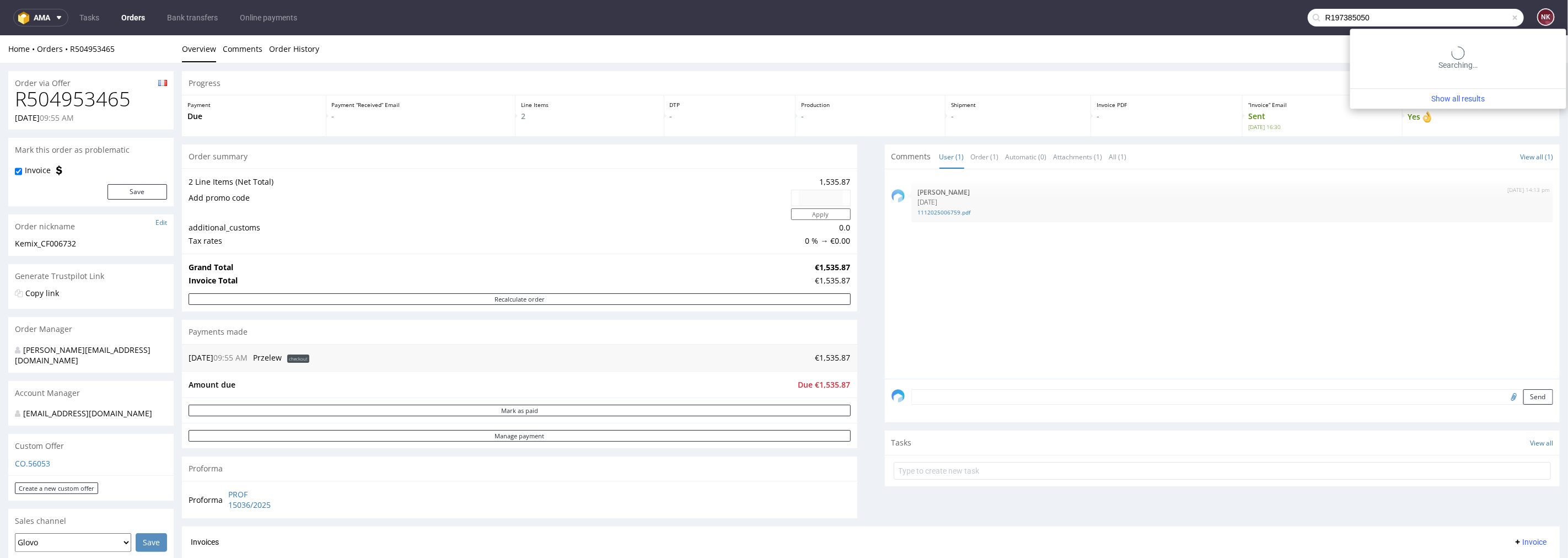
type input "R197385050"
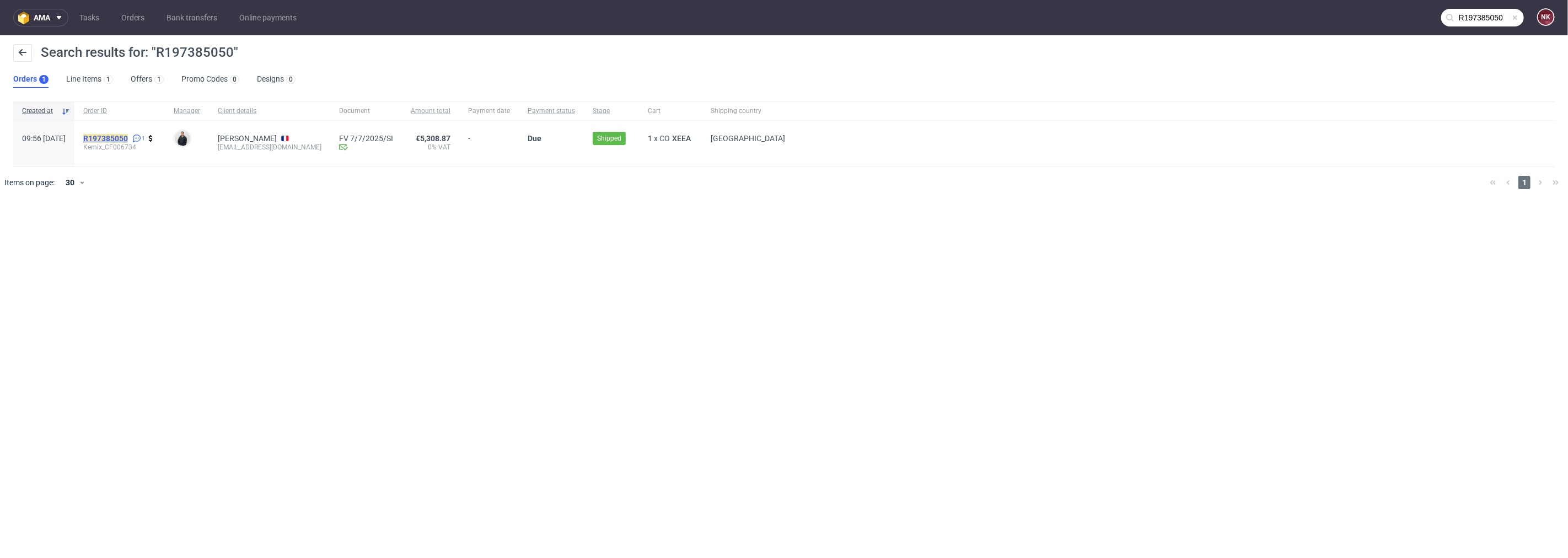
click at [128, 138] on mark "R197385050" at bounding box center [106, 138] width 45 height 9
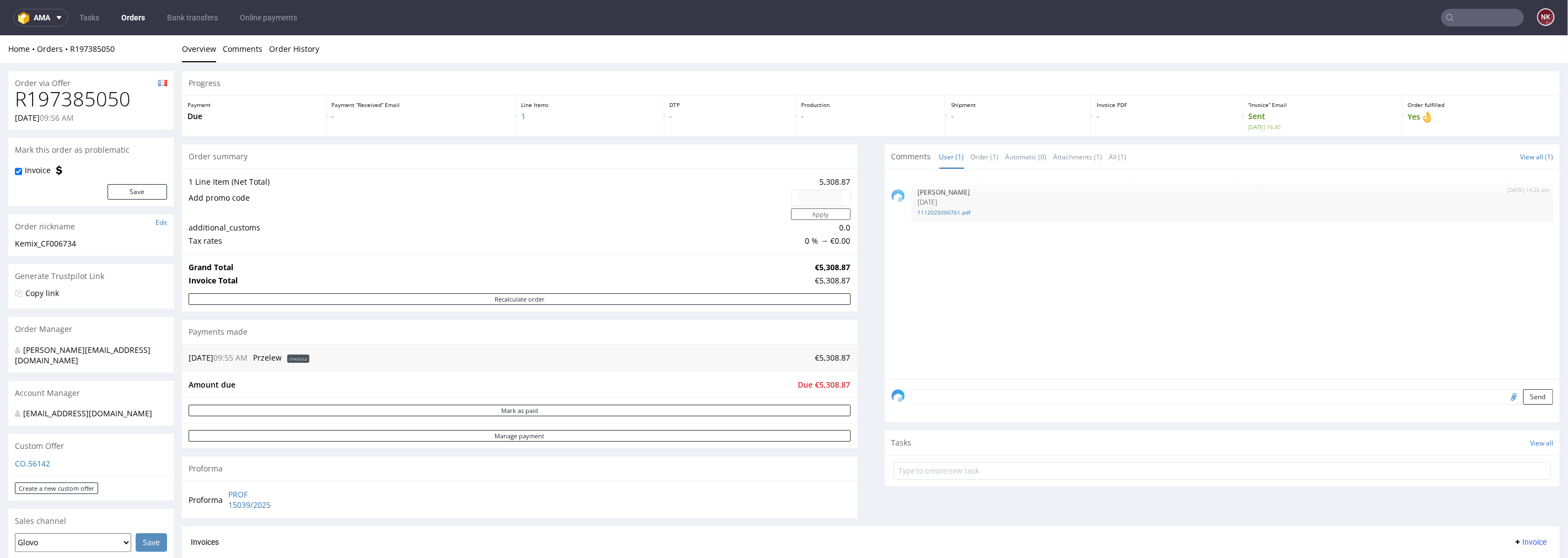
click at [1488, 17] on input "text" at bounding box center [1483, 18] width 82 height 18
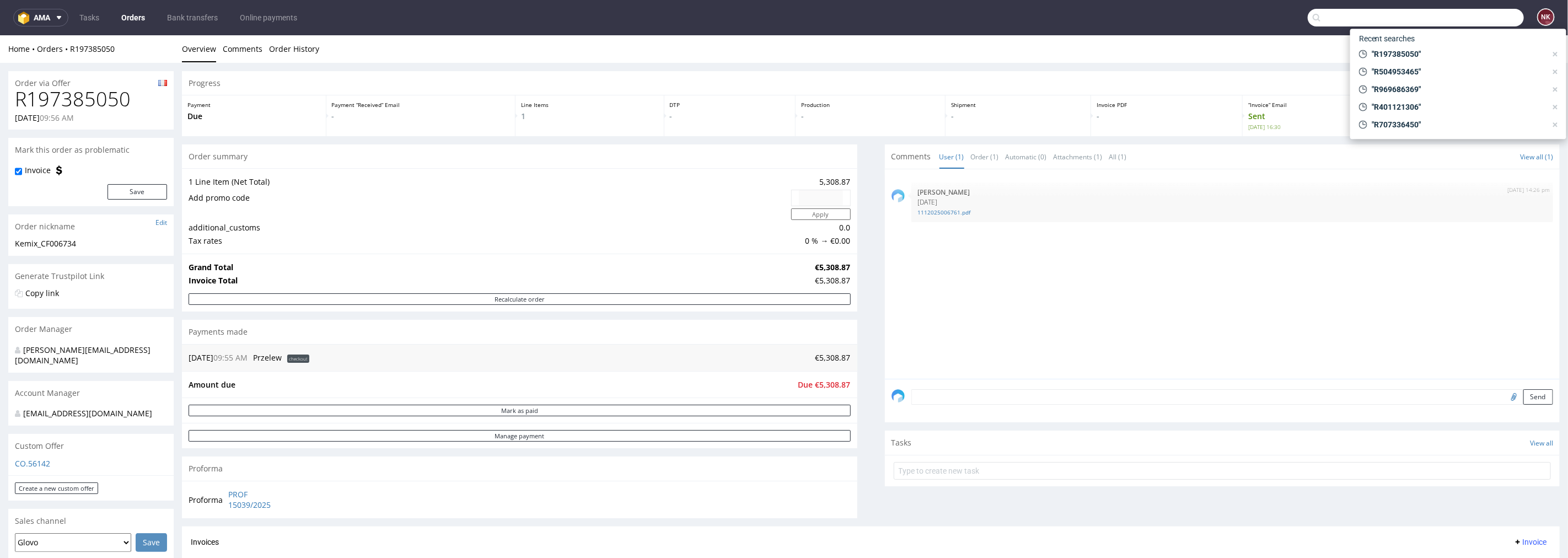
paste input "R654455066"
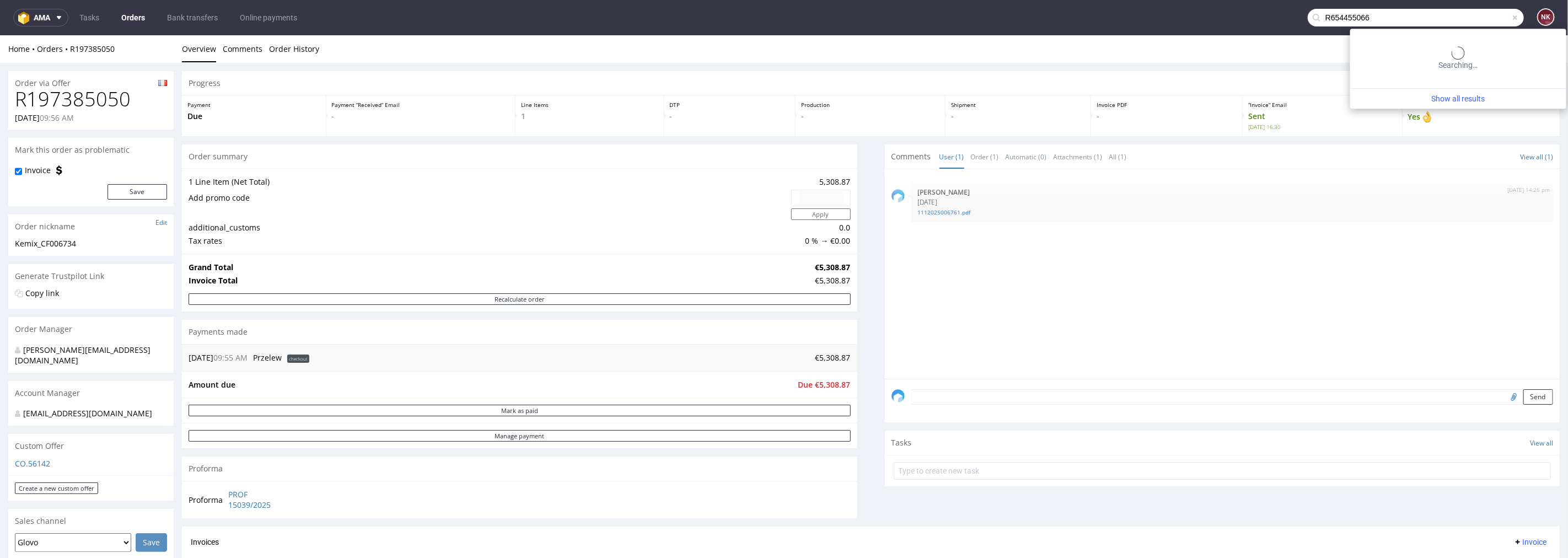
type input "R654455066"
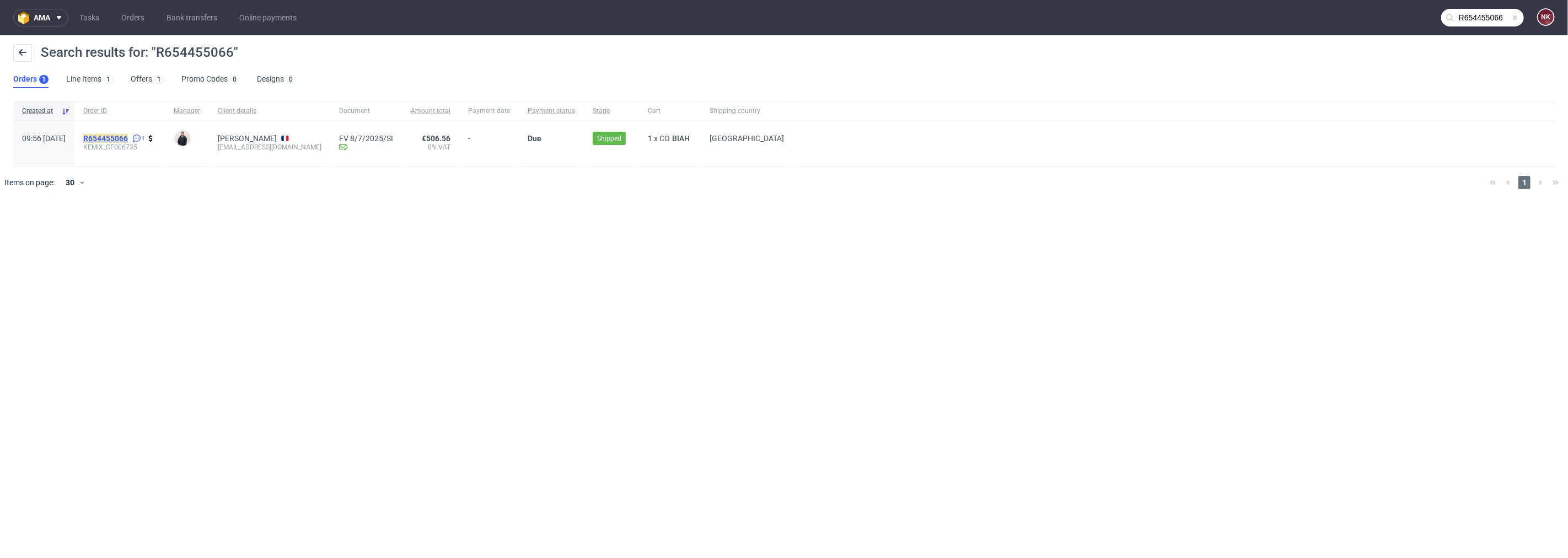
click at [128, 138] on mark "R654455066" at bounding box center [106, 138] width 45 height 9
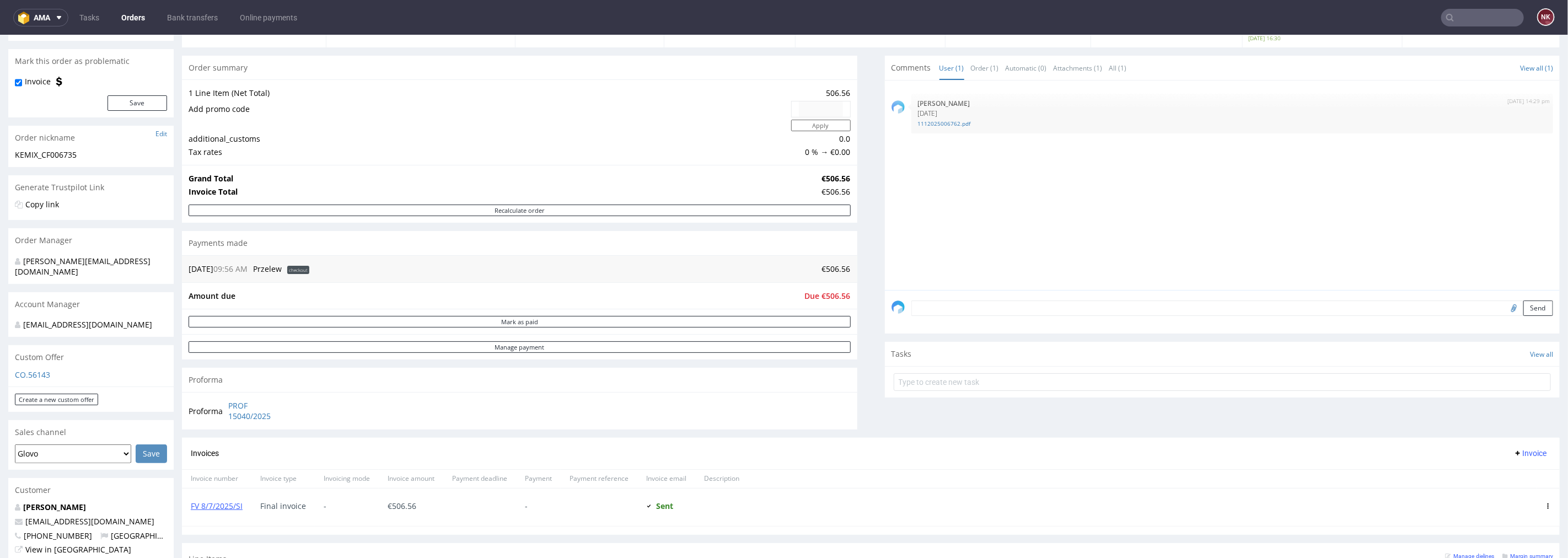
scroll to position [245, 0]
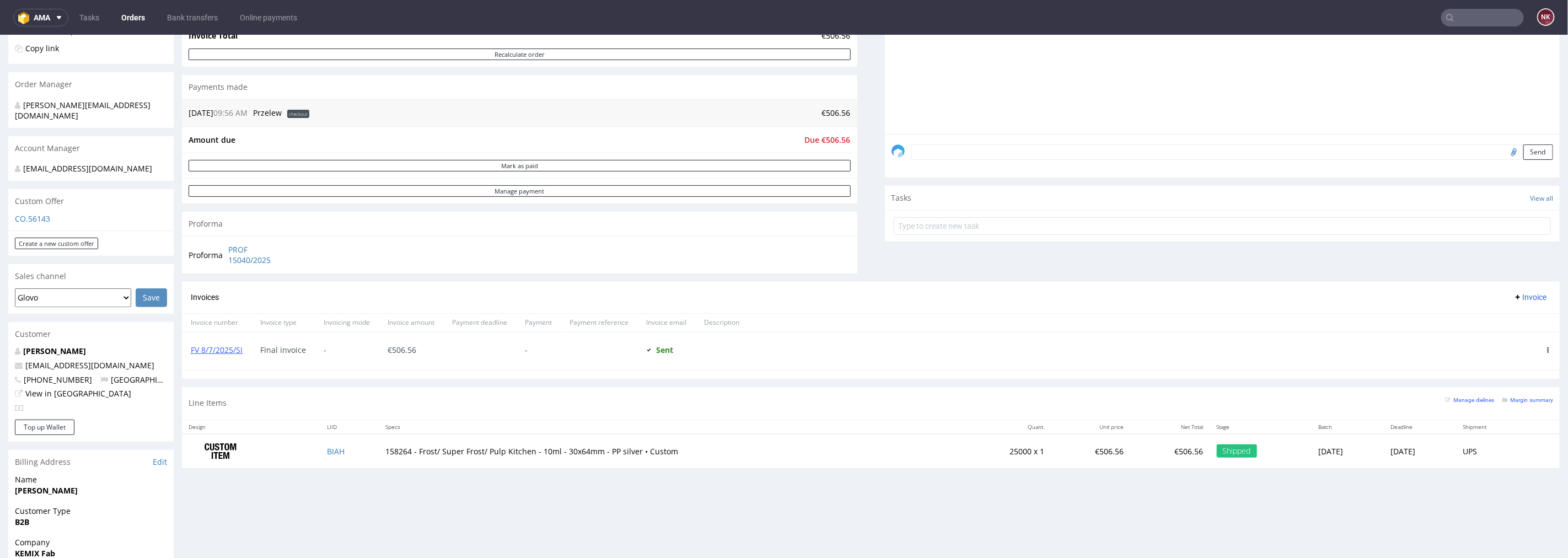
click at [832, 138] on span "Due €506.56" at bounding box center [828, 139] width 46 height 11
copy span "506.56"
click at [897, 301] on div "Invoices Invoice" at bounding box center [871, 297] width 1360 height 14
click at [1471, 20] on input "text" at bounding box center [1483, 18] width 82 height 18
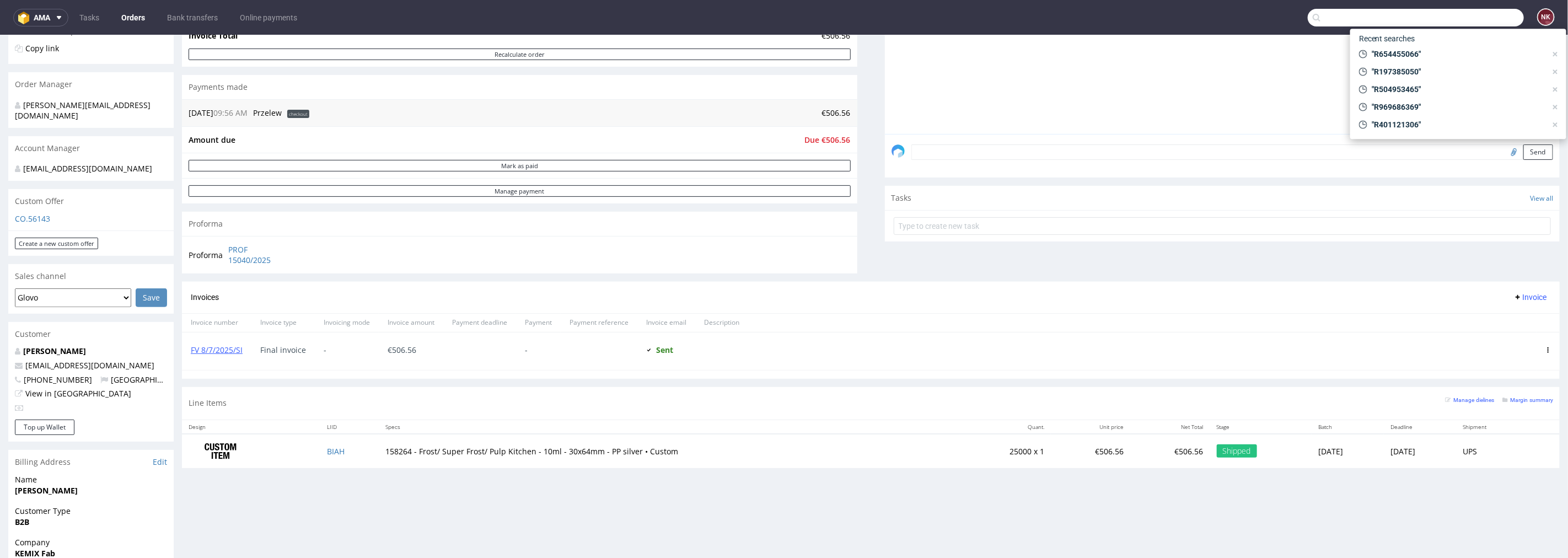
paste input "R119427595"
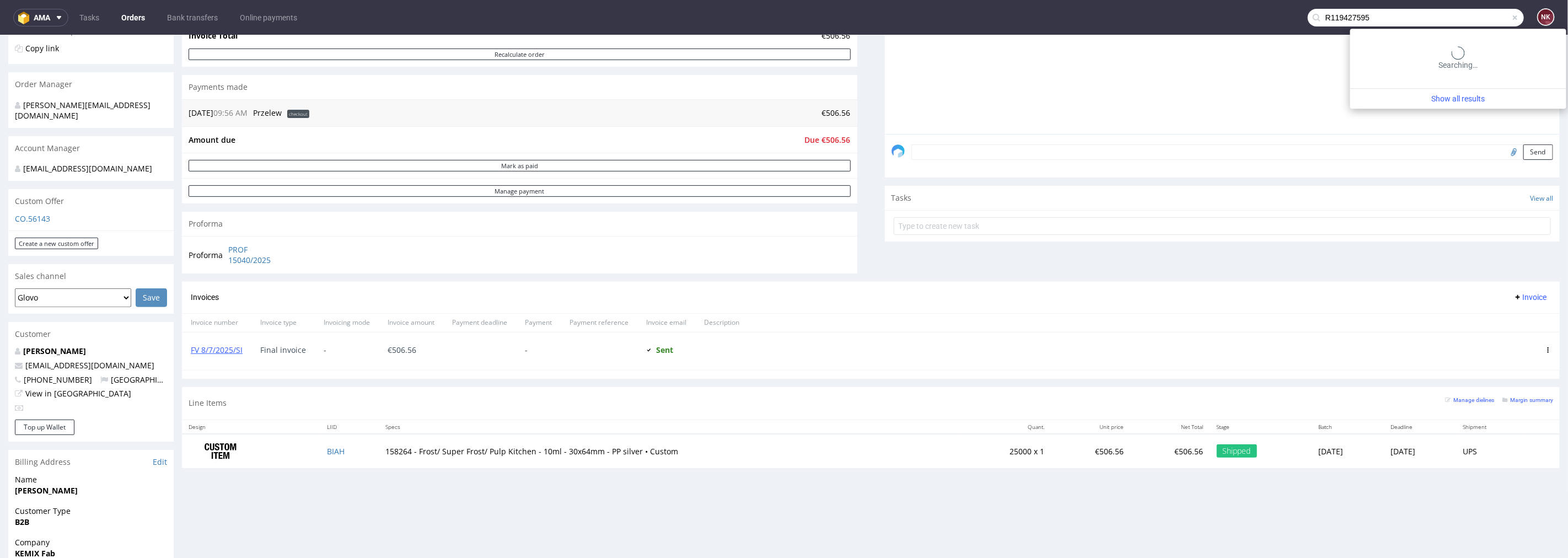
type input "R119427595"
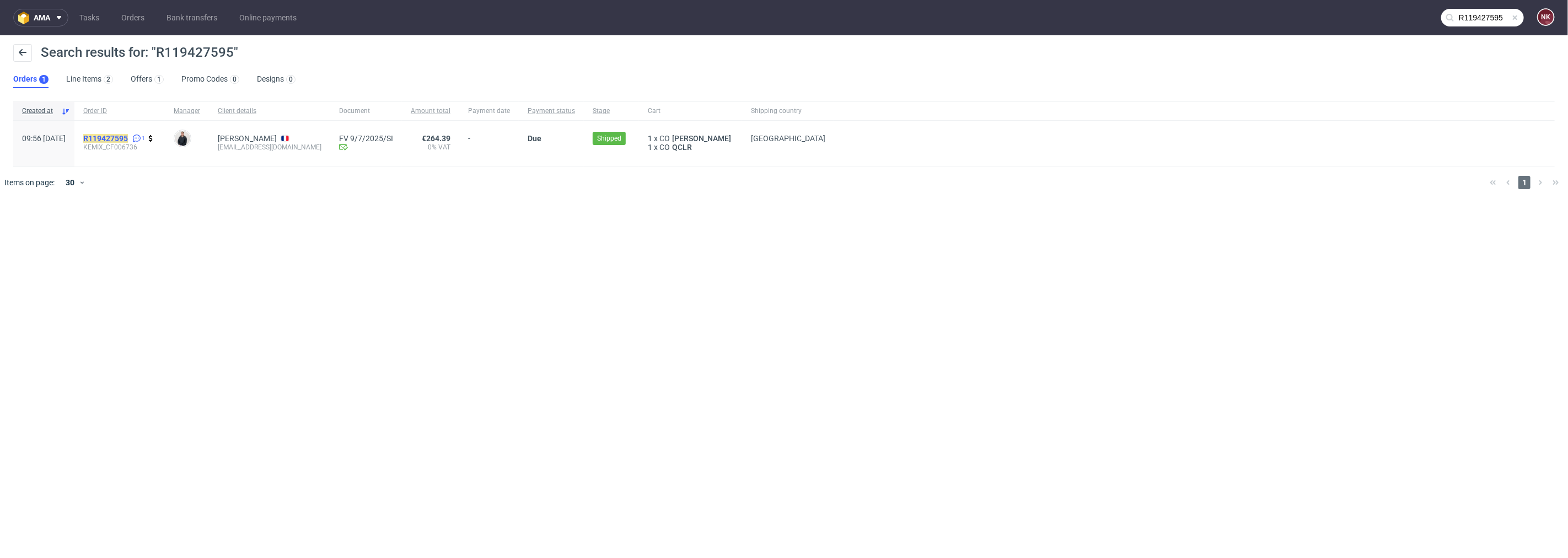
click at [128, 139] on mark "R119427595" at bounding box center [106, 138] width 45 height 9
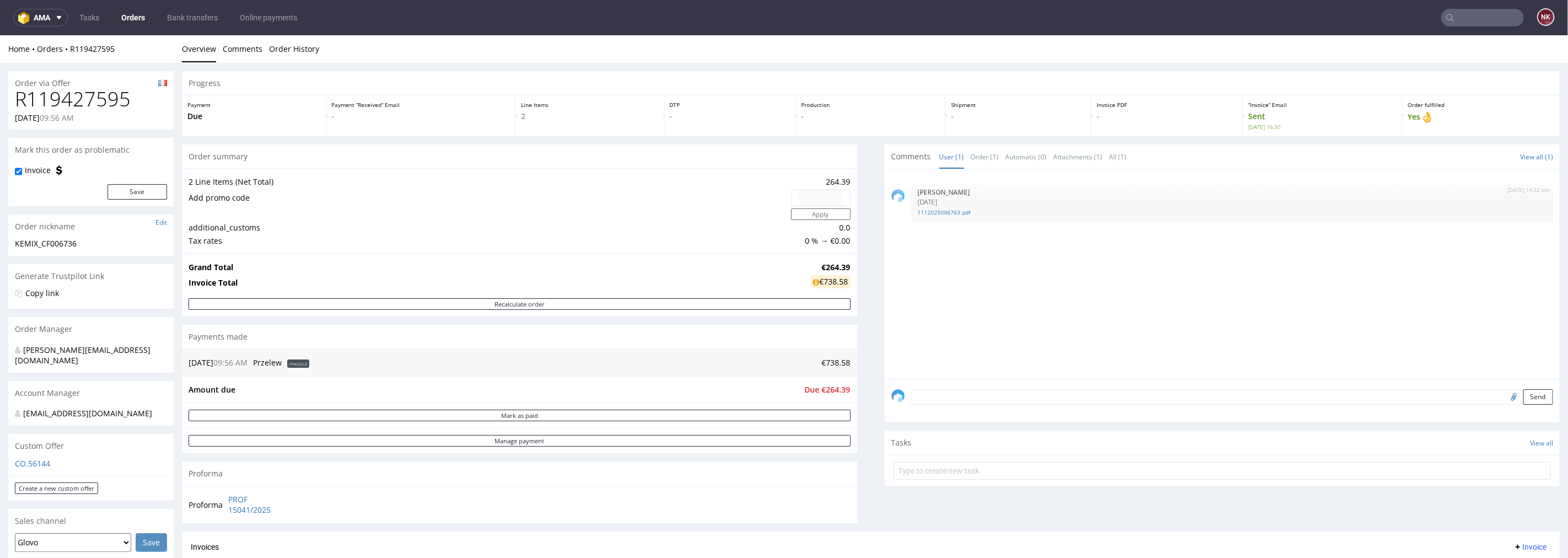
click at [1488, 24] on input "text" at bounding box center [1483, 18] width 82 height 18
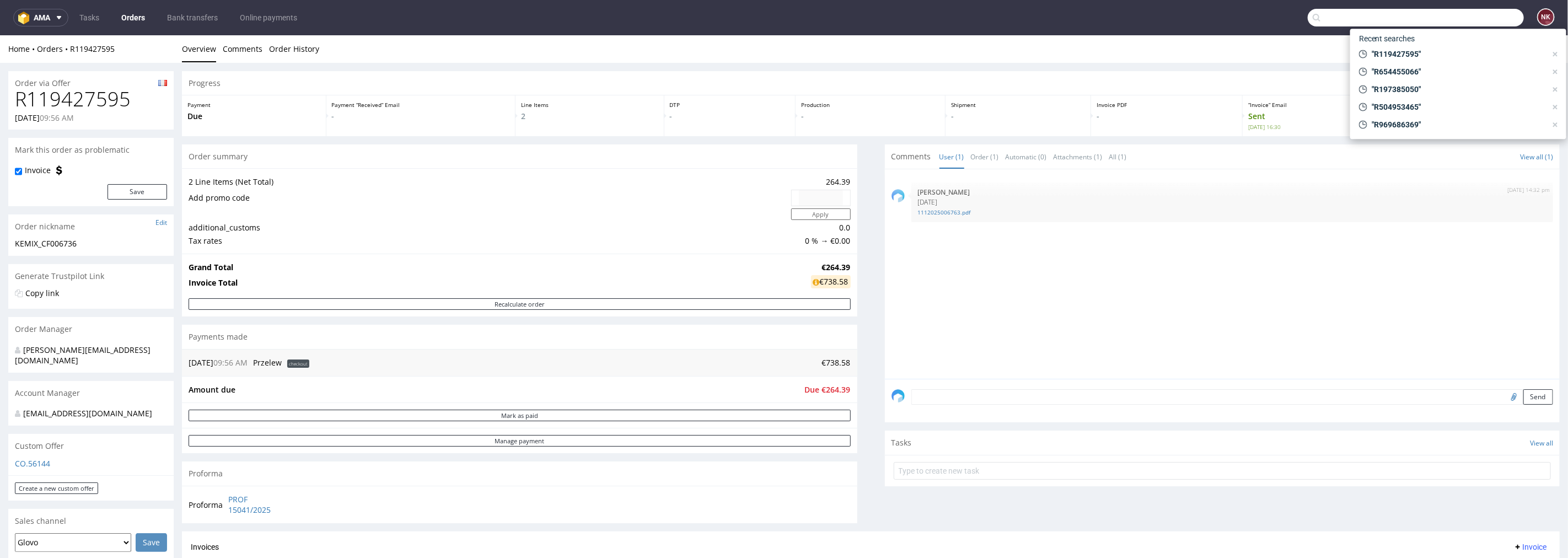
paste input "R222349976"
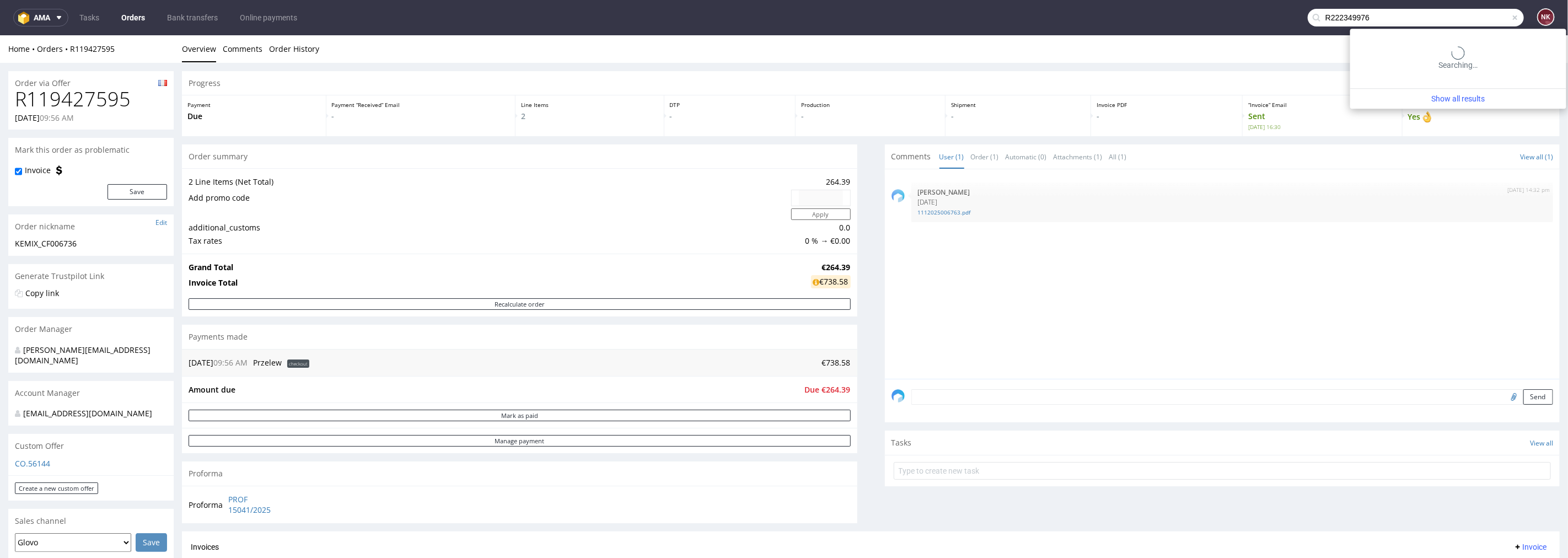
type input "R222349976"
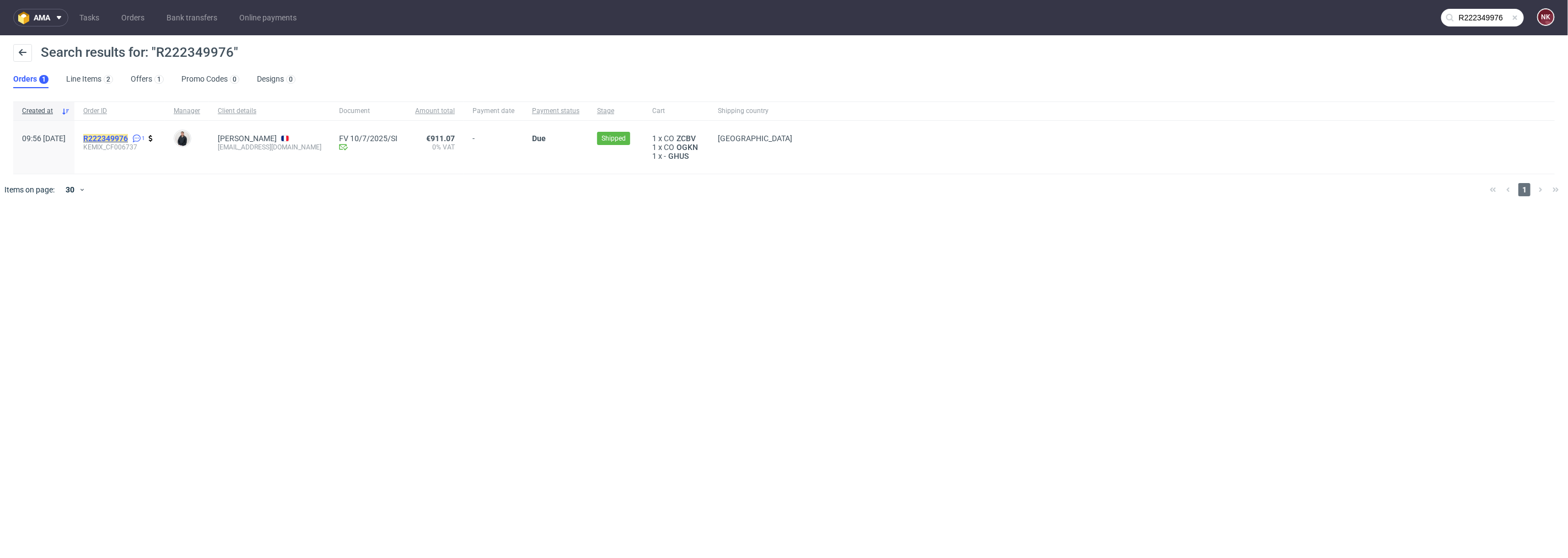
click at [128, 137] on mark "R222349976" at bounding box center [106, 138] width 45 height 9
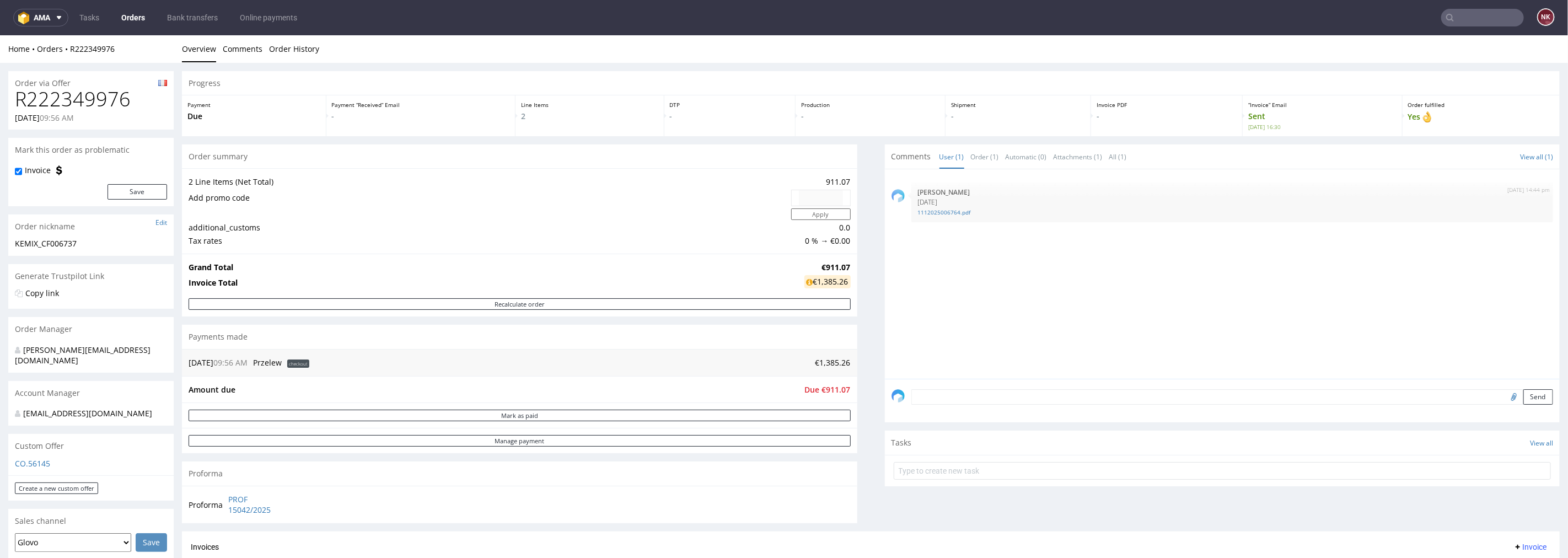
scroll to position [183, 0]
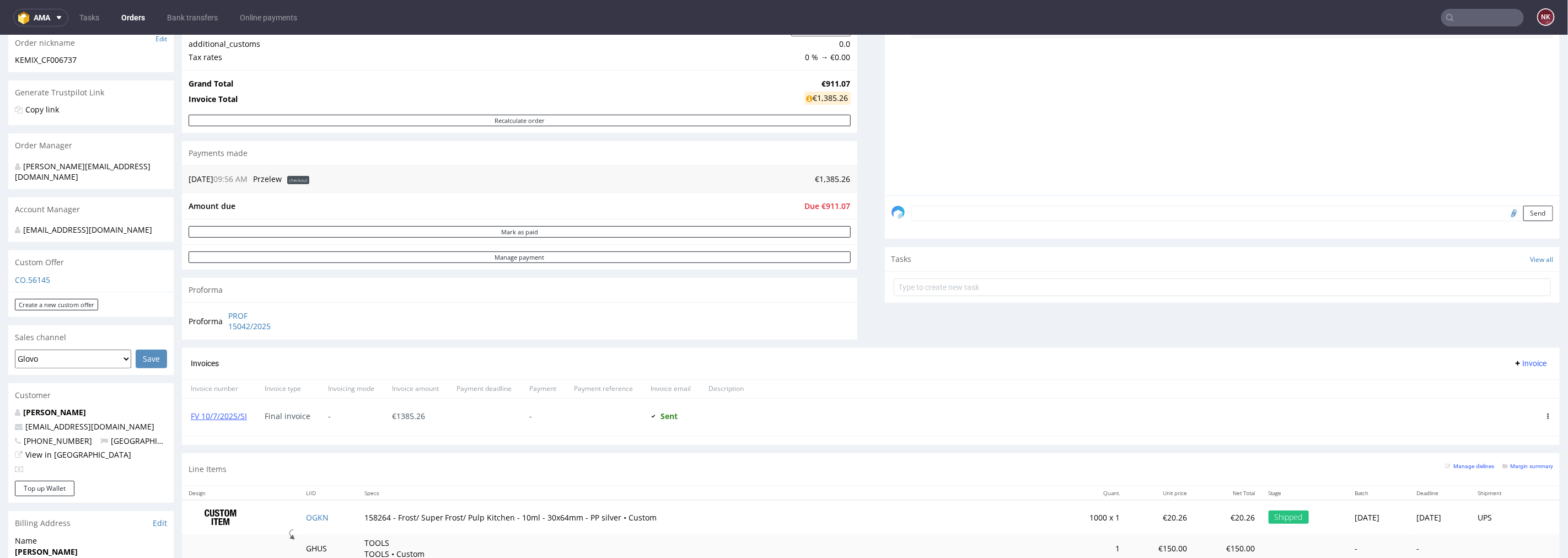
click at [414, 415] on span "€ 1385.26" at bounding box center [409, 416] width 33 height 11
copy span "1385.26"
click at [1490, 16] on input "text" at bounding box center [1483, 18] width 82 height 18
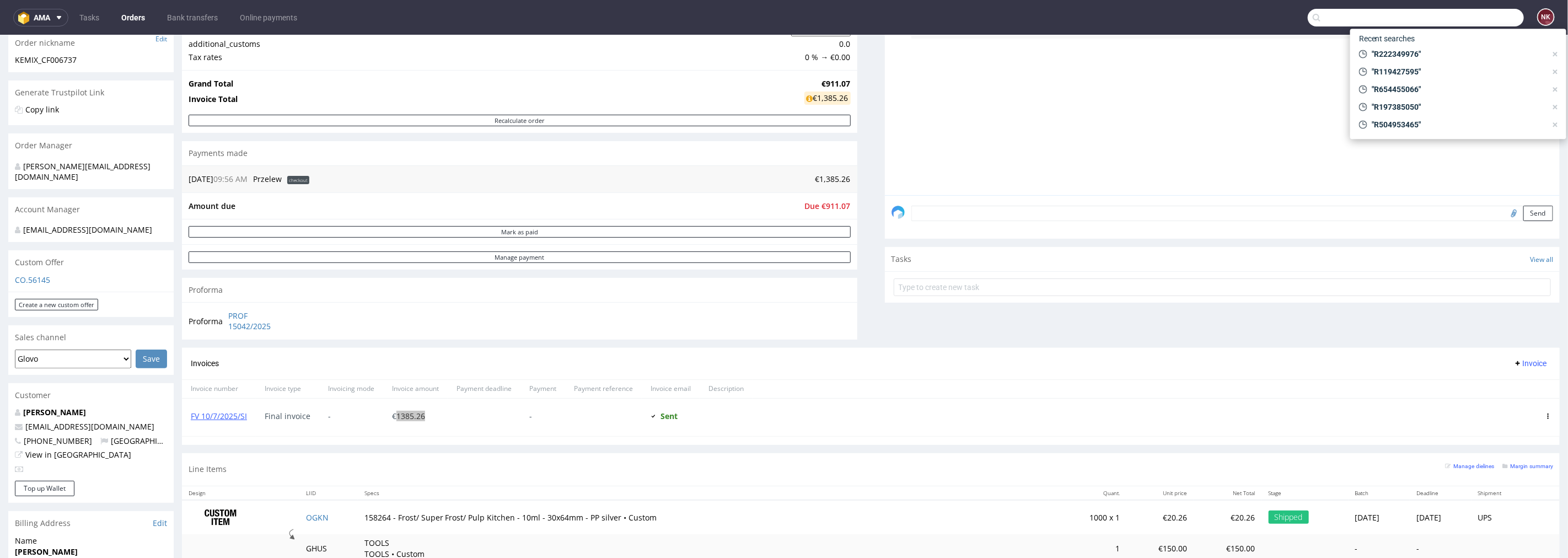
paste input "R765150622"
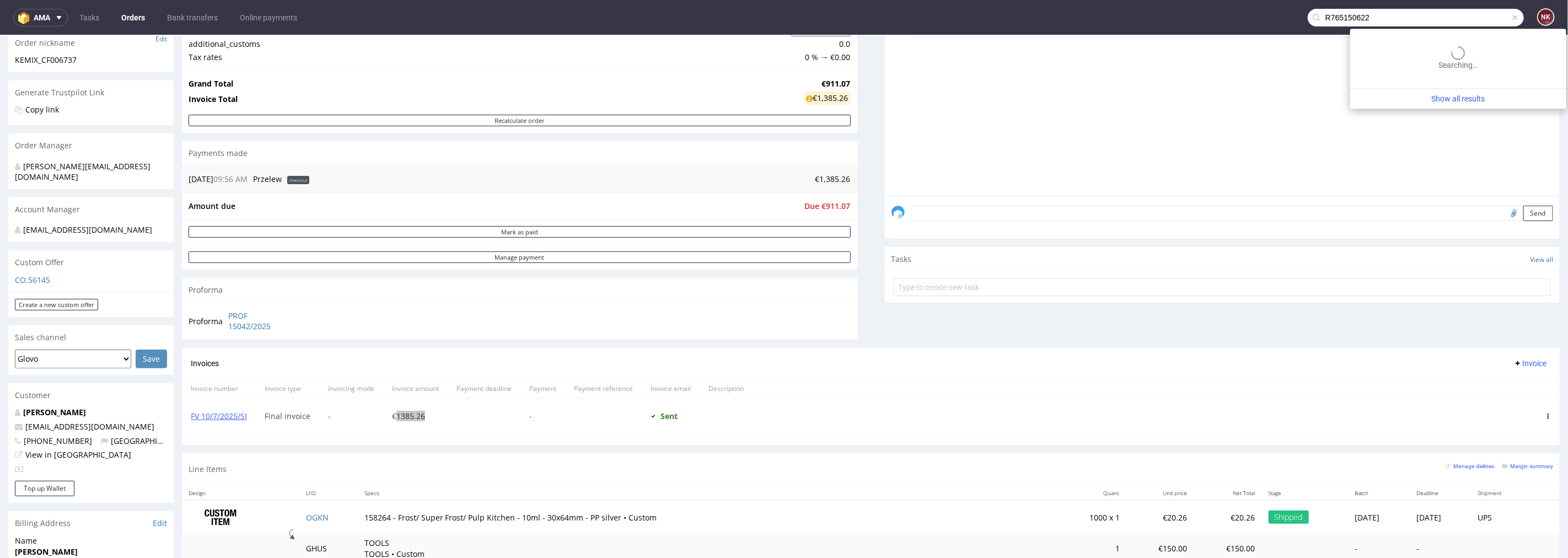
type input "R765150622"
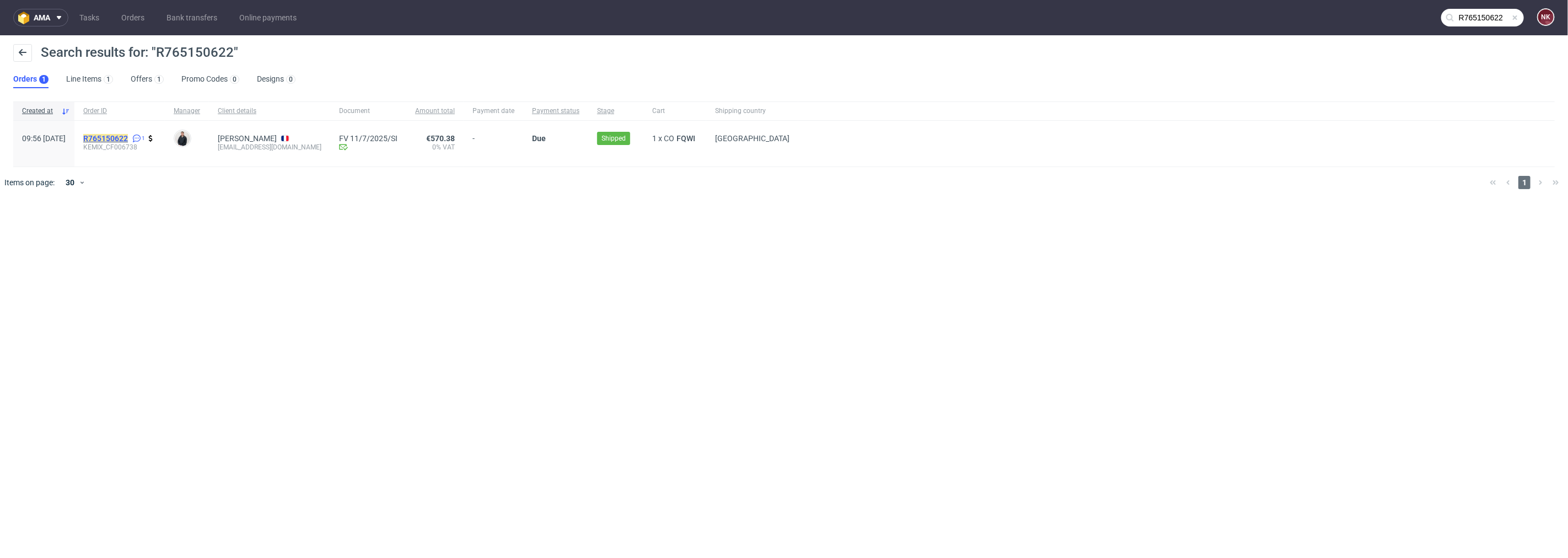
click at [128, 138] on mark "R765150622" at bounding box center [106, 138] width 45 height 9
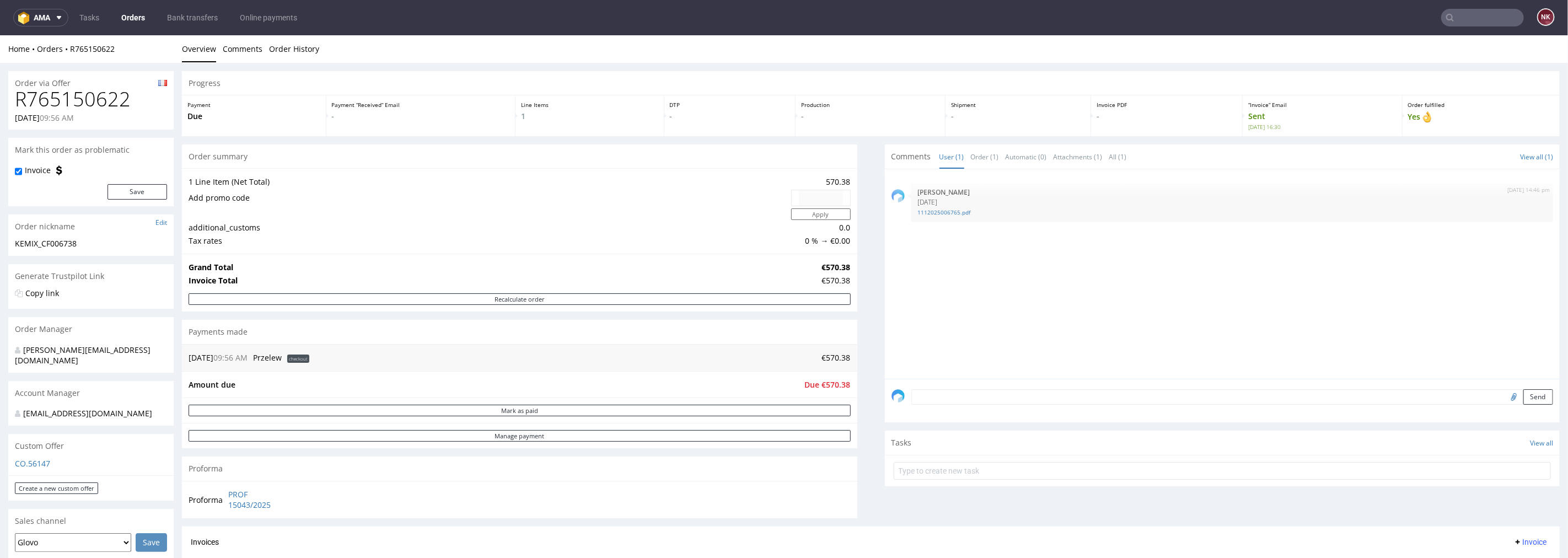
click at [1456, 18] on input "text" at bounding box center [1483, 18] width 82 height 18
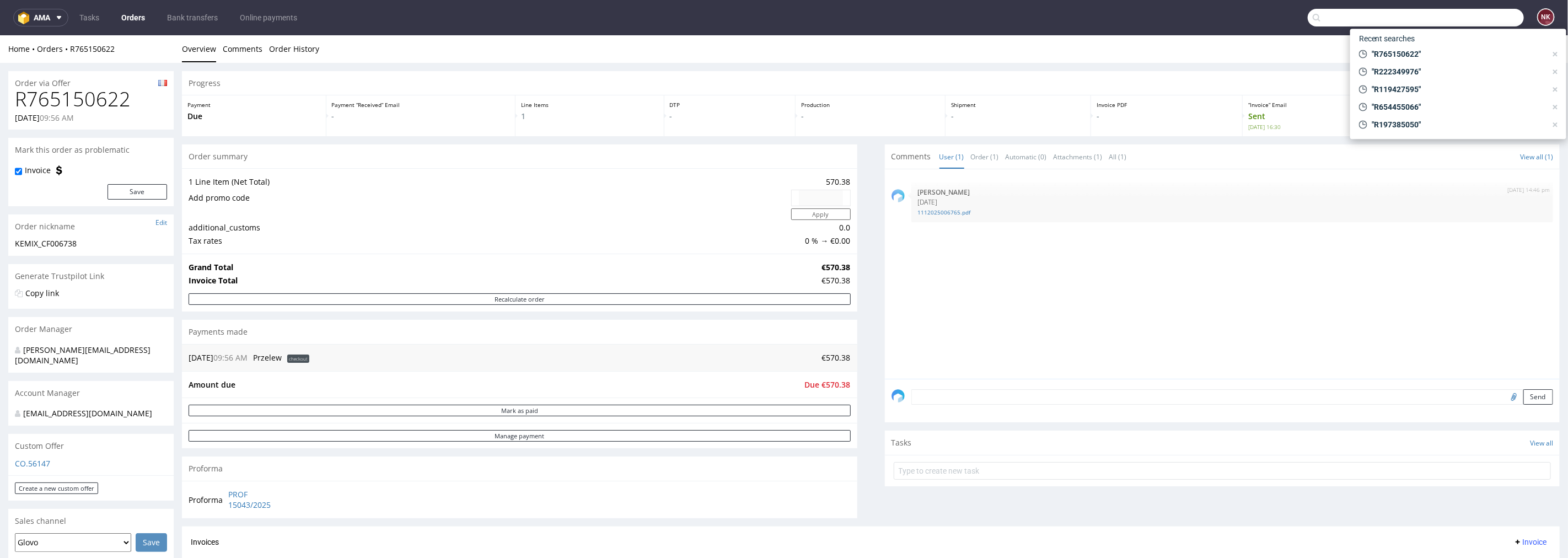
paste input "R773193199"
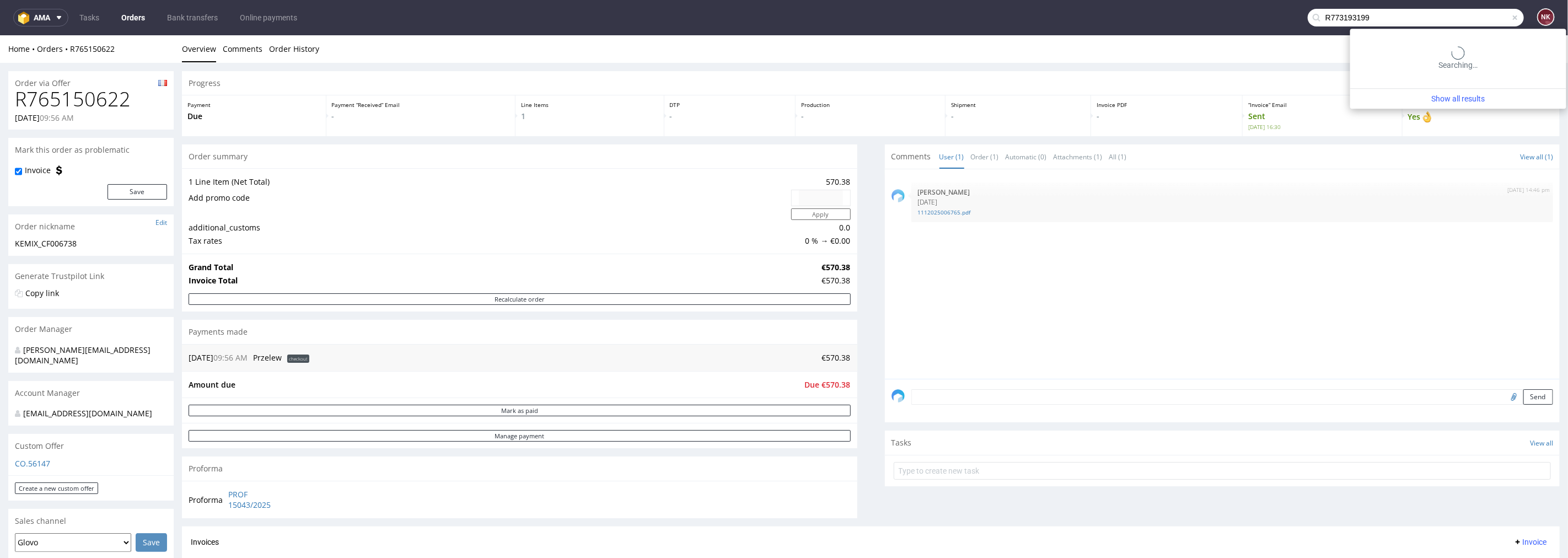
type input "R773193199"
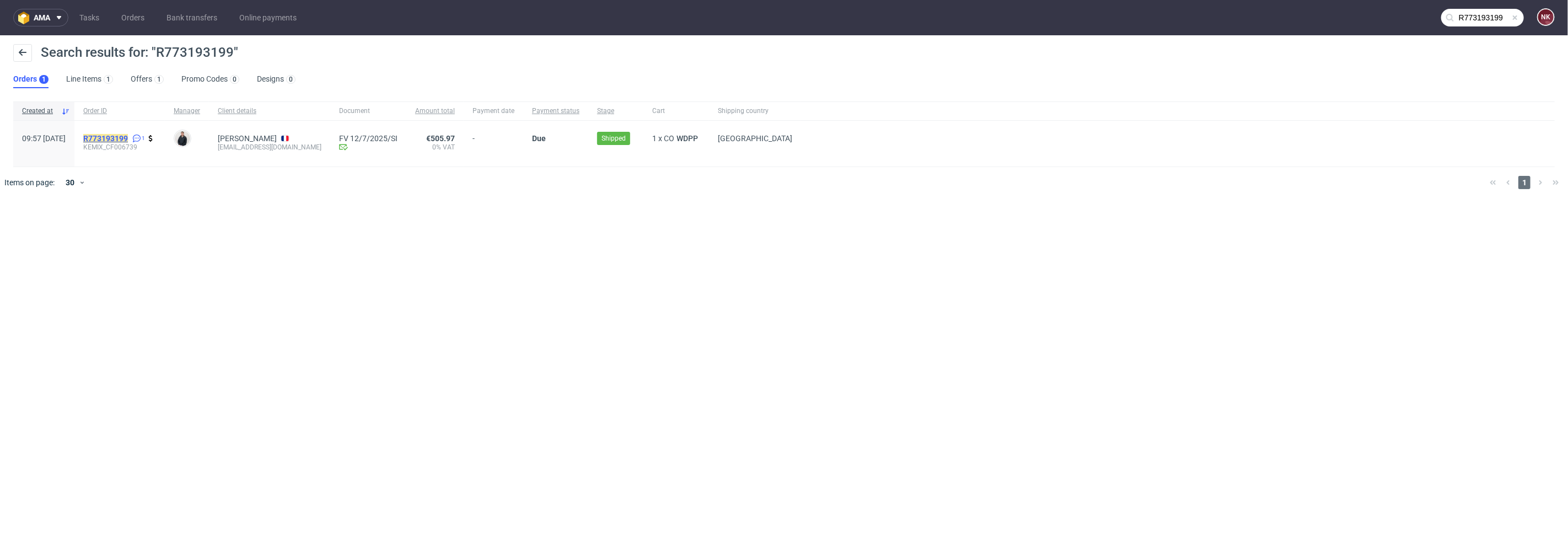
click at [128, 140] on mark "R773193199" at bounding box center [106, 138] width 45 height 9
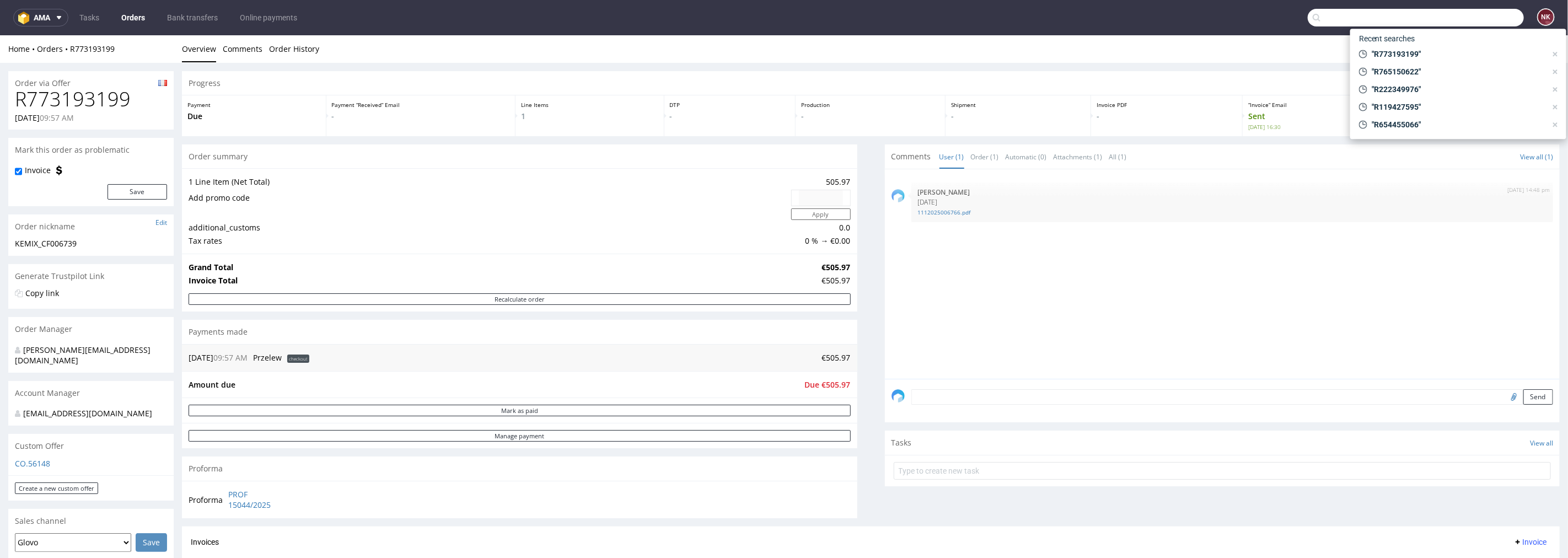
click at [1490, 25] on input "text" at bounding box center [1416, 18] width 217 height 18
paste input "R247838680"
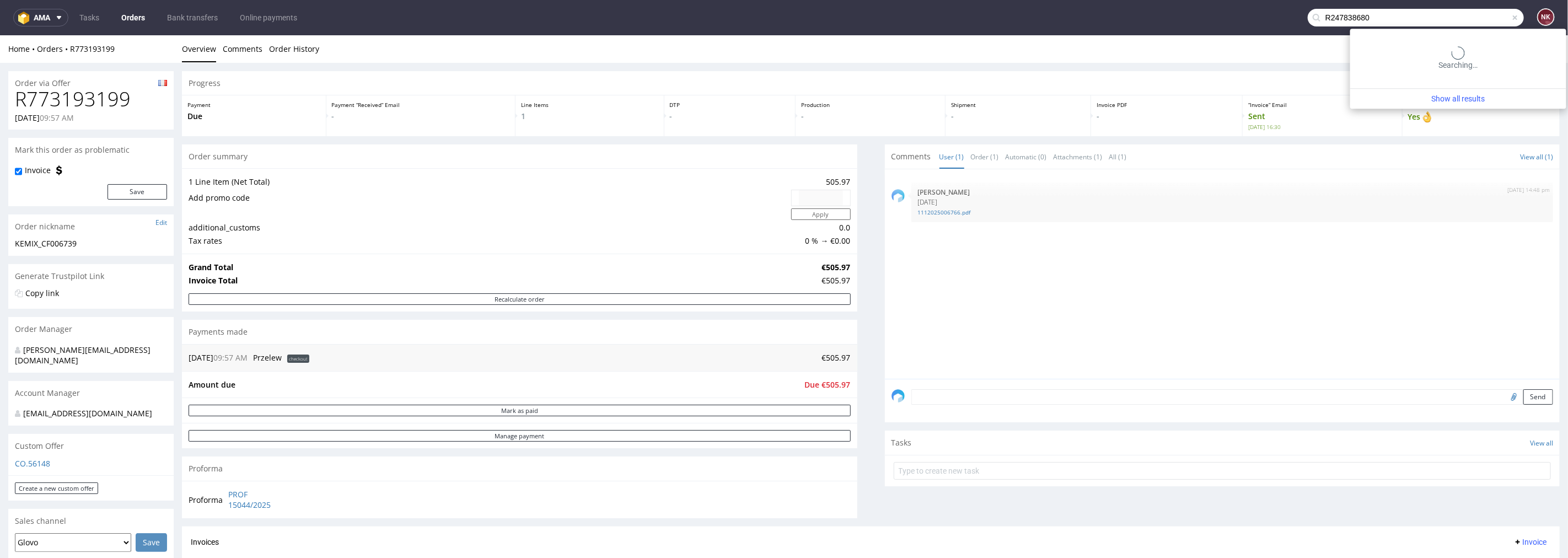
type input "R247838680"
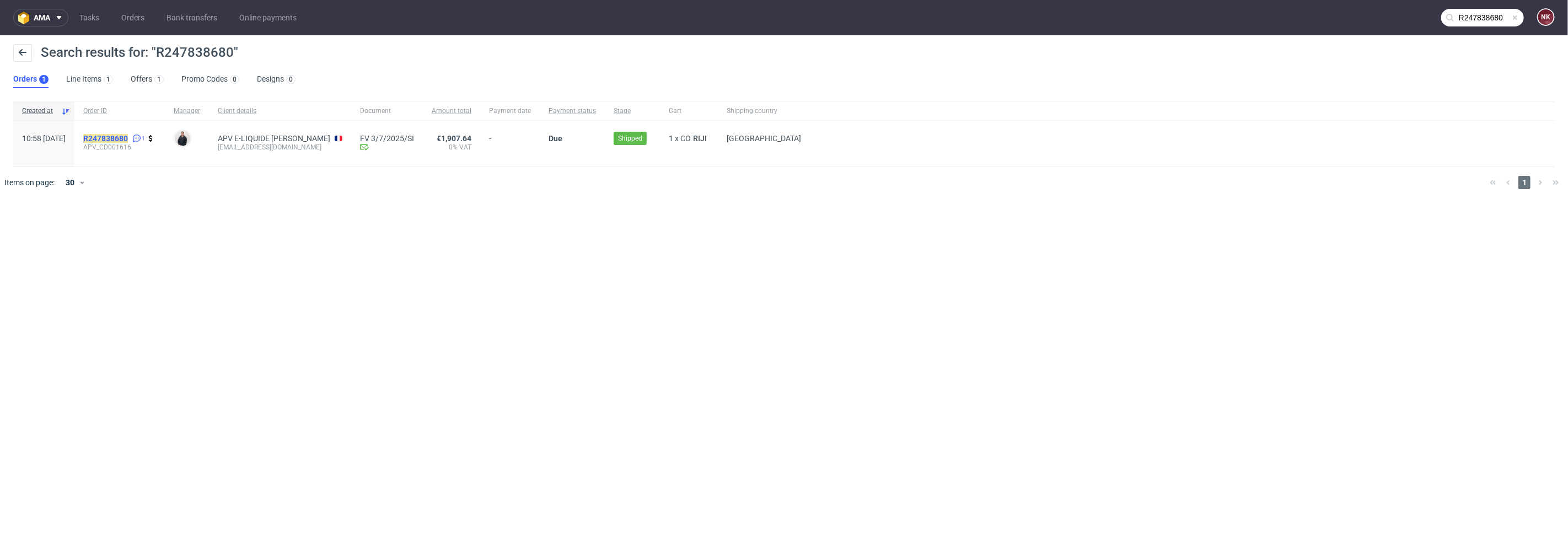
click at [128, 136] on mark "R247838680" at bounding box center [106, 138] width 45 height 9
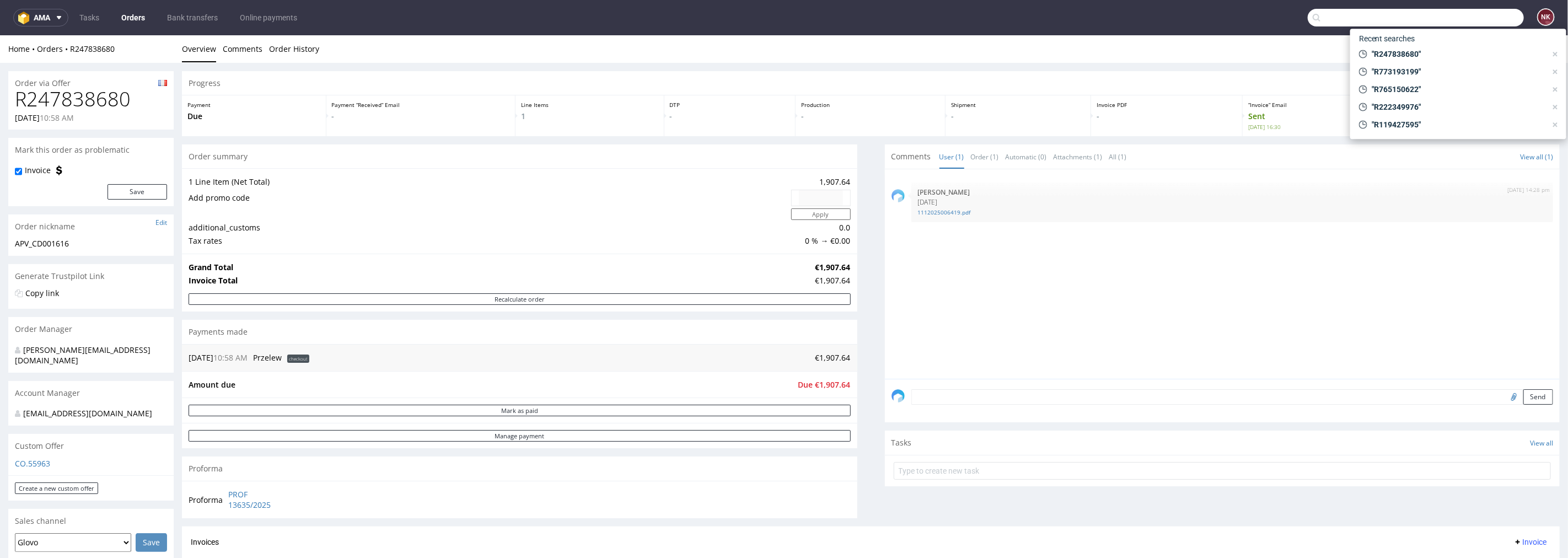
click at [1460, 17] on input "text" at bounding box center [1416, 18] width 217 height 18
paste input "R588582999"
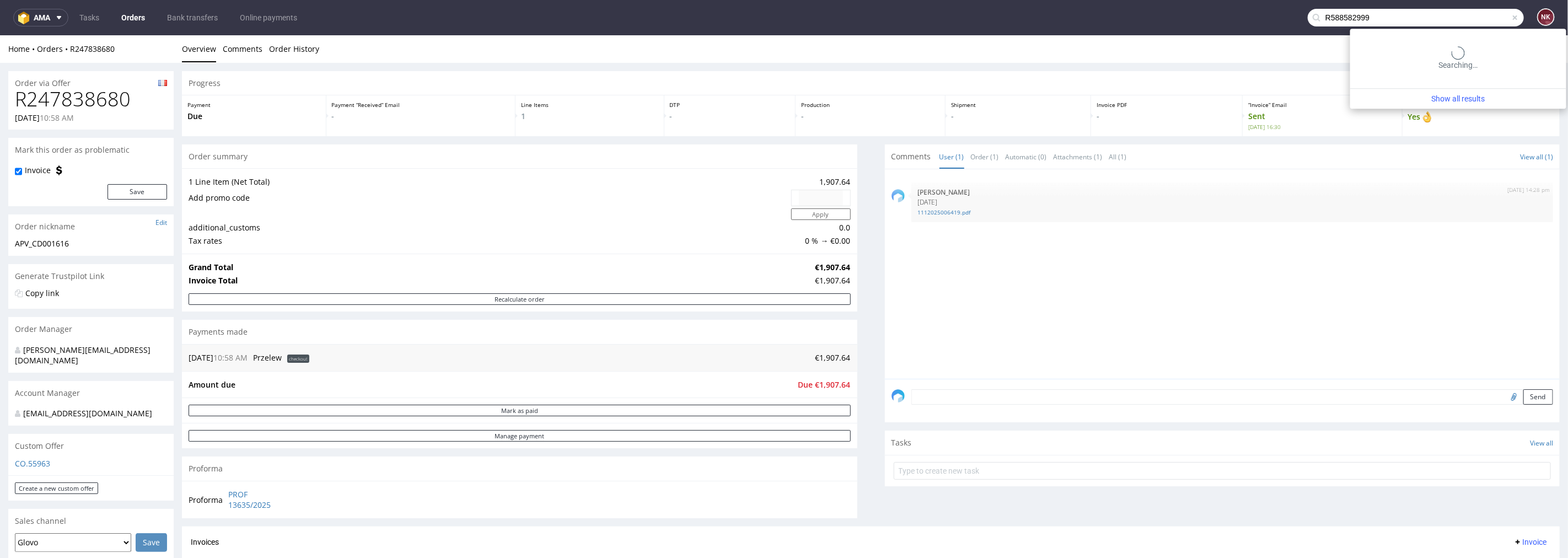
type input "R588582999"
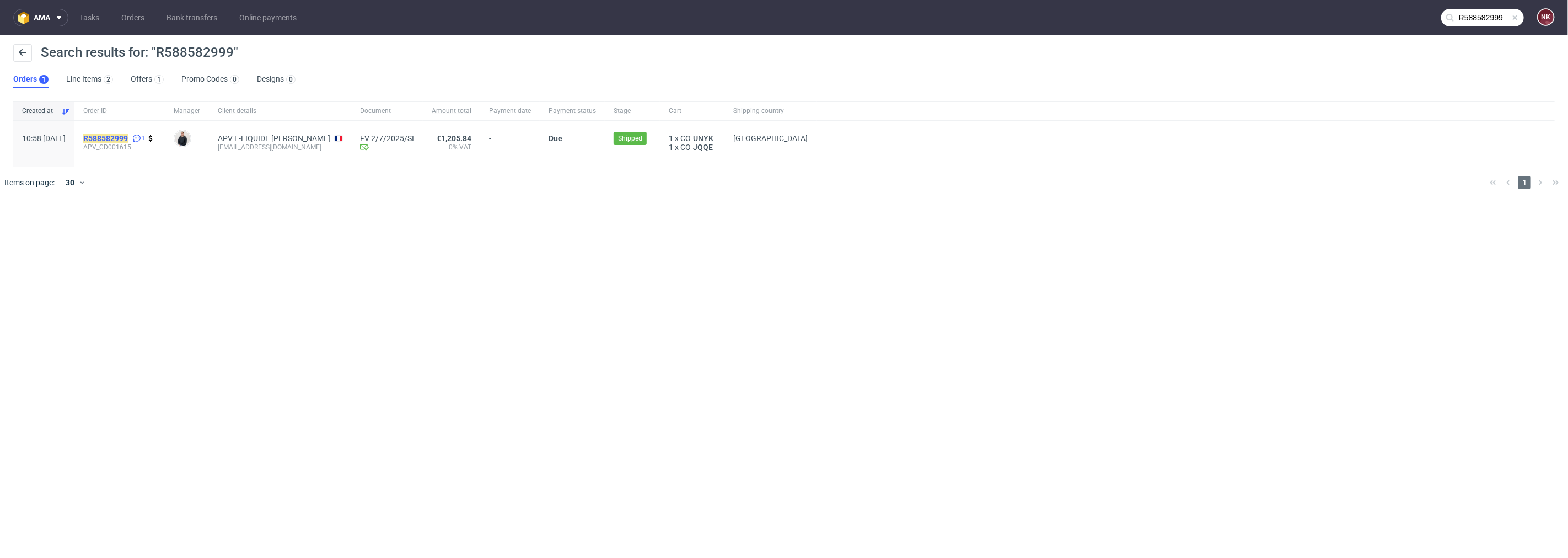
click at [128, 134] on mark "R588582999" at bounding box center [106, 138] width 45 height 9
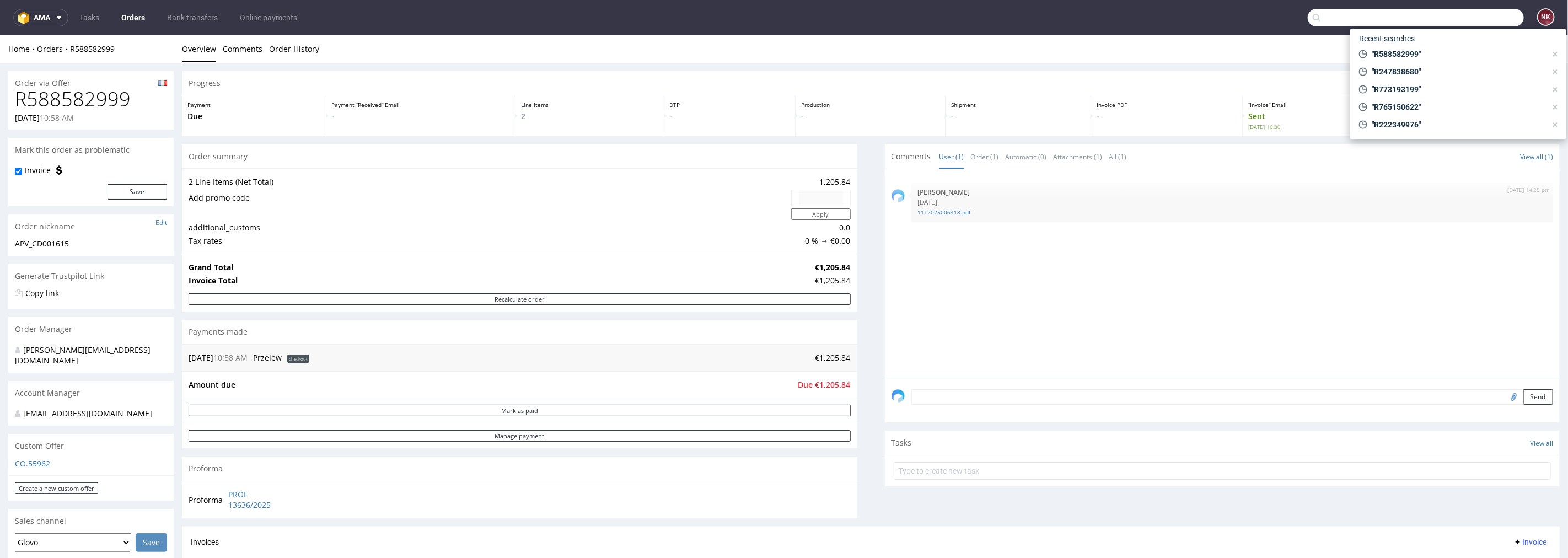
click at [1481, 23] on input "text" at bounding box center [1416, 18] width 217 height 18
paste input "R283726287"
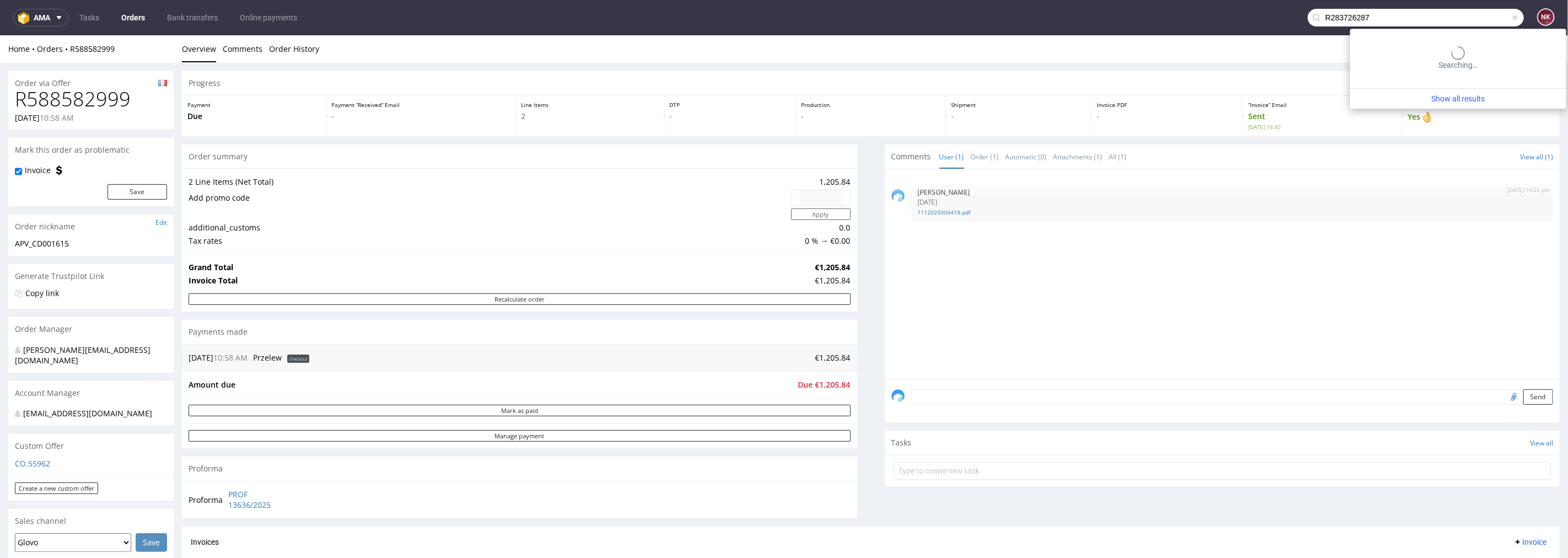
type input "R283726287"
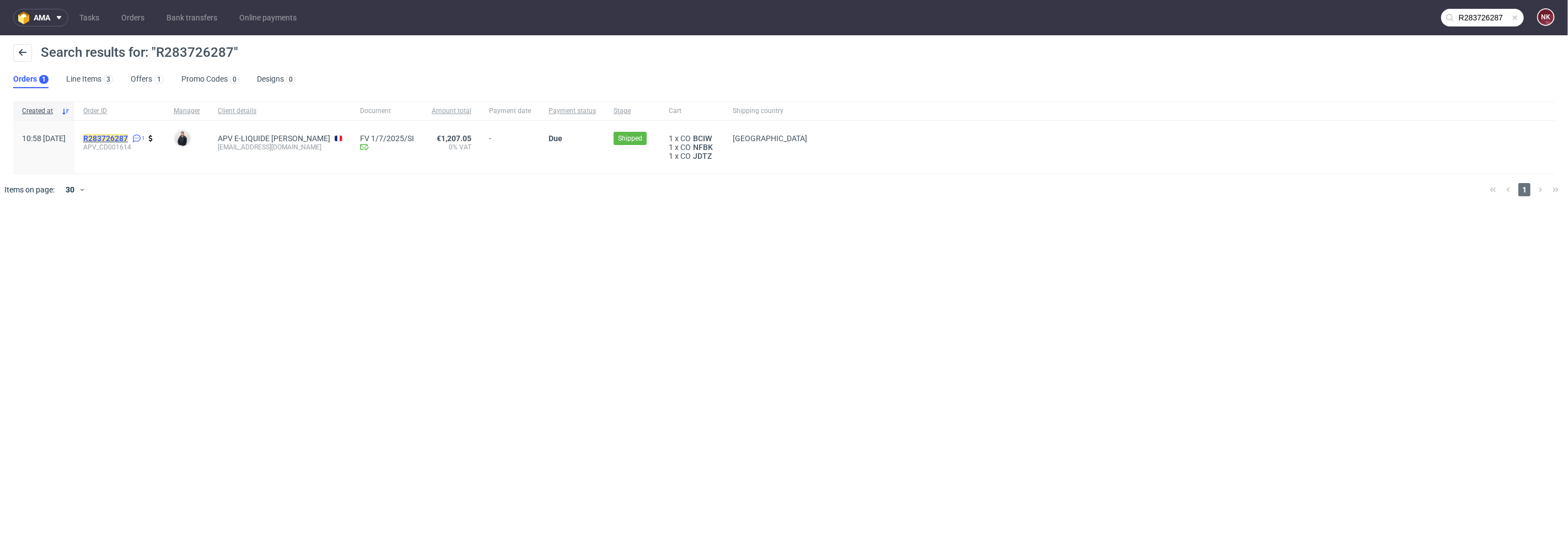
click at [128, 136] on mark "R283726287" at bounding box center [106, 138] width 45 height 9
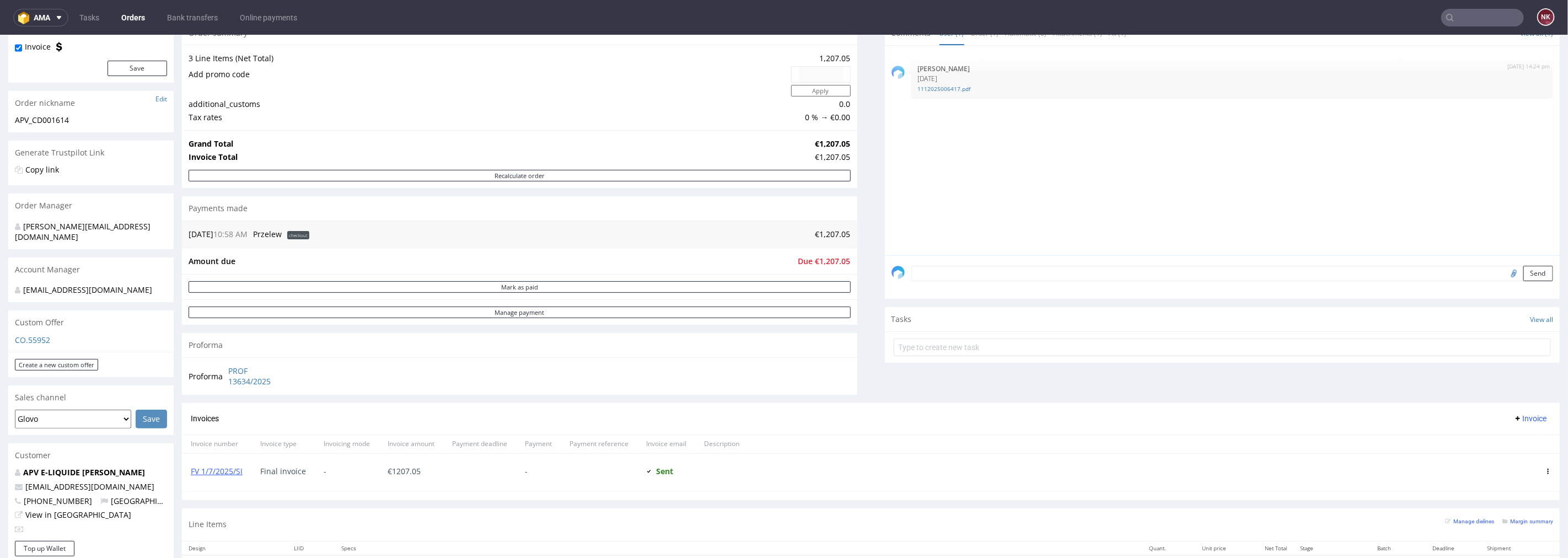
scroll to position [123, 0]
click at [1461, 14] on input "text" at bounding box center [1483, 18] width 82 height 18
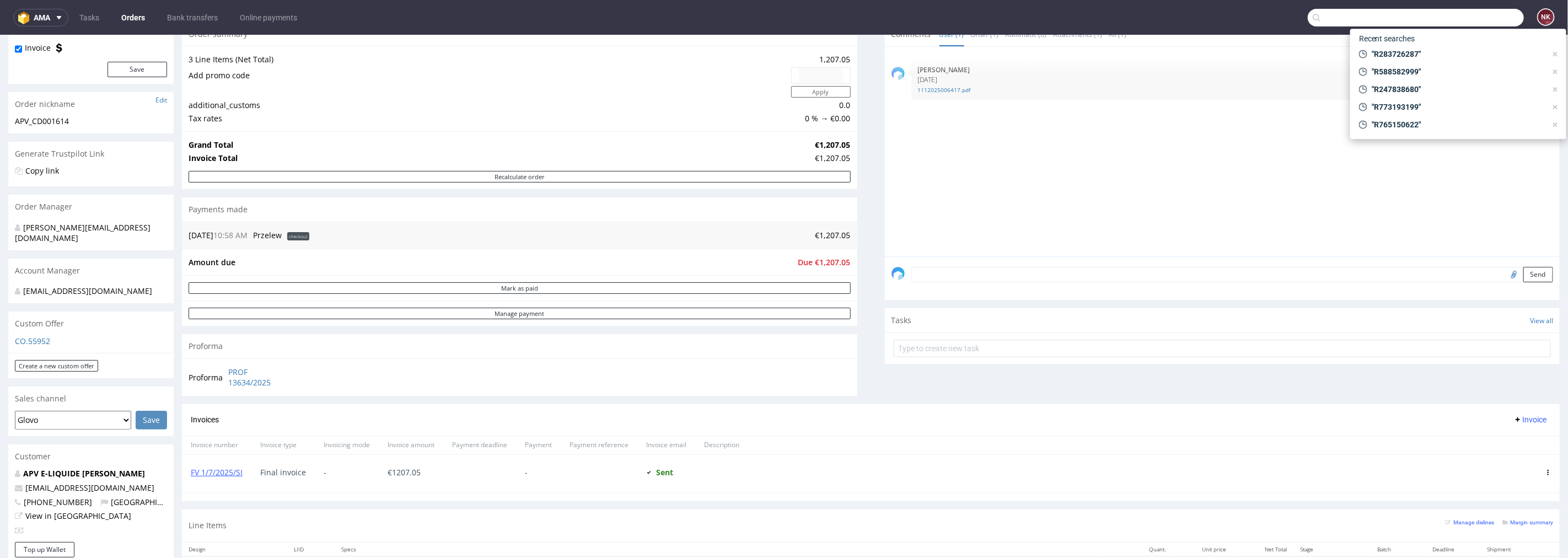
paste input "R186168426"
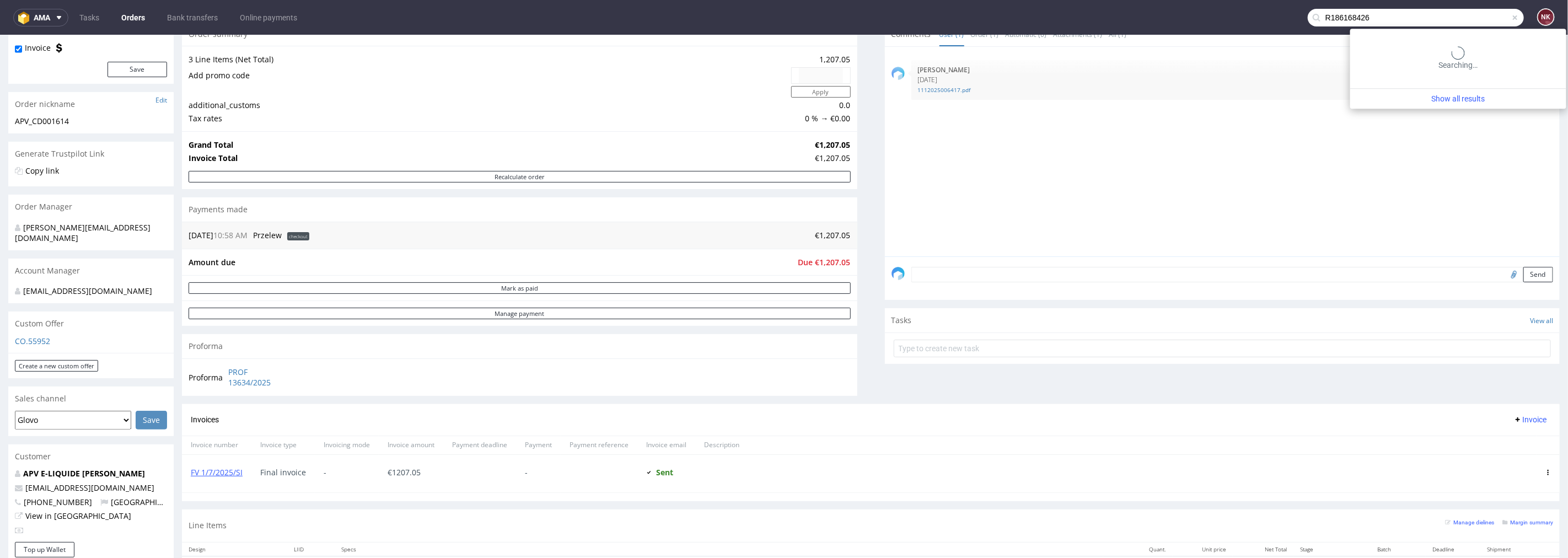
type input "R186168426"
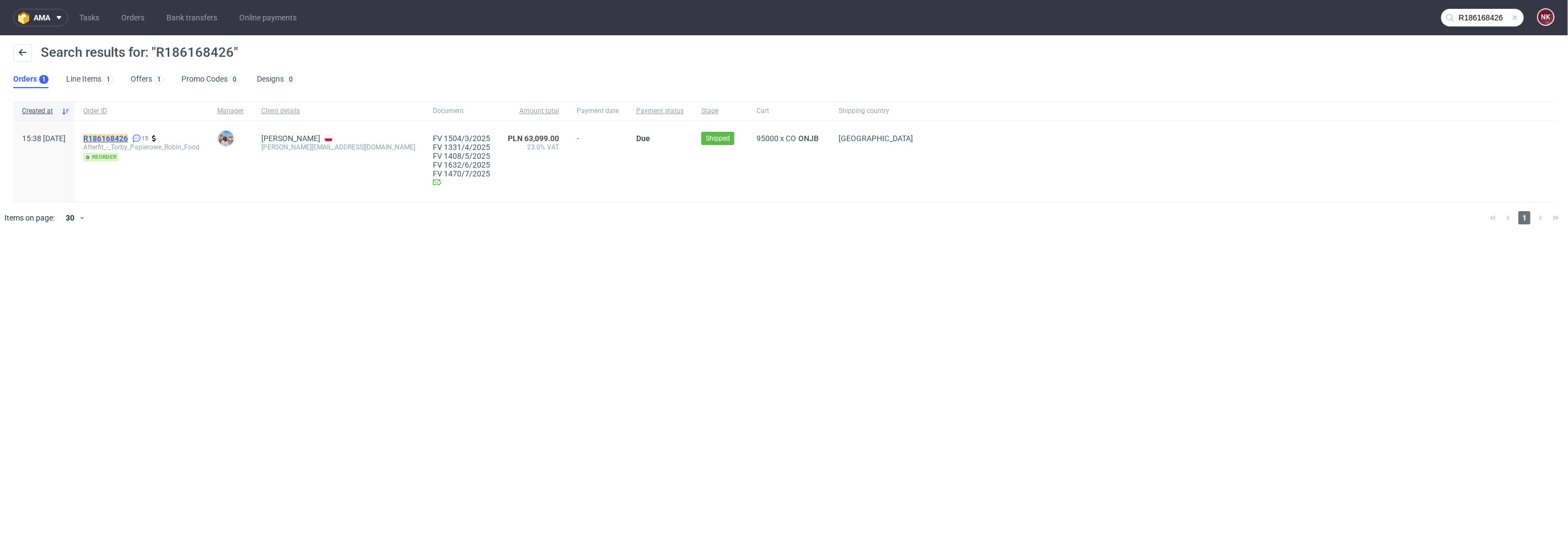
click at [128, 137] on mark "R186168426" at bounding box center [106, 138] width 45 height 9
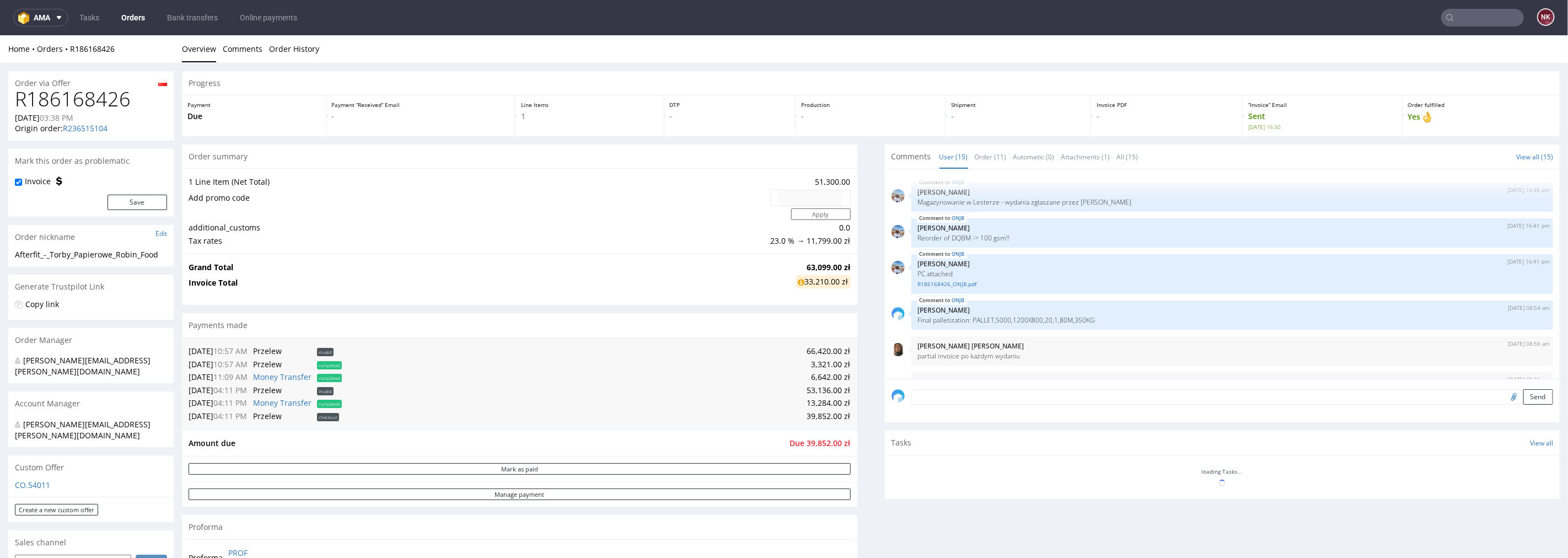
scroll to position [351, 0]
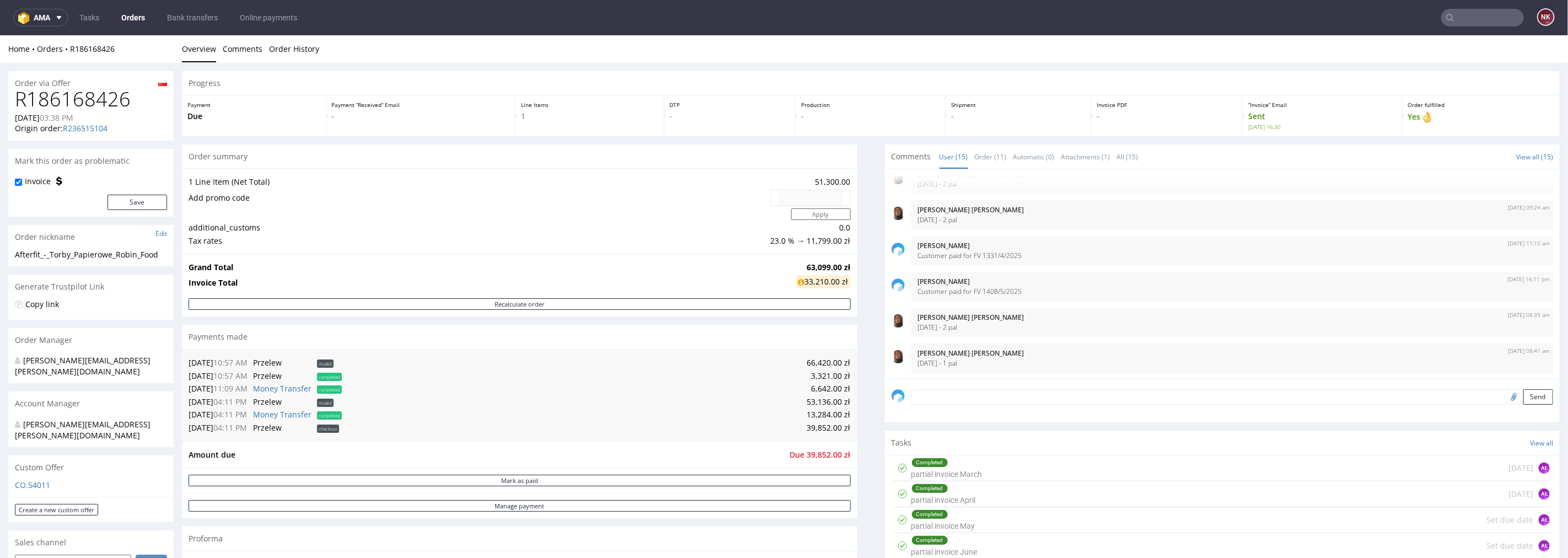
click at [1453, 23] on input "text" at bounding box center [1483, 18] width 82 height 18
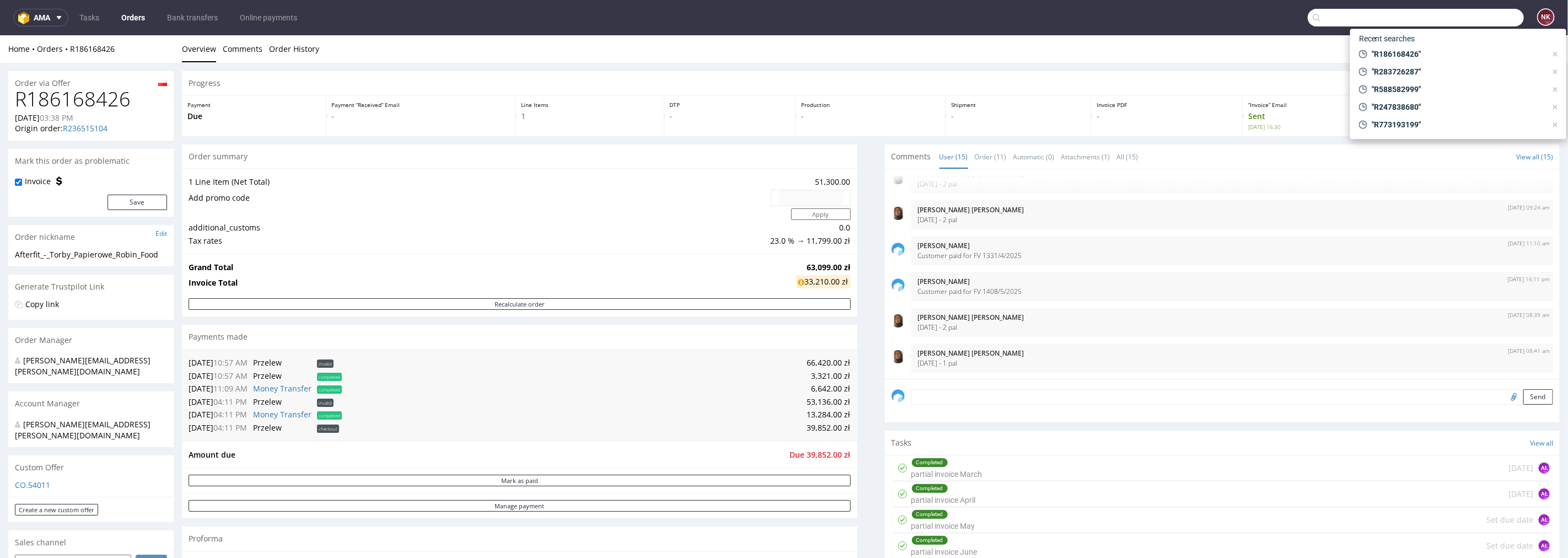
paste input "R236515104"
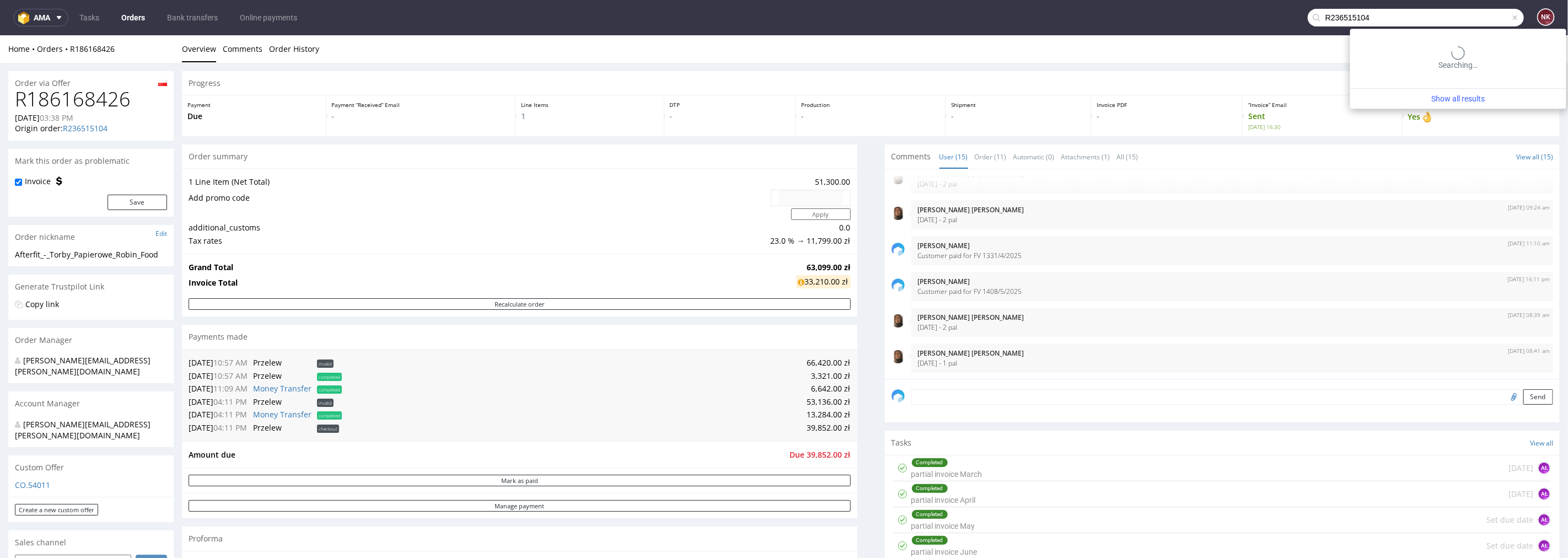
type input "R236515104"
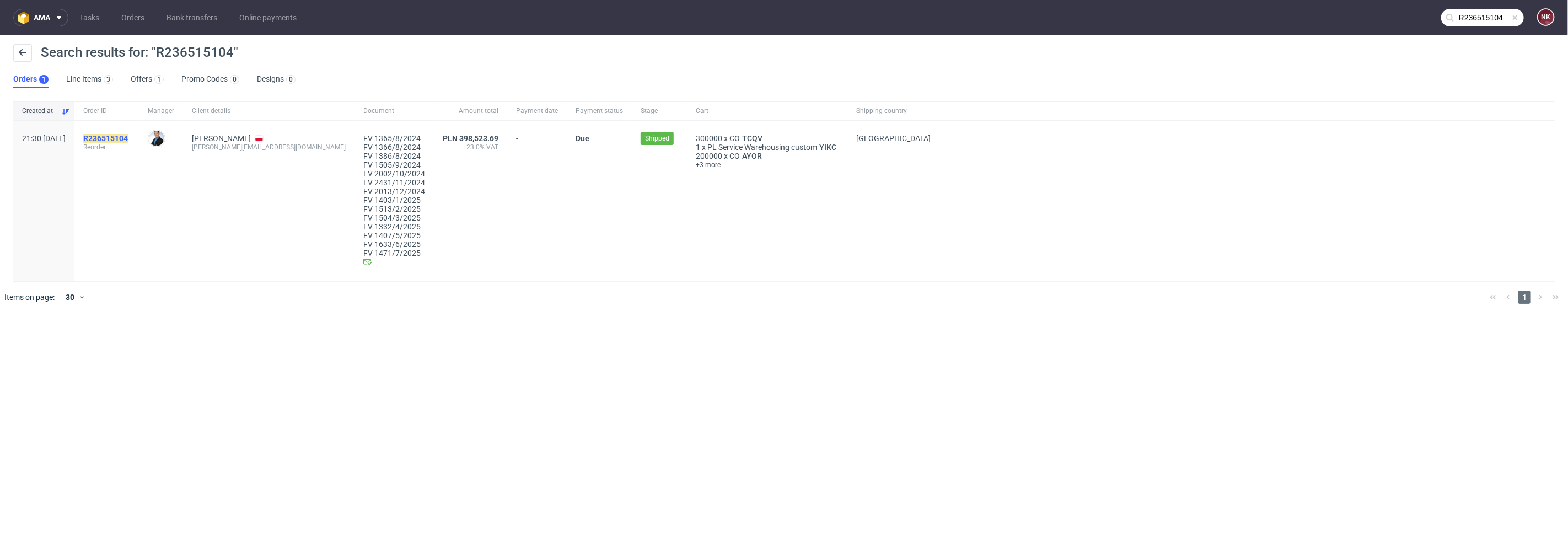
click at [122, 135] on mark "R236515104" at bounding box center [106, 138] width 45 height 9
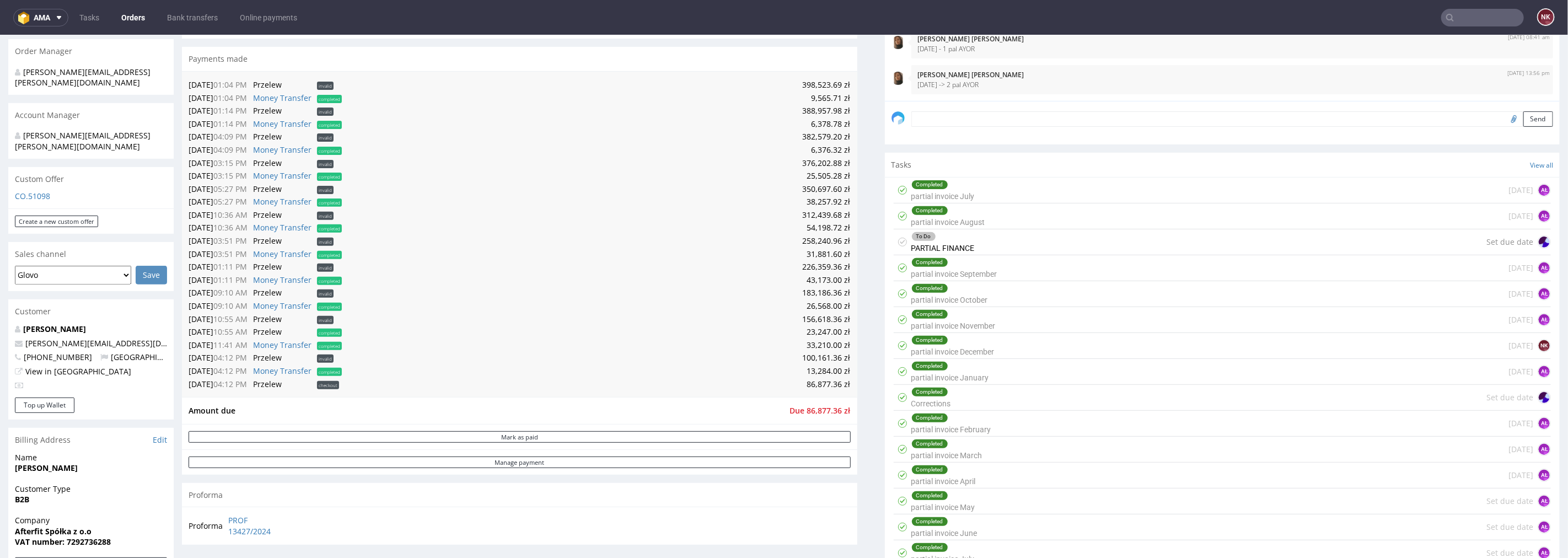
scroll to position [306, 0]
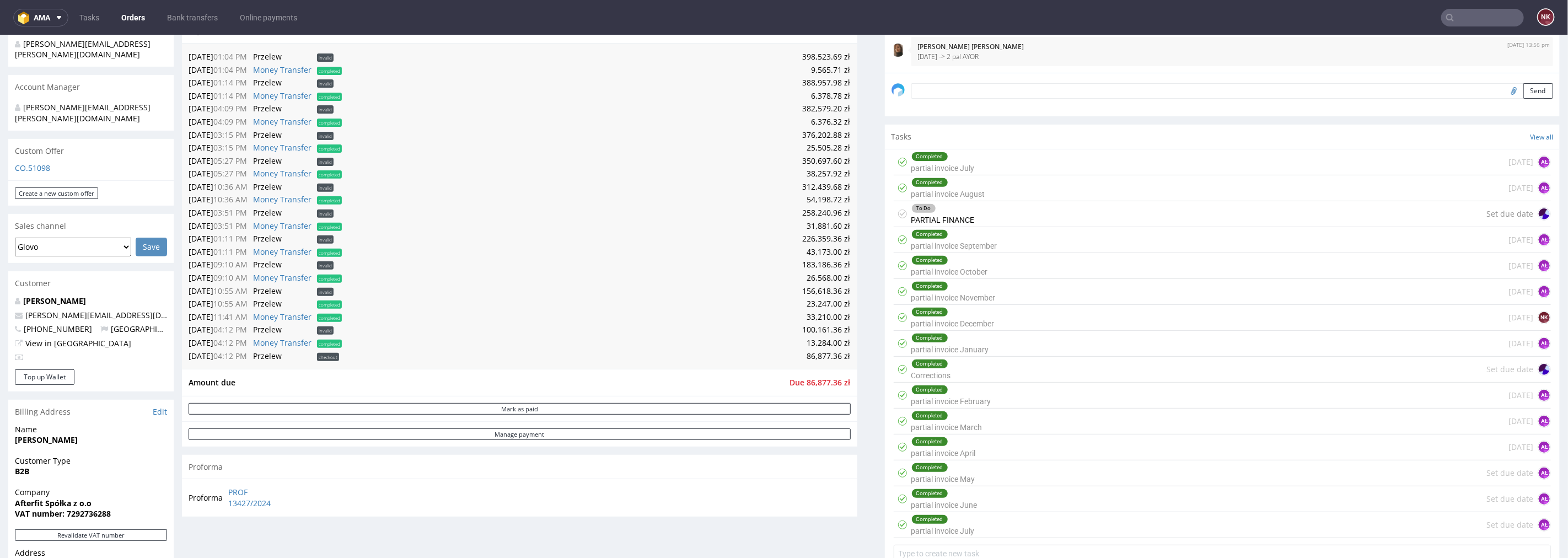
click at [1497, 14] on input "text" at bounding box center [1483, 18] width 82 height 18
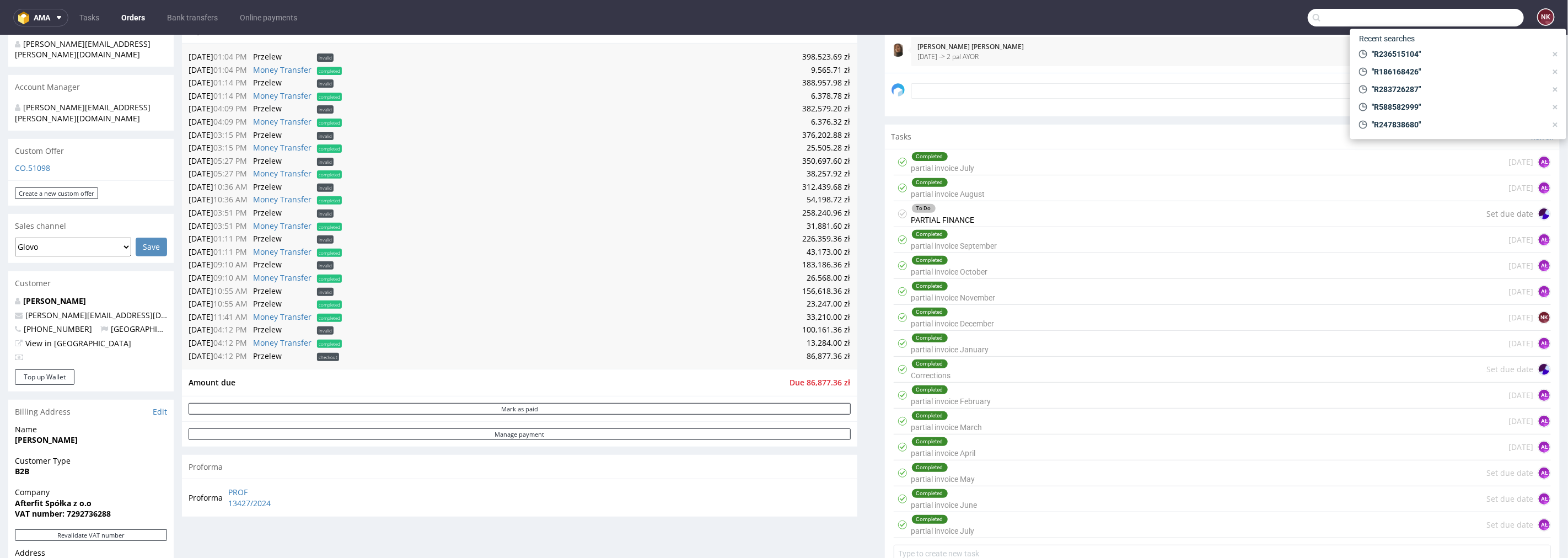
paste input "R062858799"
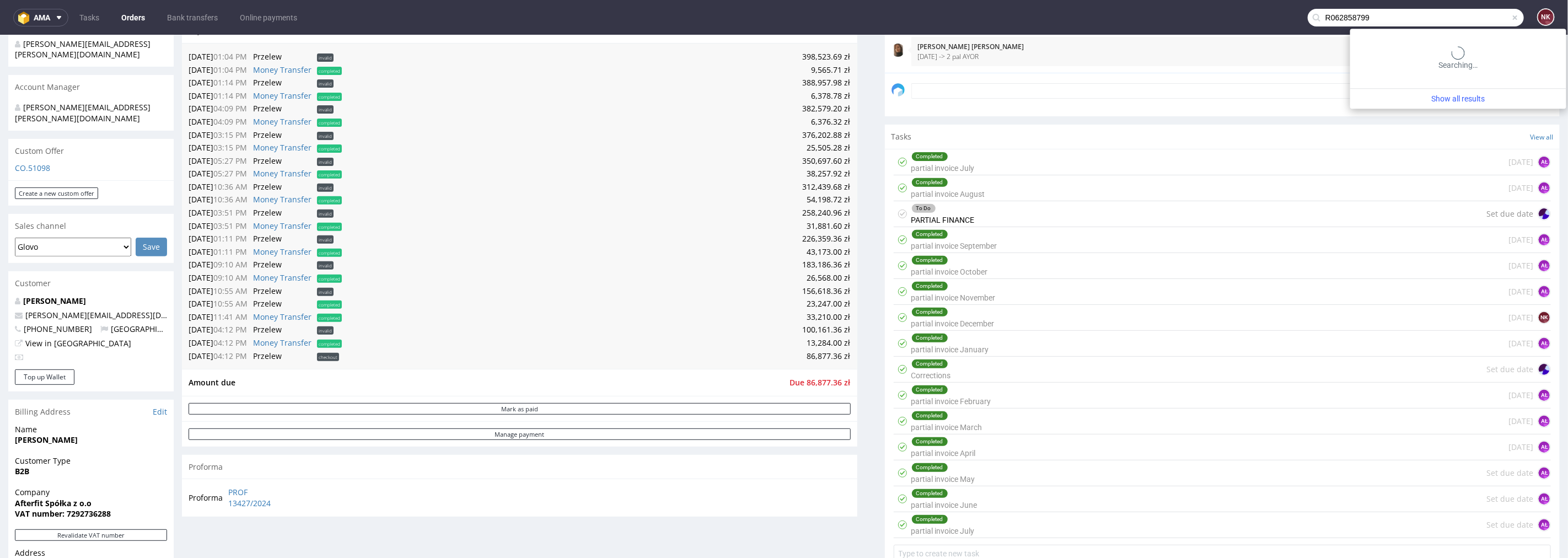
type input "R062858799"
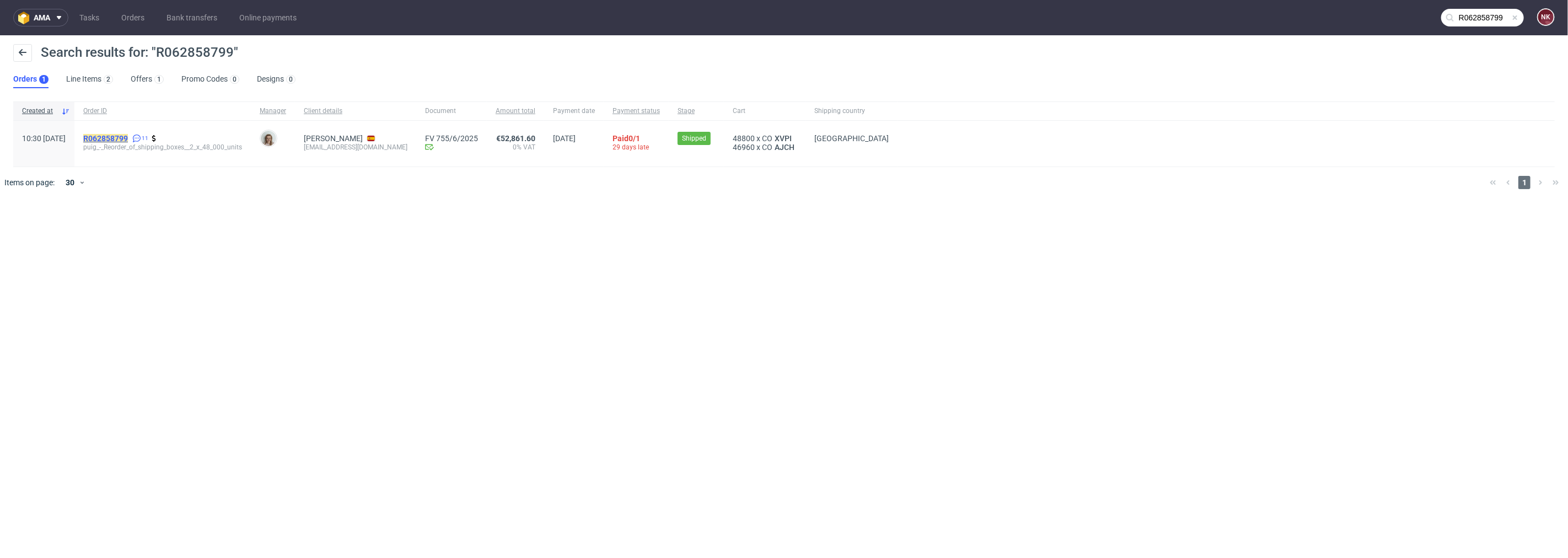
click at [125, 138] on mark "R062858799" at bounding box center [106, 138] width 45 height 9
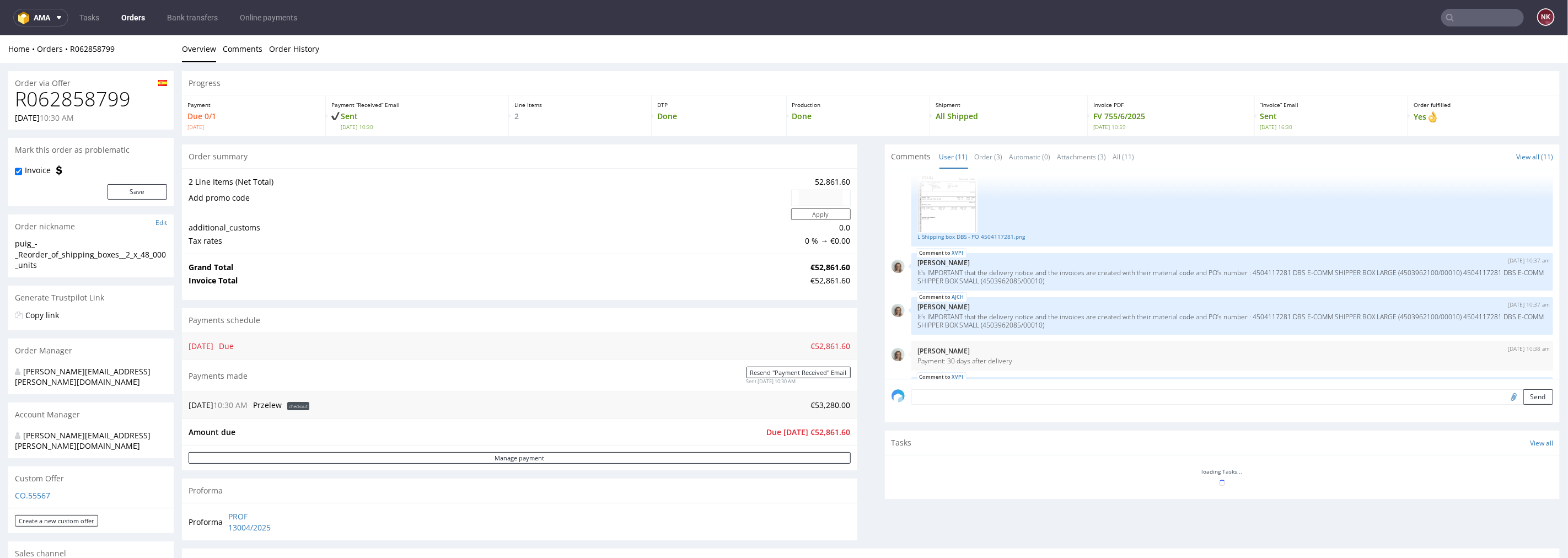
scroll to position [365, 0]
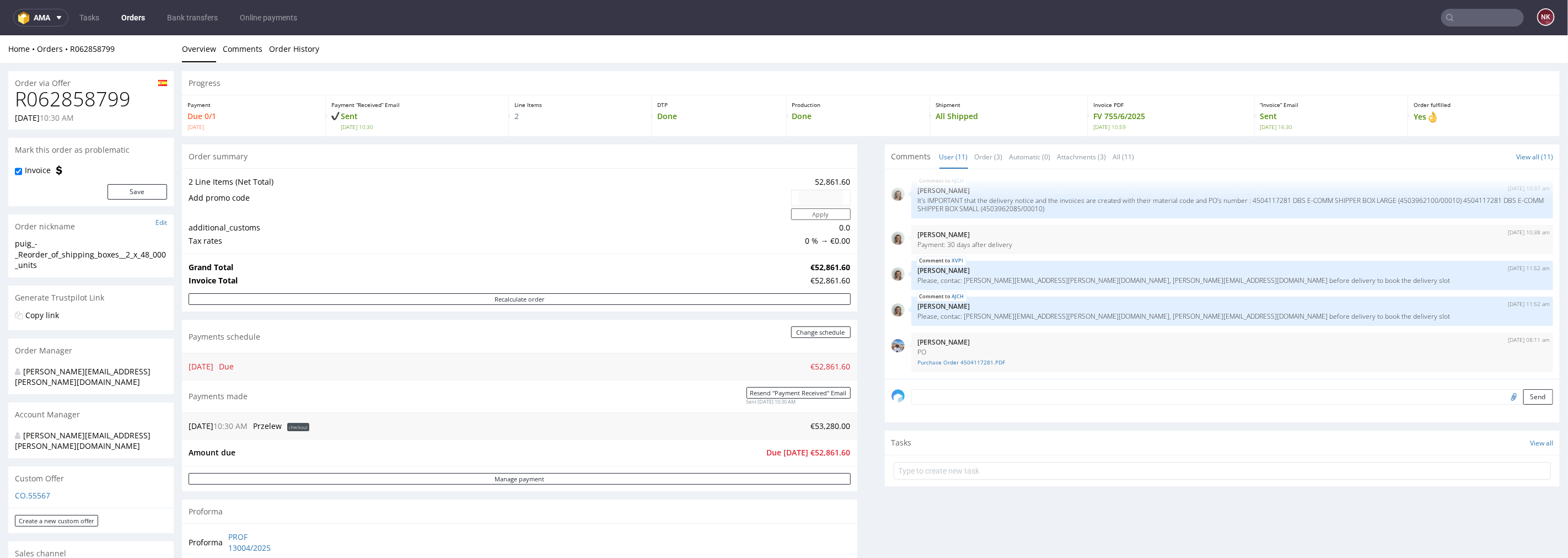
click at [1463, 10] on input "text" at bounding box center [1483, 18] width 82 height 18
paste input "R311535431"
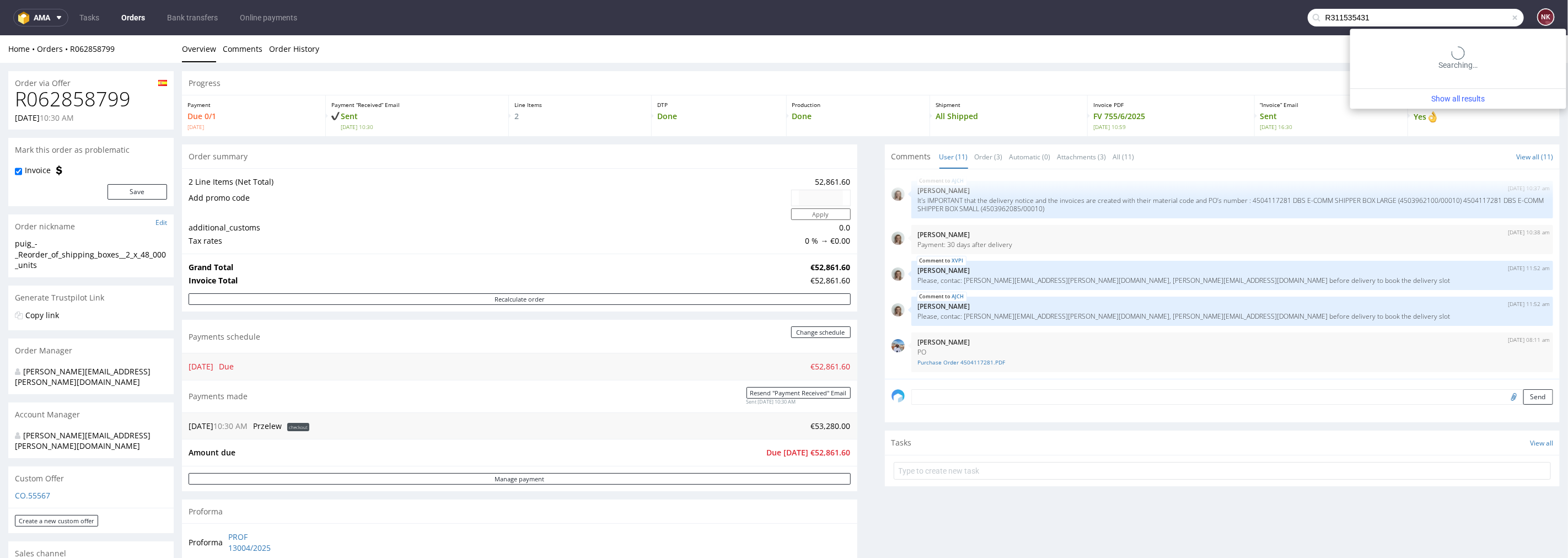
type input "R311535431"
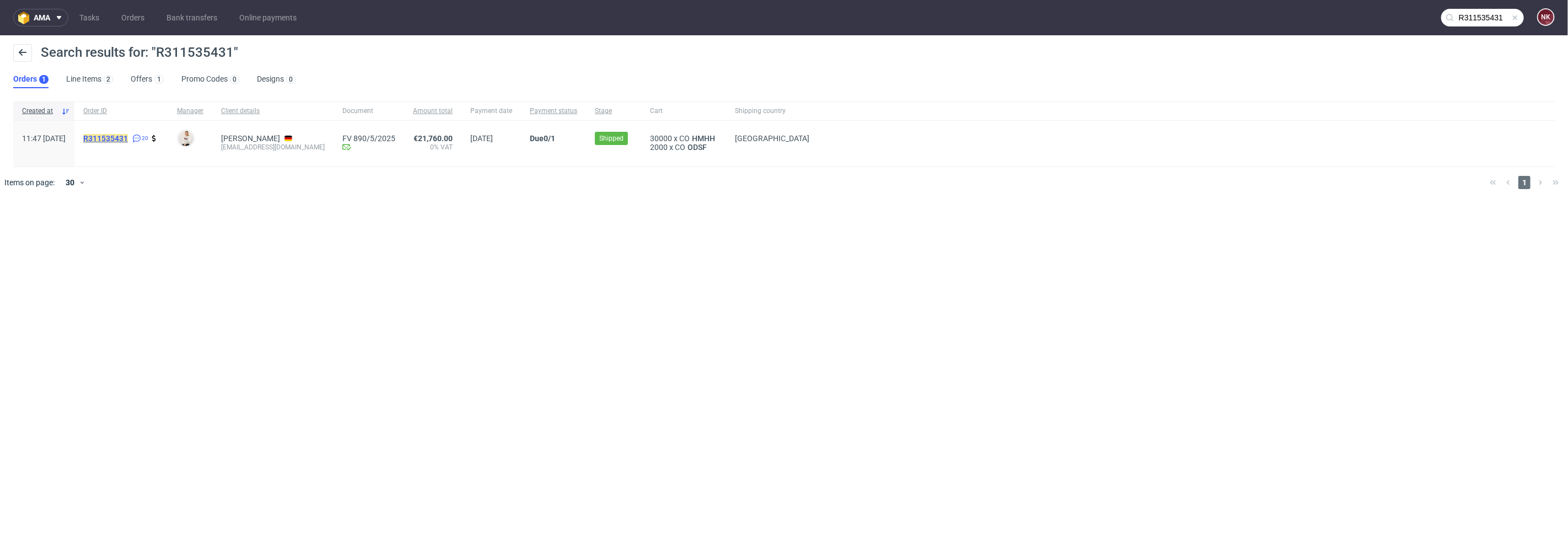
click at [128, 134] on mark "R311535431" at bounding box center [106, 138] width 45 height 9
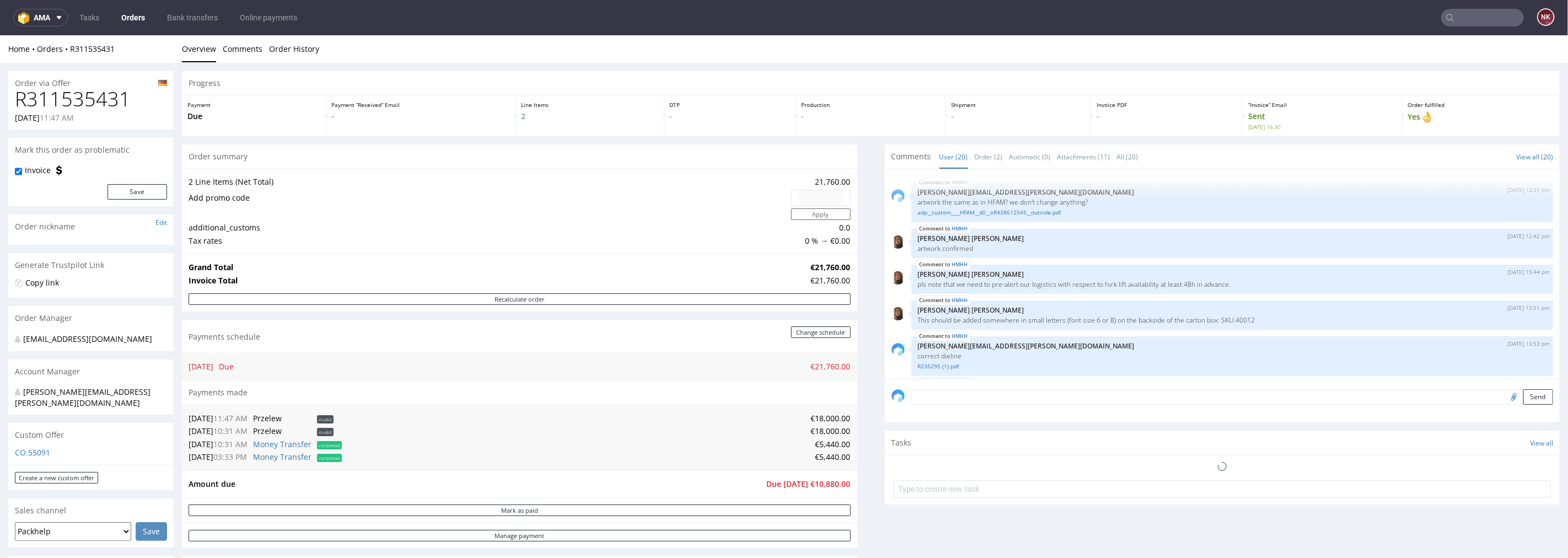
scroll to position [742, 0]
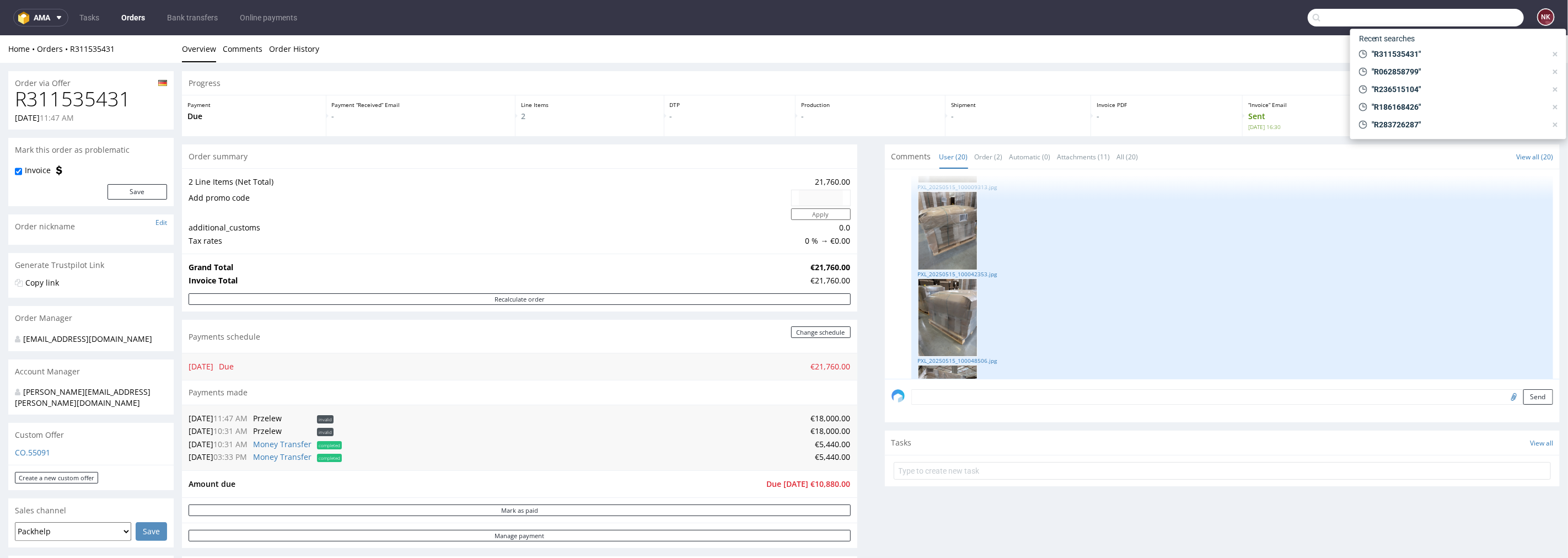
click at [1477, 20] on input "text" at bounding box center [1416, 18] width 217 height 18
paste input "R198636149"
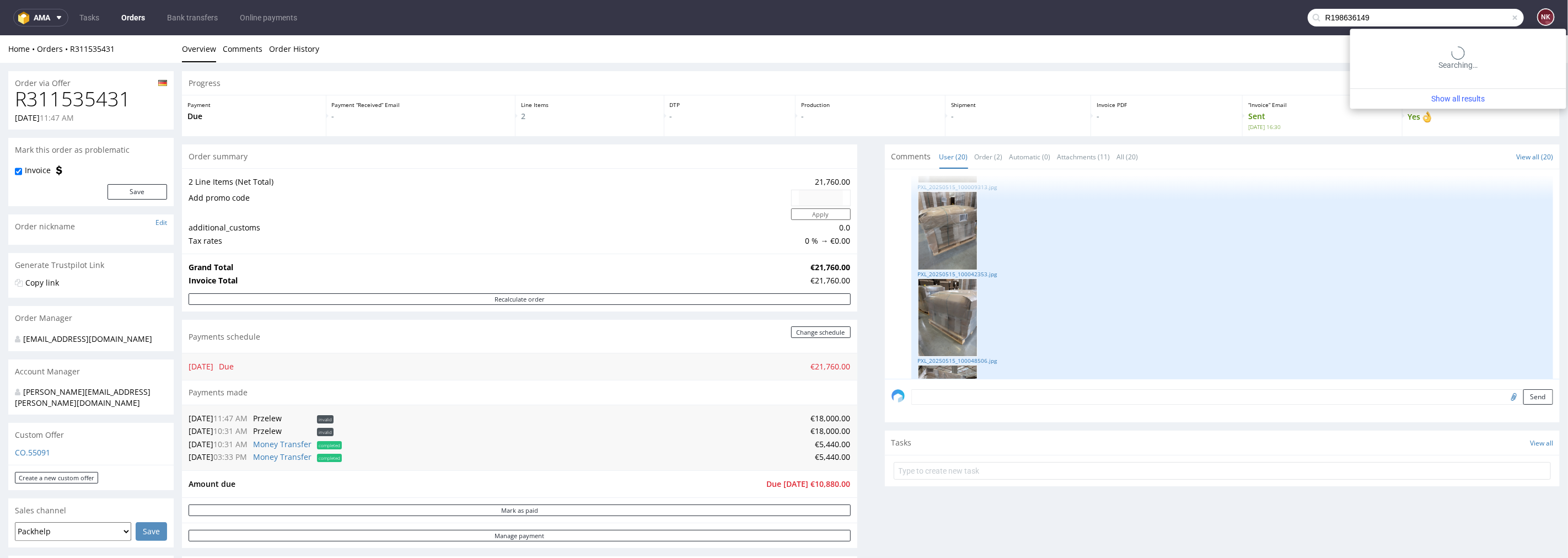
type input "R198636149"
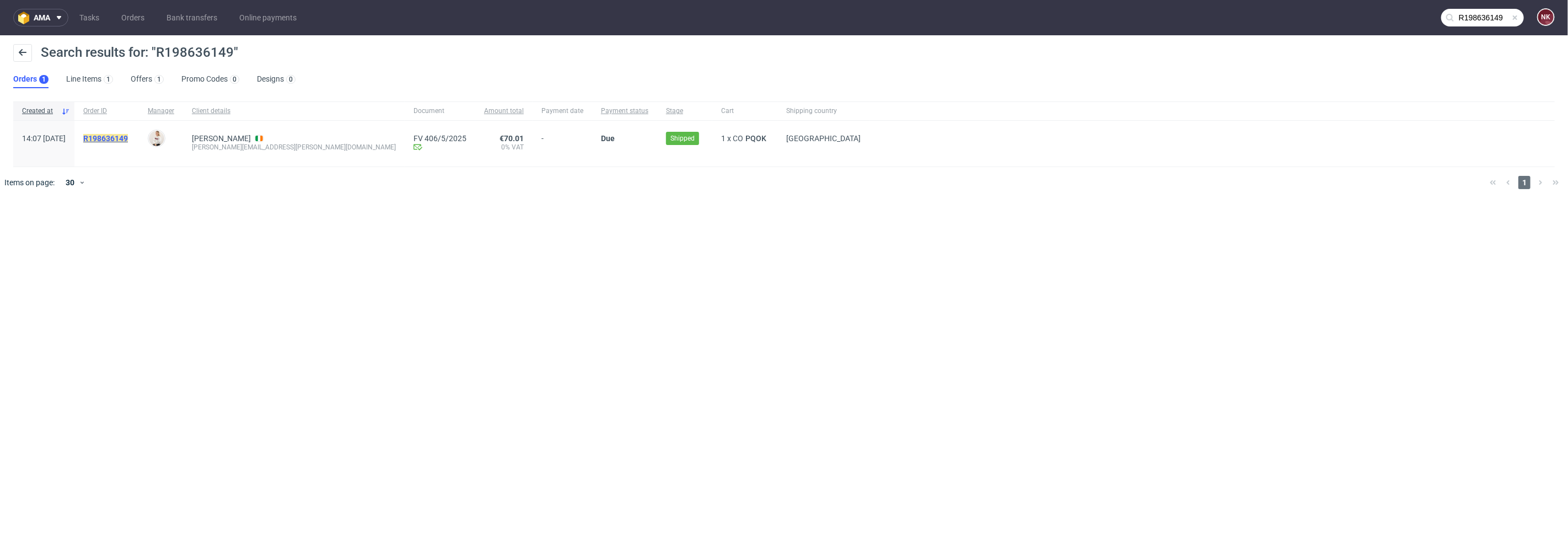
click at [128, 140] on mark "R198636149" at bounding box center [106, 138] width 45 height 9
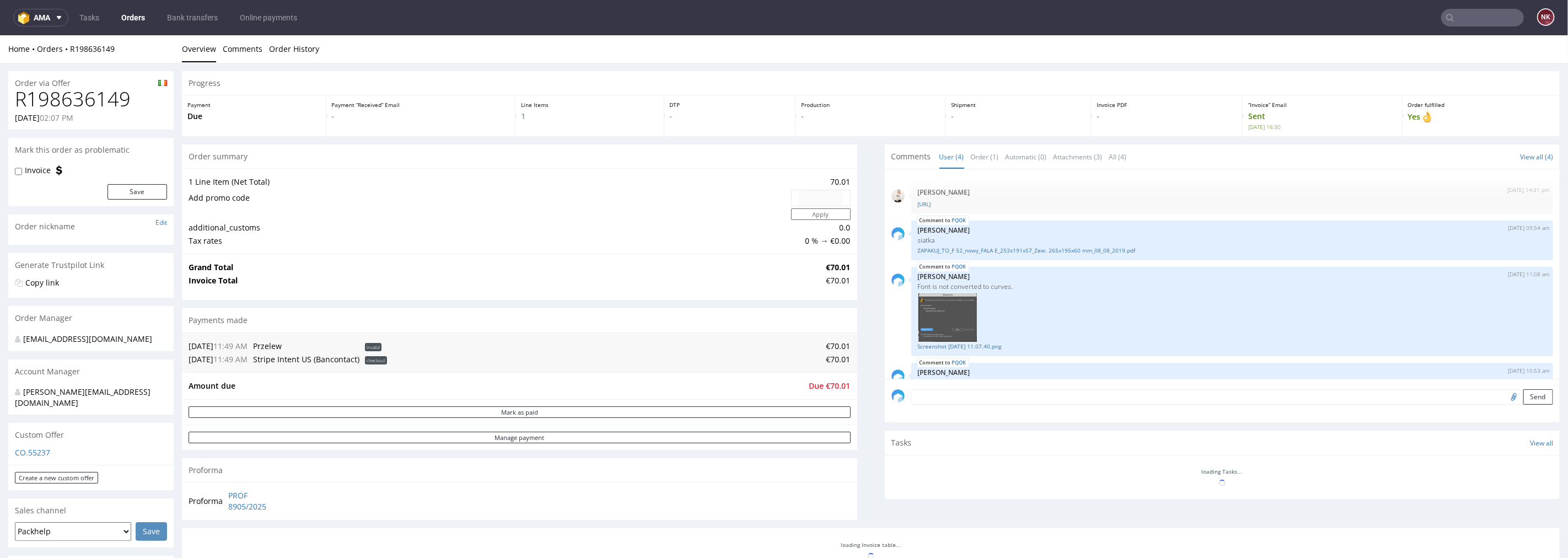
scroll to position [20, 0]
